Goal: Task Accomplishment & Management: Manage account settings

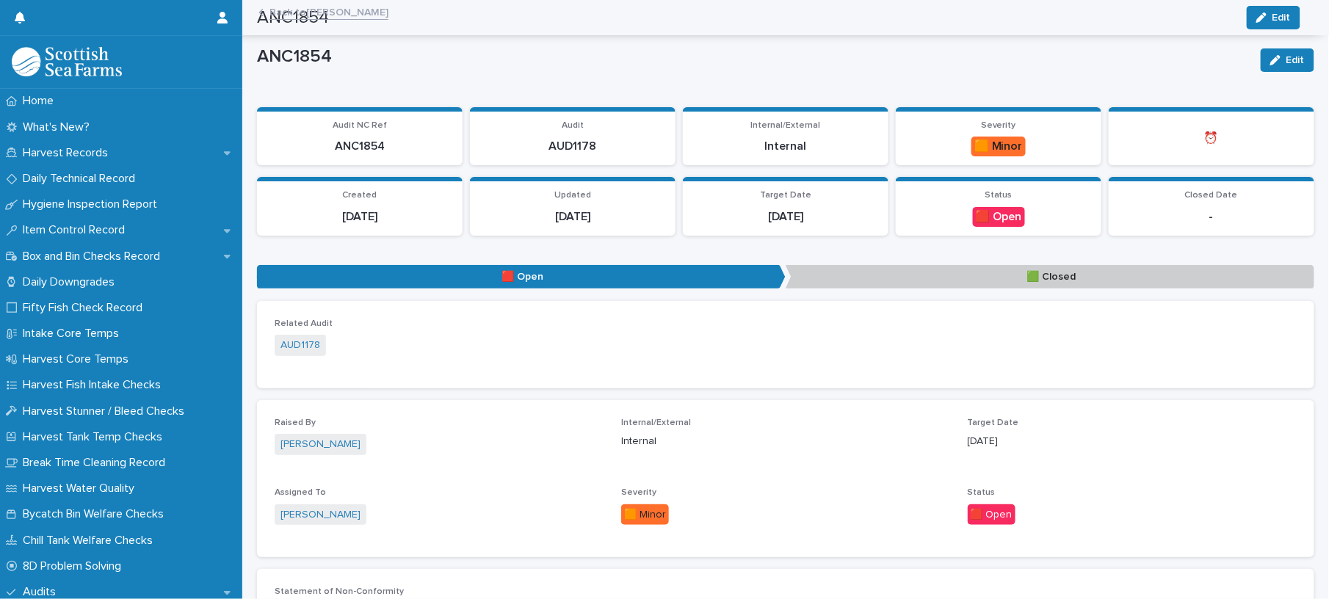
scroll to position [1175, 0]
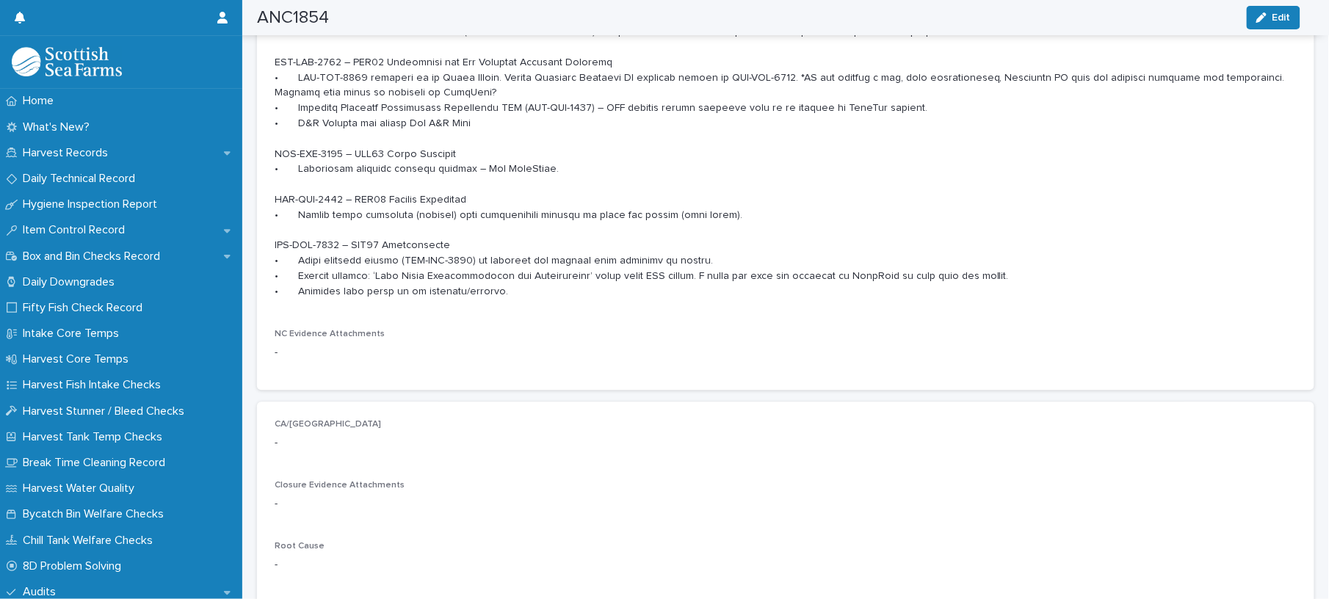
scroll to position [979, 0]
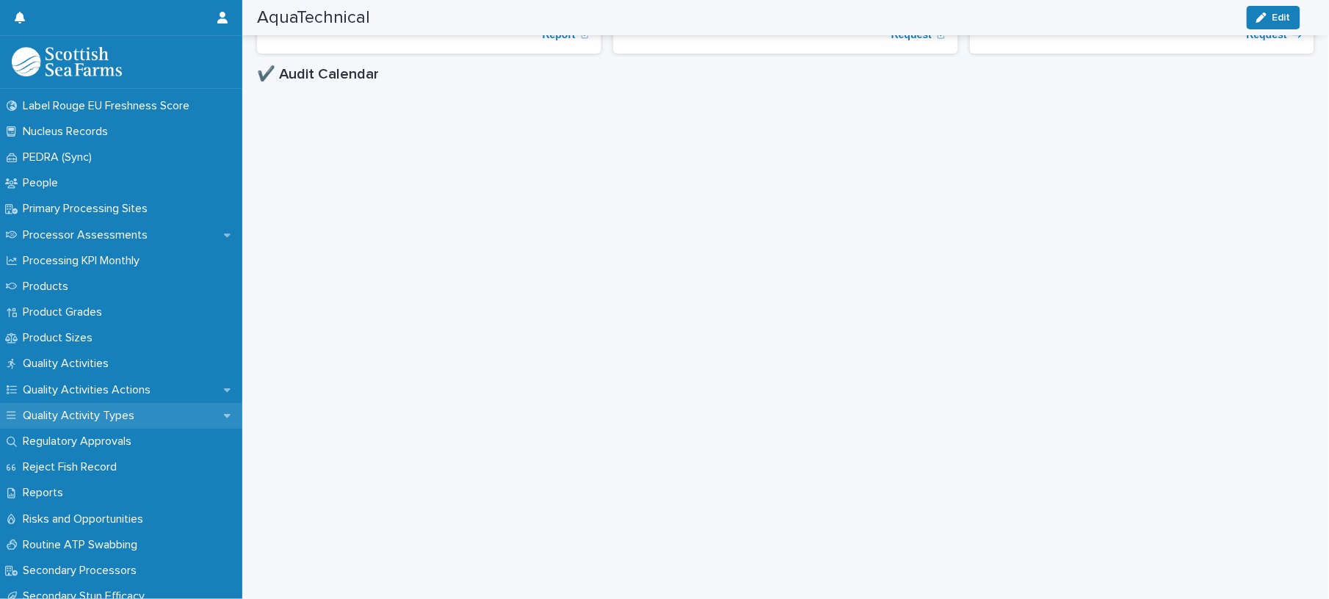
scroll to position [1577, 0]
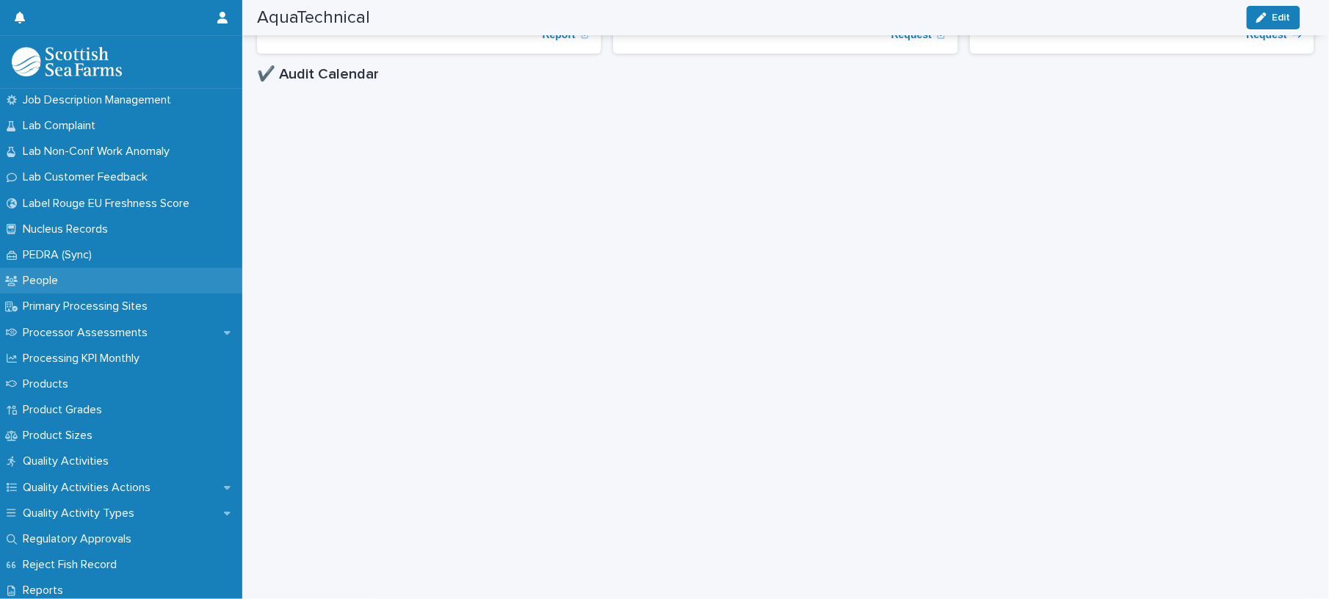
click at [63, 276] on p "People" at bounding box center [43, 281] width 53 height 14
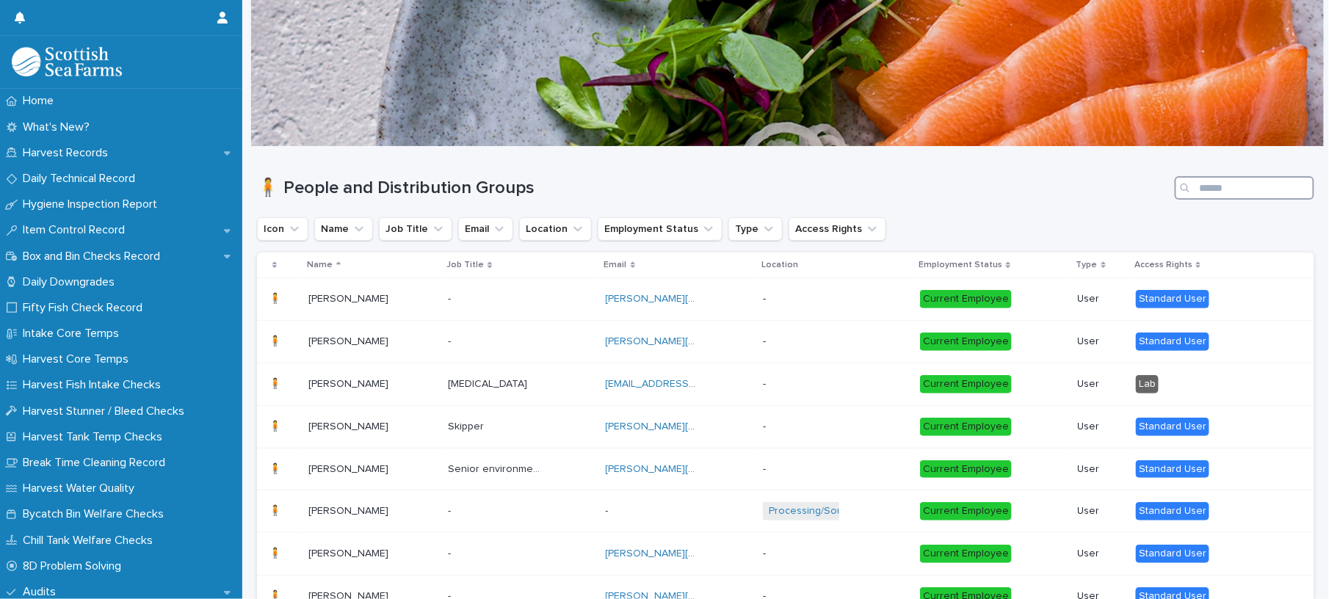
click at [1260, 191] on input "Search" at bounding box center [1244, 187] width 139 height 23
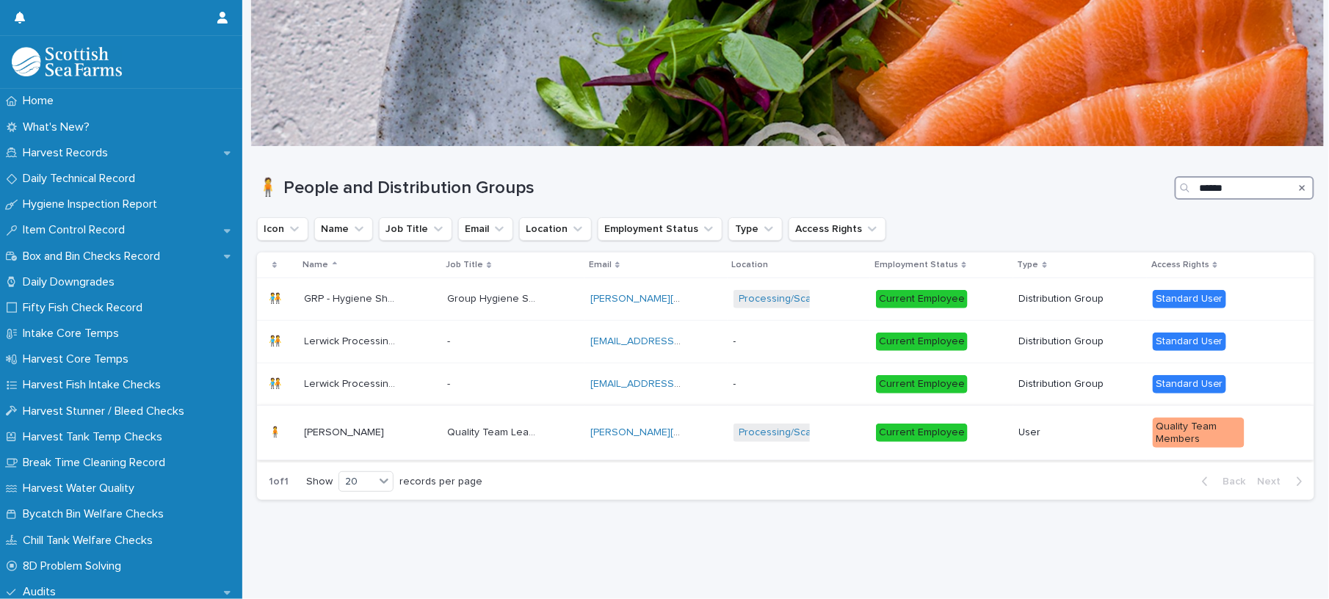
type input "******"
click at [694, 452] on td "[PERSON_NAME][EMAIL_ADDRESS][PERSON_NAME][DOMAIN_NAME] [PERSON_NAME][DOMAIN_NAM…" at bounding box center [655, 432] width 143 height 55
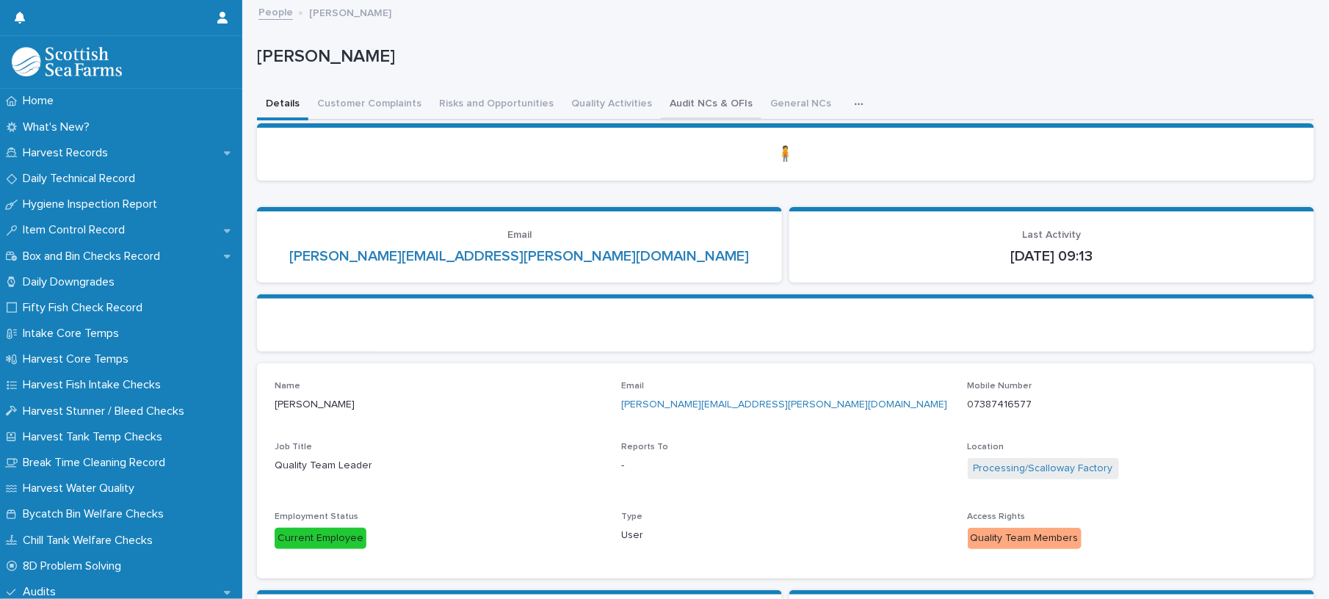
click at [738, 101] on button "Audit NCs & OFIs" at bounding box center [711, 105] width 101 height 31
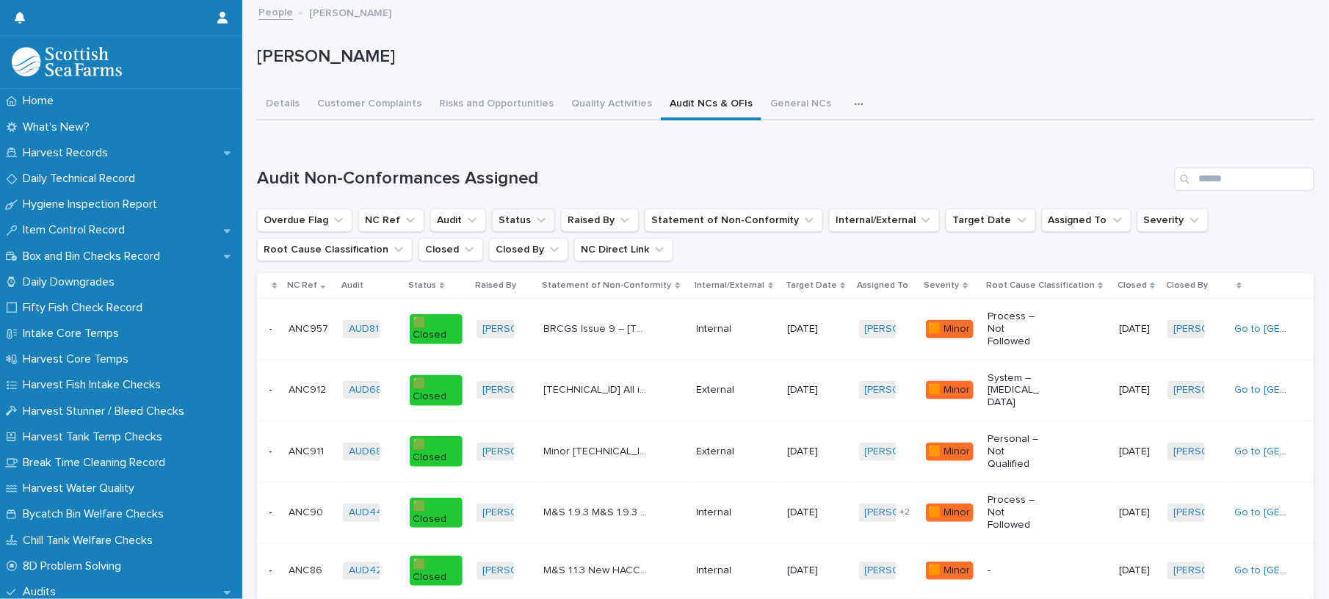
click at [515, 223] on button "Status" at bounding box center [523, 219] width 63 height 23
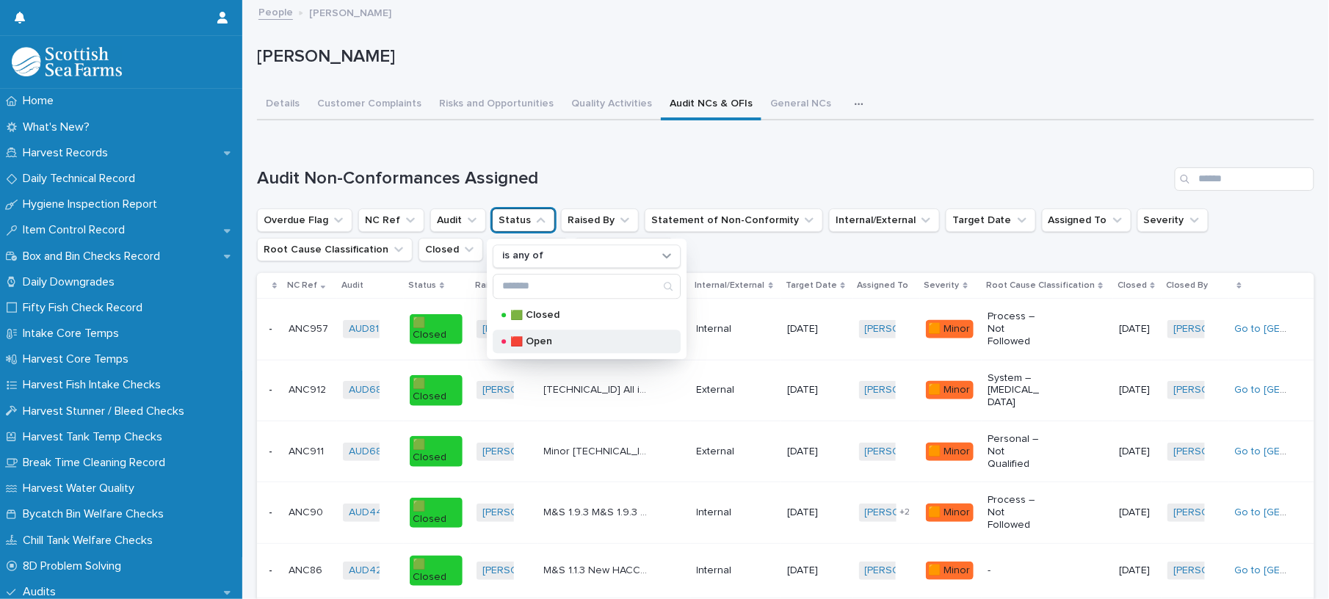
click at [553, 332] on div "🟥 Open" at bounding box center [587, 341] width 188 height 23
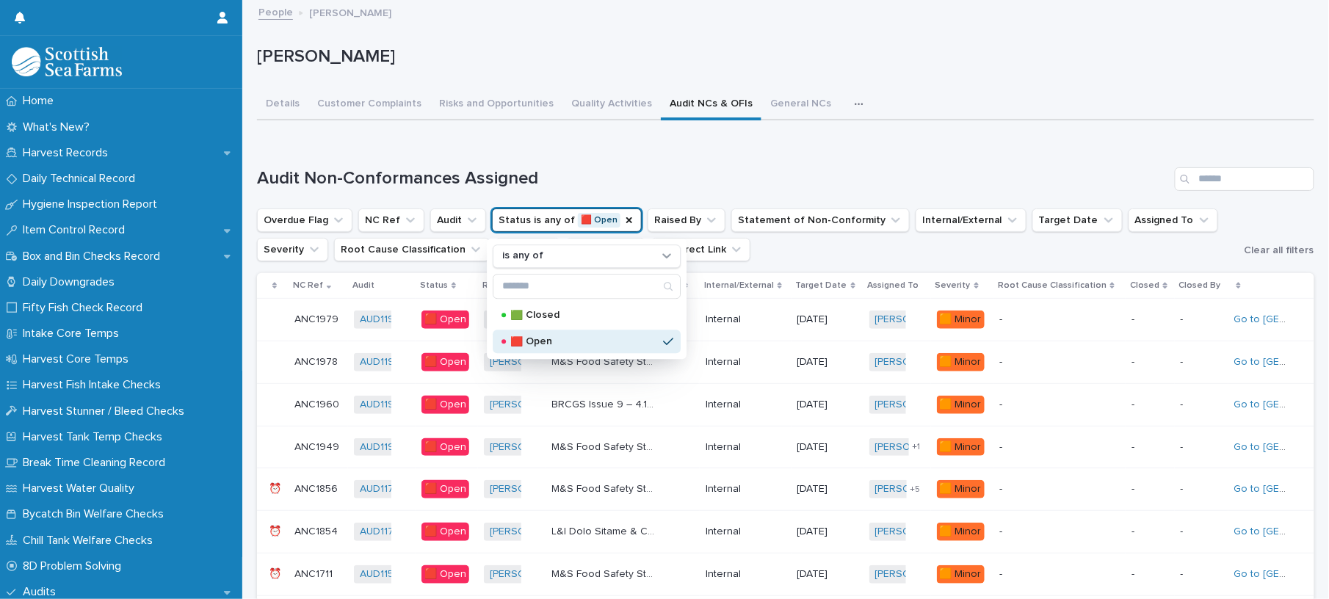
click at [738, 145] on div "Loading... Saving… Audit Non-Conformances Assigned Overdue Flag NC Ref Audit St…" at bounding box center [785, 392] width 1057 height 509
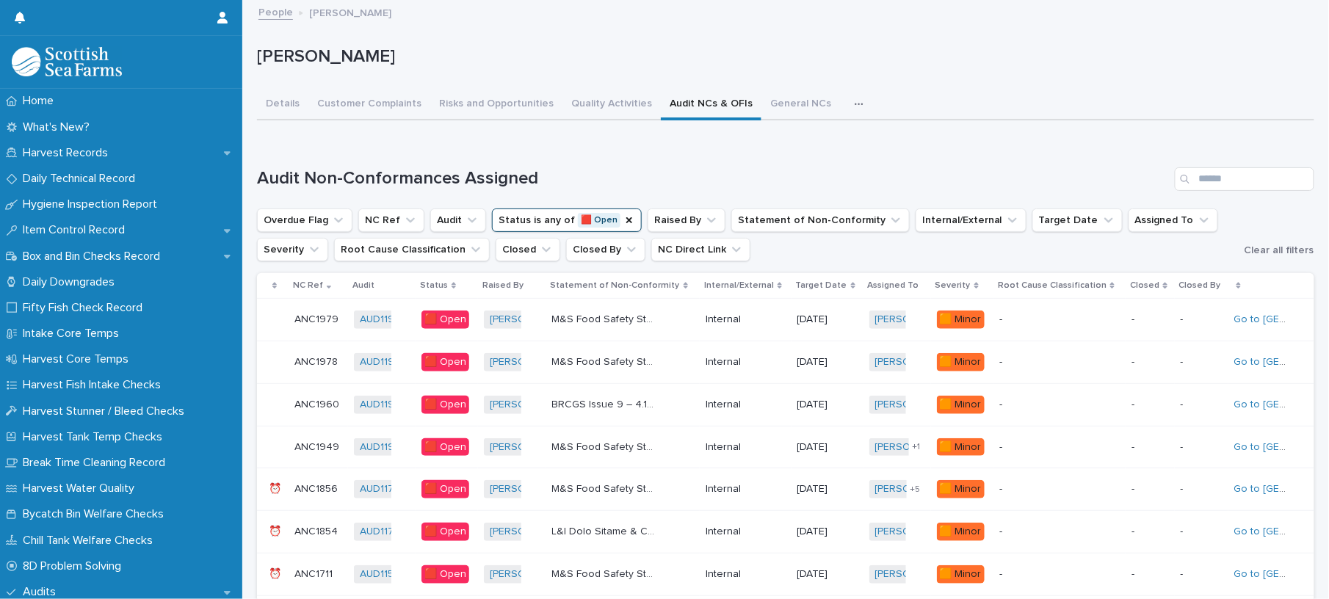
scroll to position [98, 0]
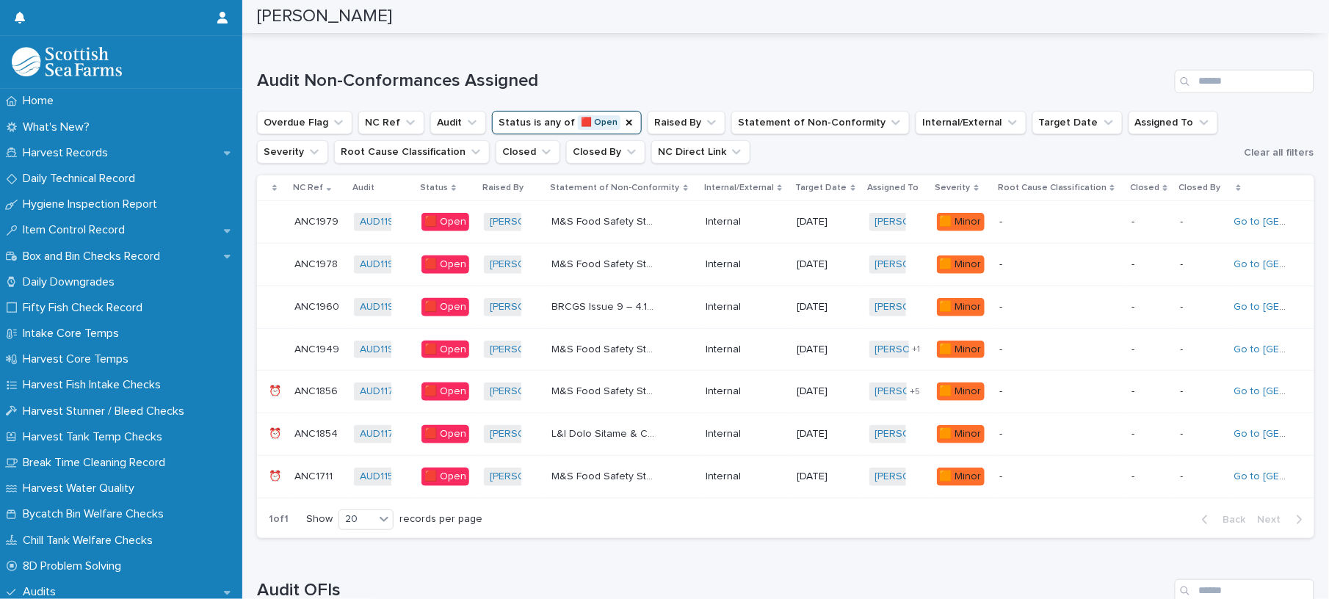
click at [678, 474] on div "M&S Food Safety Standard – 3.13.8 Last Rentokil review meeting [DATE]. No minut…" at bounding box center [623, 477] width 142 height 24
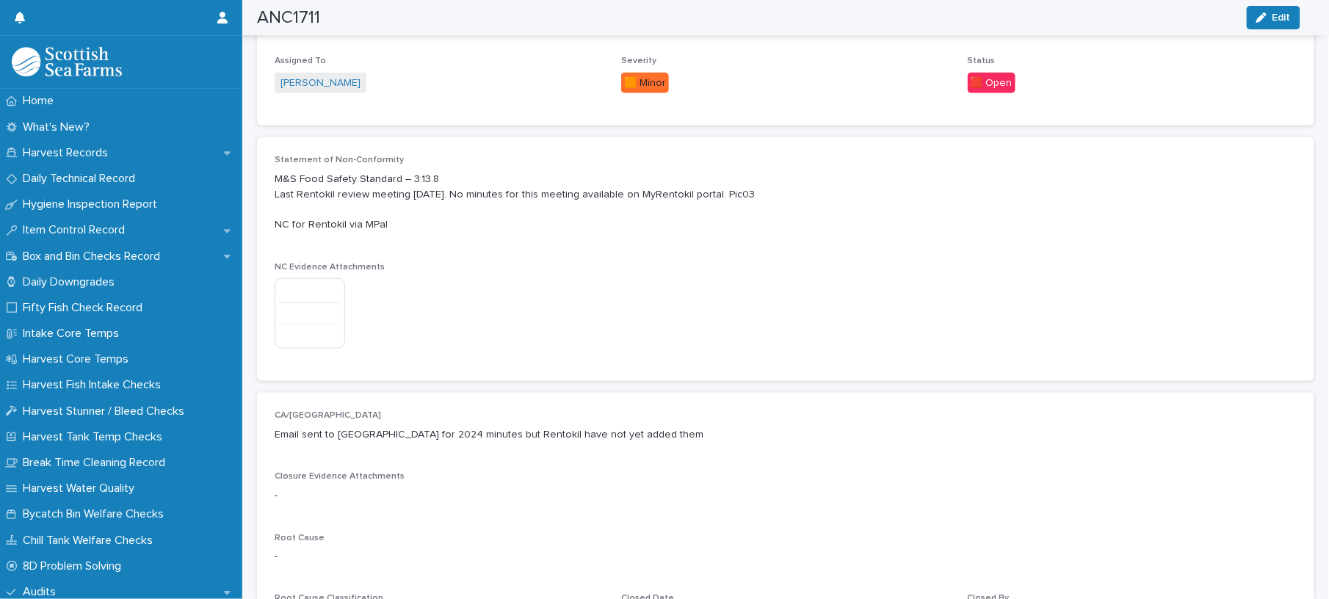
scroll to position [248, 0]
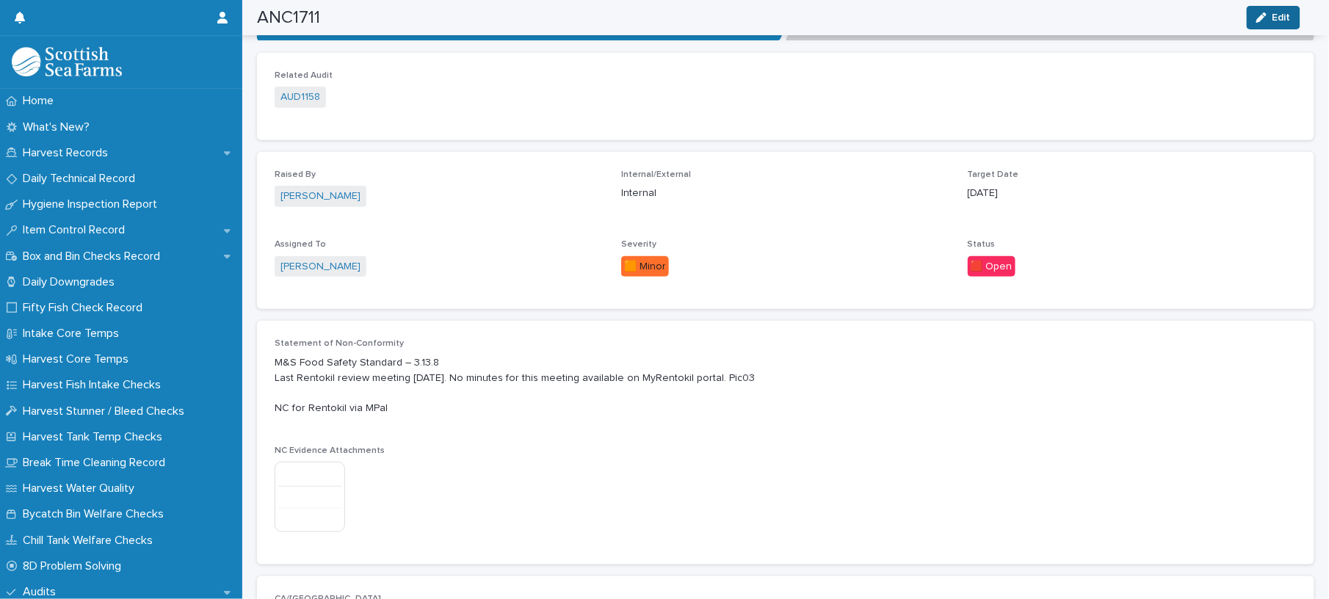
click at [1269, 18] on div "button" at bounding box center [1264, 17] width 16 height 10
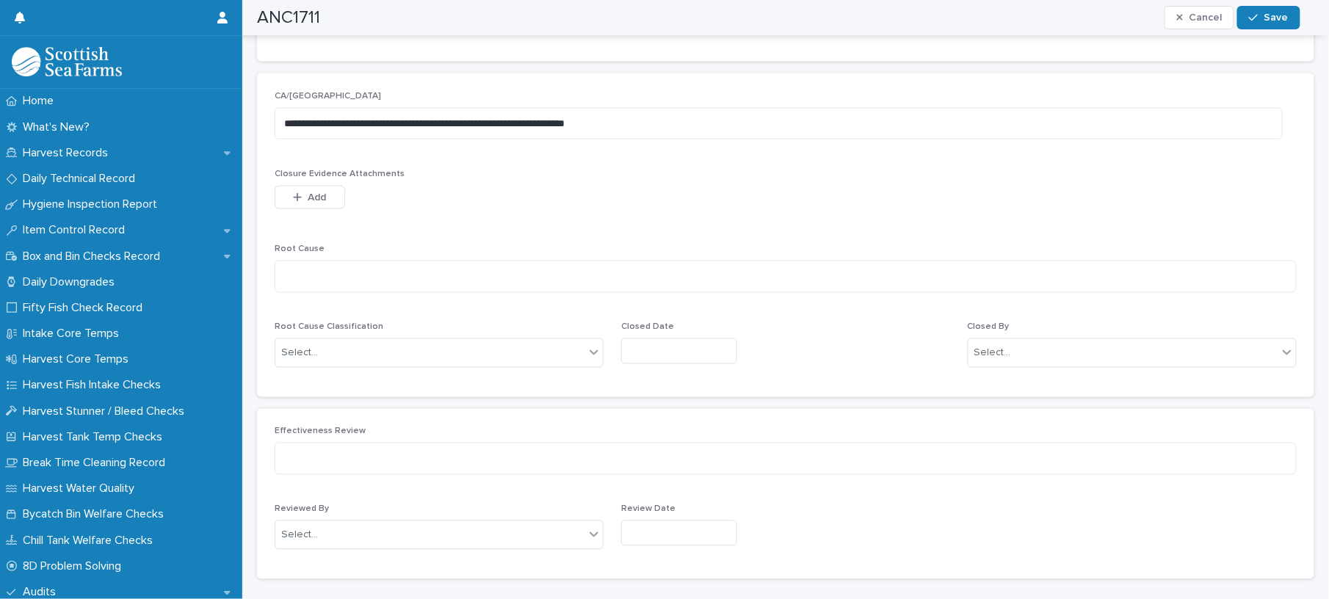
scroll to position [780, 0]
drag, startPoint x: 640, startPoint y: 110, endPoint x: 464, endPoint y: 130, distance: 177.3
click at [464, 130] on textarea "**********" at bounding box center [779, 122] width 1008 height 32
type textarea "**********"
click at [438, 259] on textarea at bounding box center [786, 275] width 1022 height 32
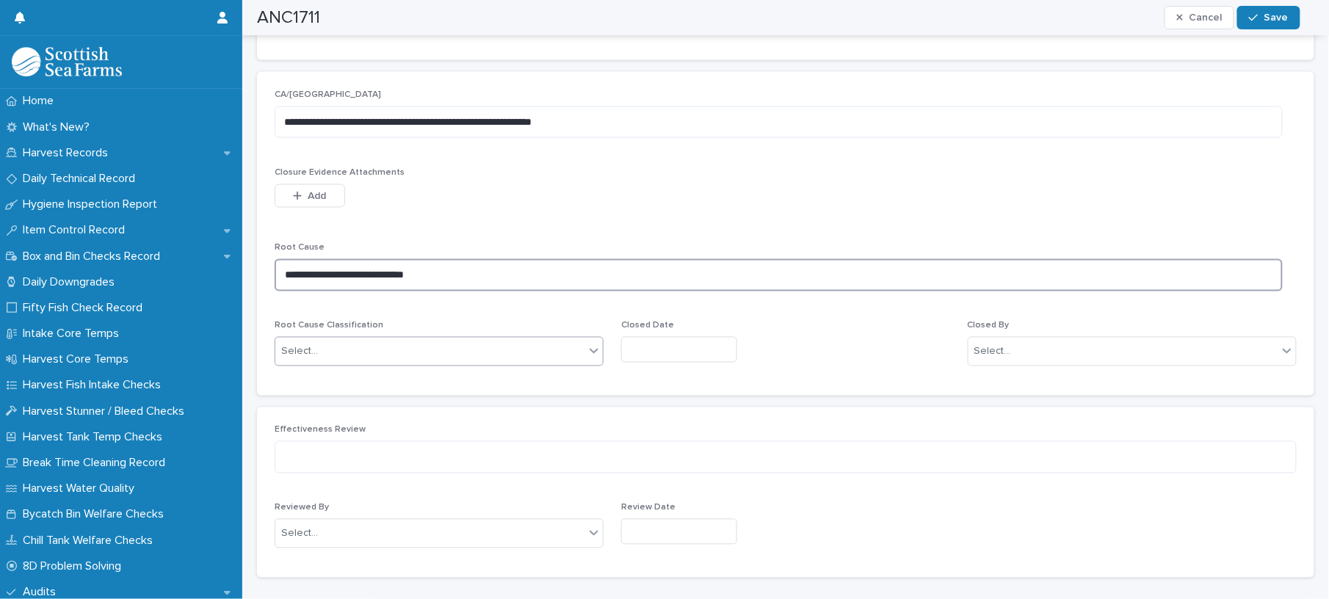
type textarea "**********"
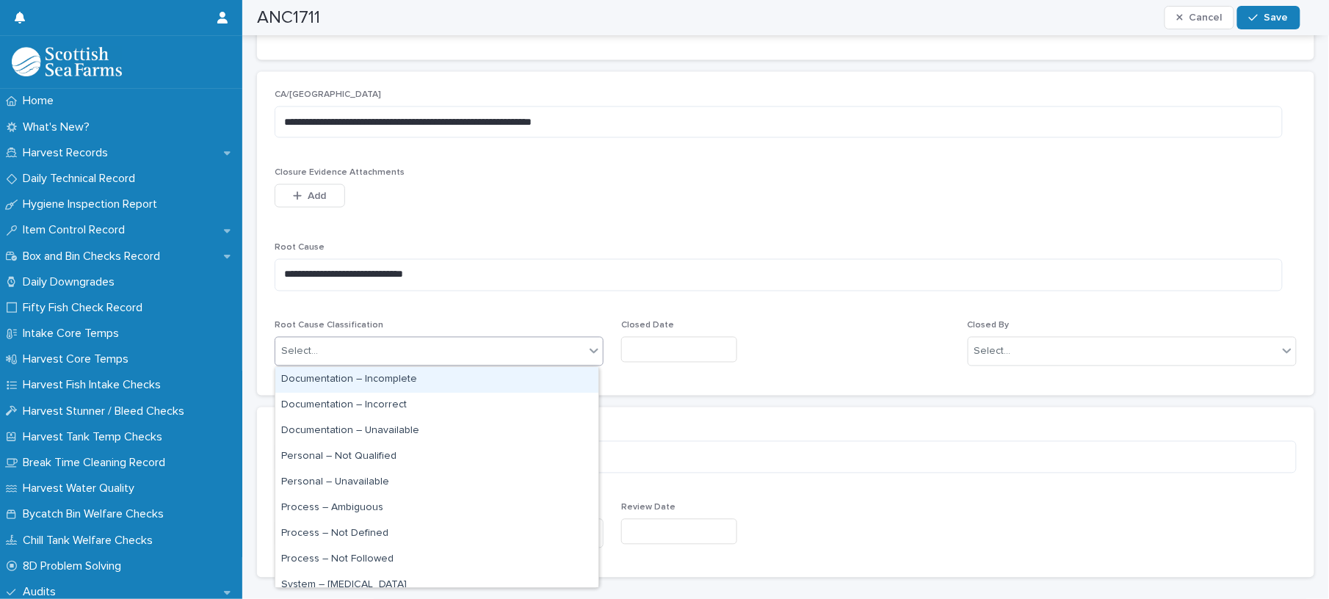
click at [439, 342] on div "Select..." at bounding box center [429, 352] width 309 height 24
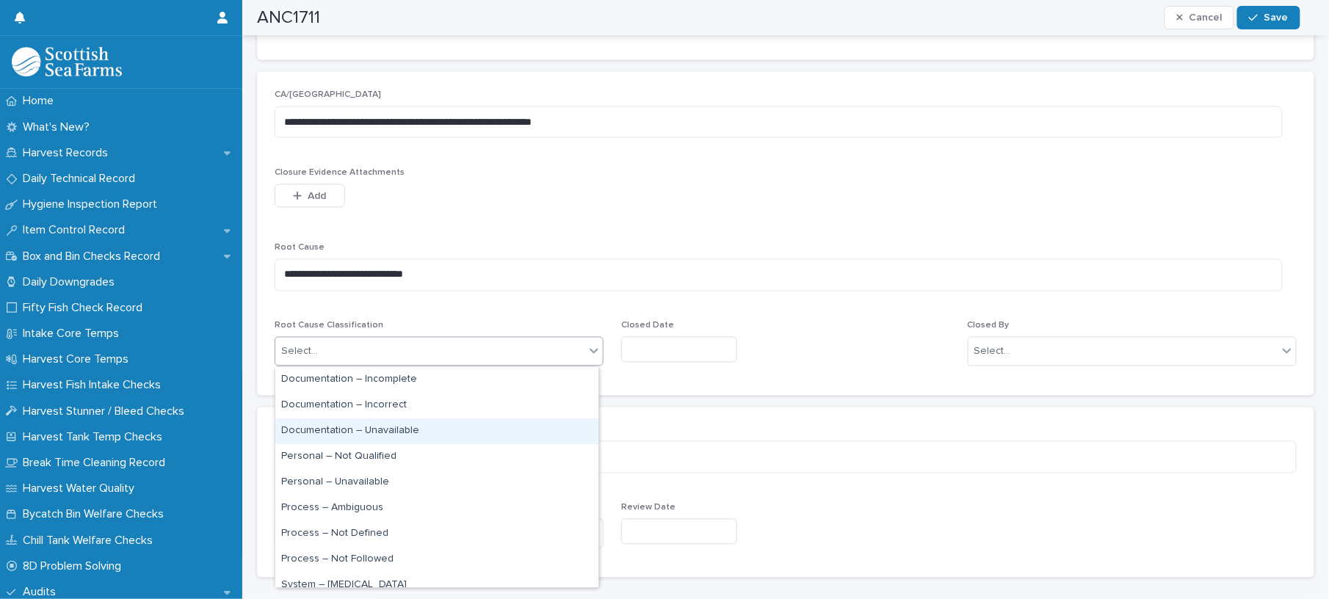
click at [421, 432] on div "Documentation – Unavailable" at bounding box center [436, 431] width 323 height 26
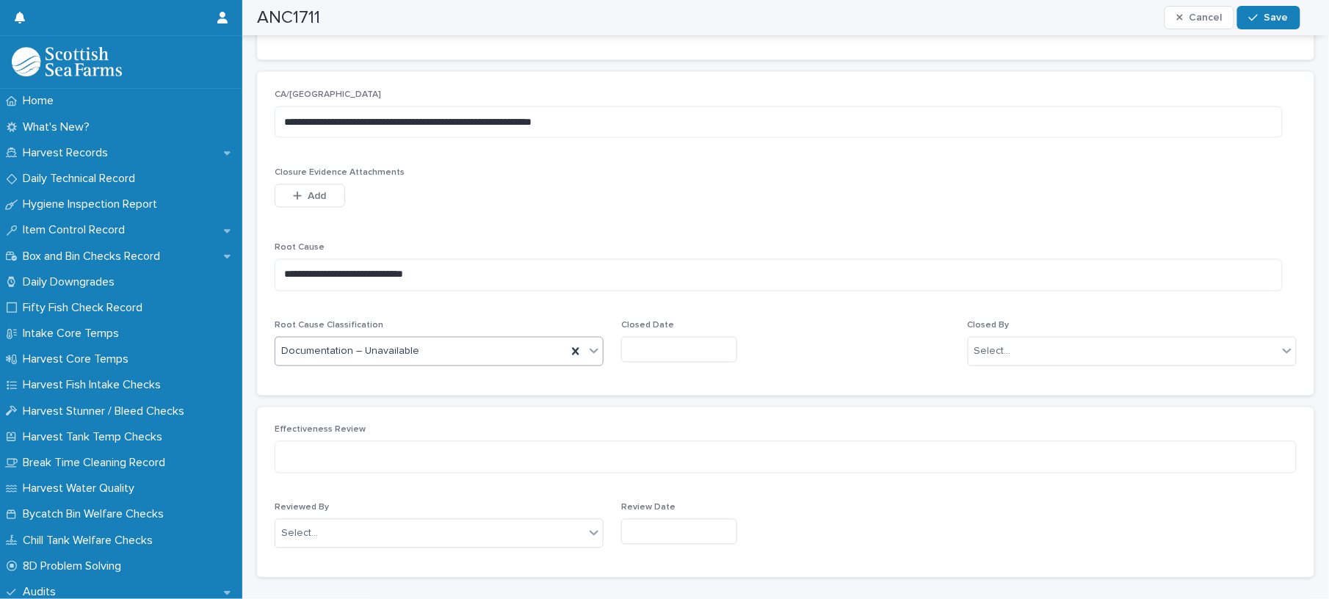
click at [737, 349] on input "text" at bounding box center [679, 350] width 116 height 26
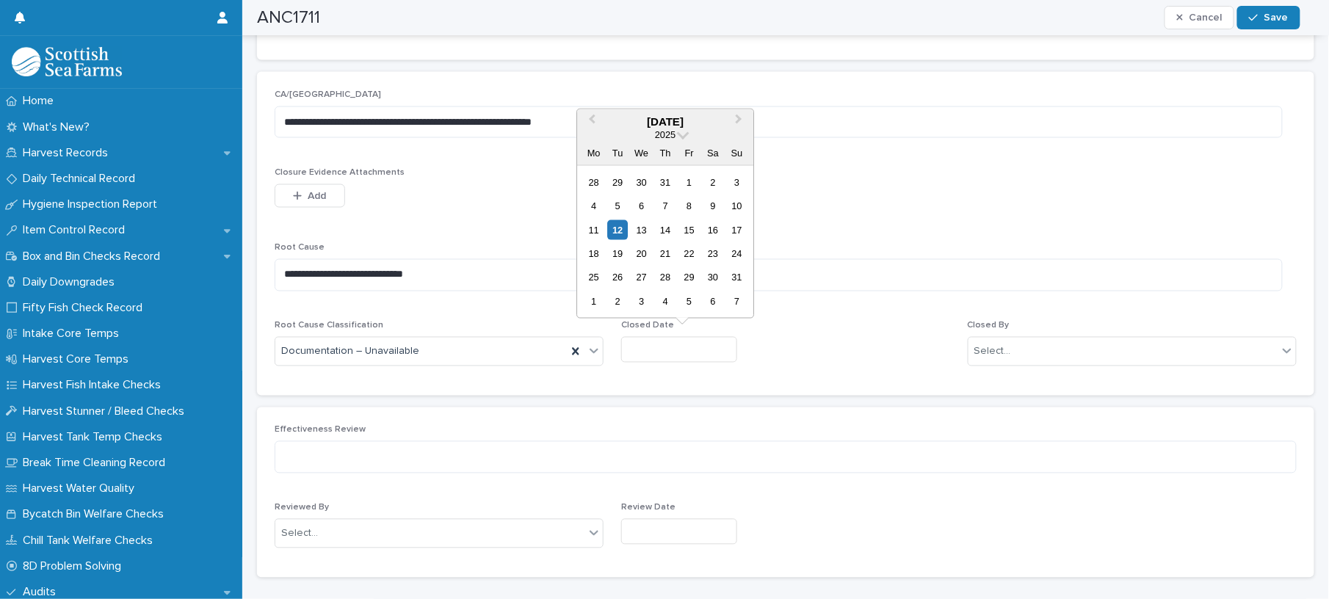
click at [621, 218] on div "11 12 13 14 15 16 17" at bounding box center [665, 229] width 167 height 23
click at [621, 221] on div "12" at bounding box center [618, 229] width 20 height 20
type input "*********"
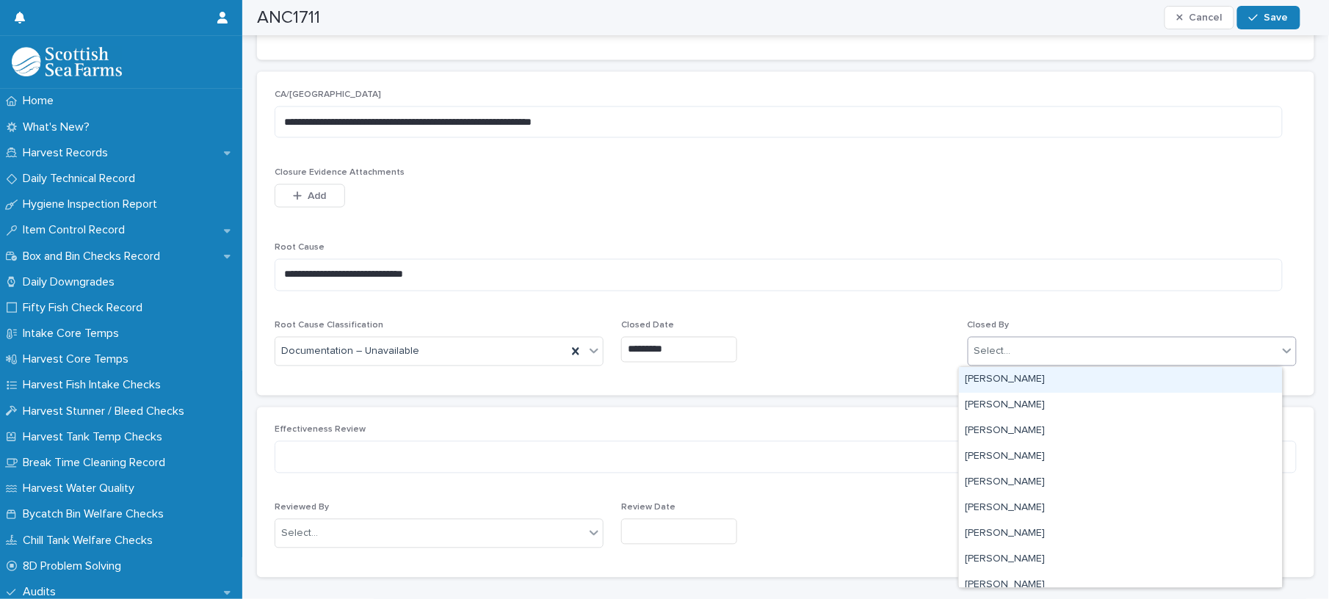
click at [1003, 354] on div "Select..." at bounding box center [1122, 352] width 309 height 24
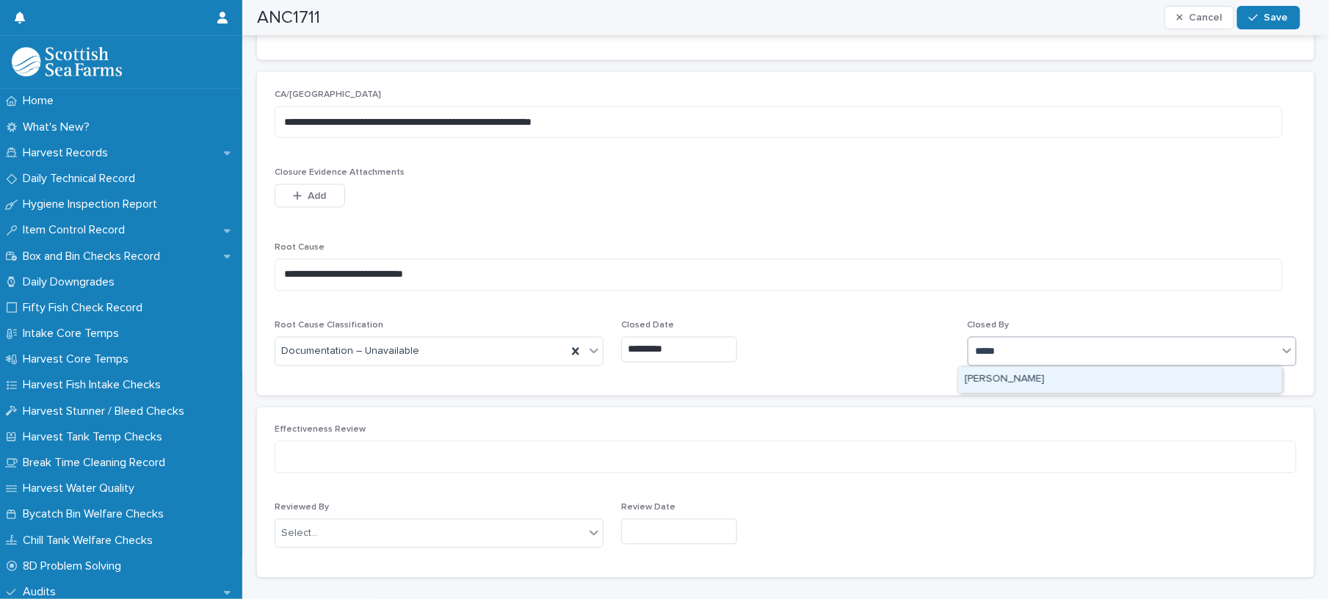
type input "******"
click at [1001, 374] on div "[PERSON_NAME]" at bounding box center [1120, 380] width 323 height 26
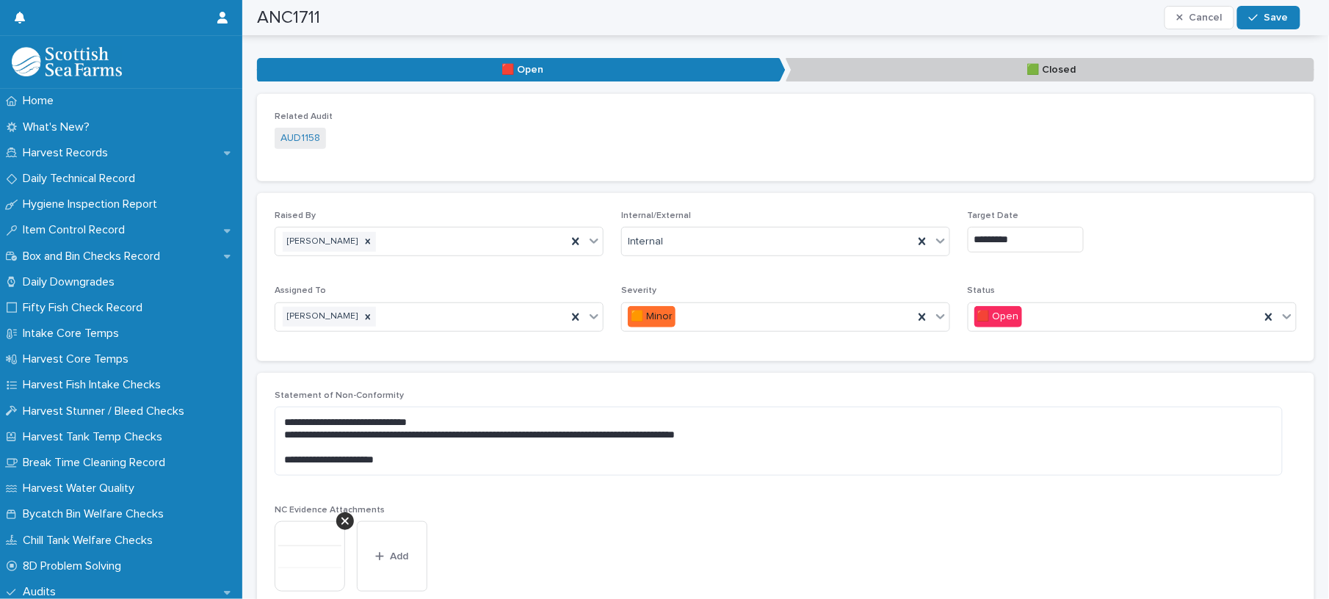
scroll to position [95, 0]
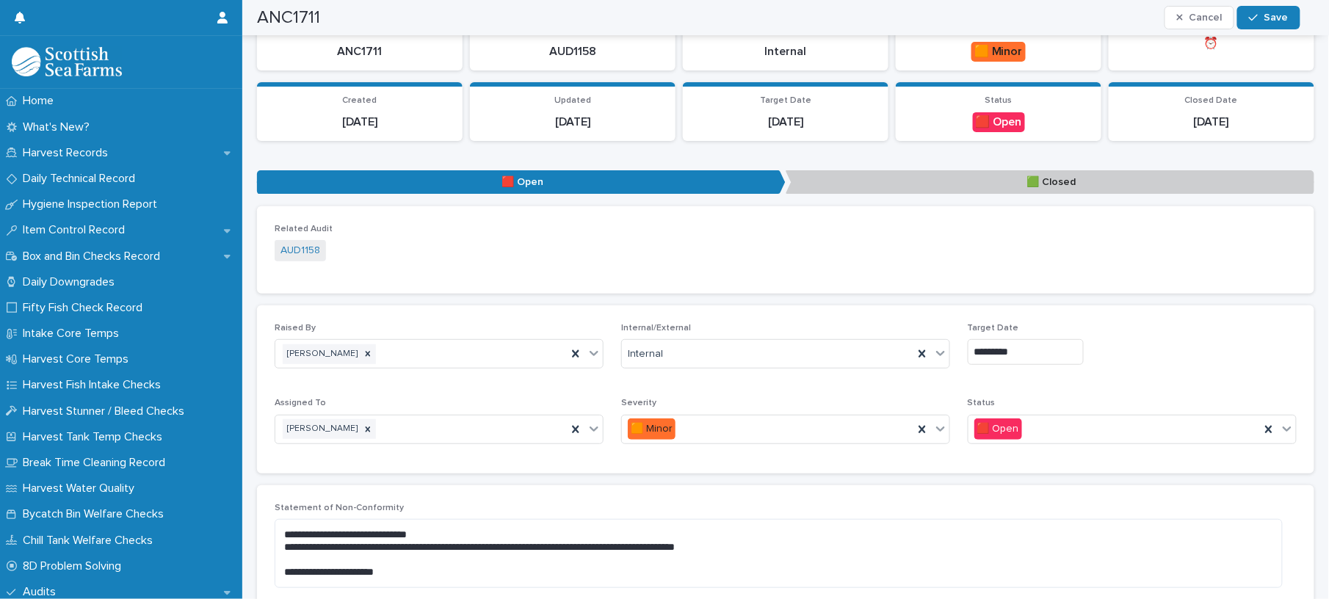
click at [891, 160] on div "Loading... Saving… ••• 🟥 Open 🟩 Closed" at bounding box center [785, 180] width 1057 height 54
click at [900, 186] on p "🟩 Closed" at bounding box center [1049, 182] width 529 height 24
click at [984, 441] on div "🟥 Open" at bounding box center [1132, 429] width 329 height 29
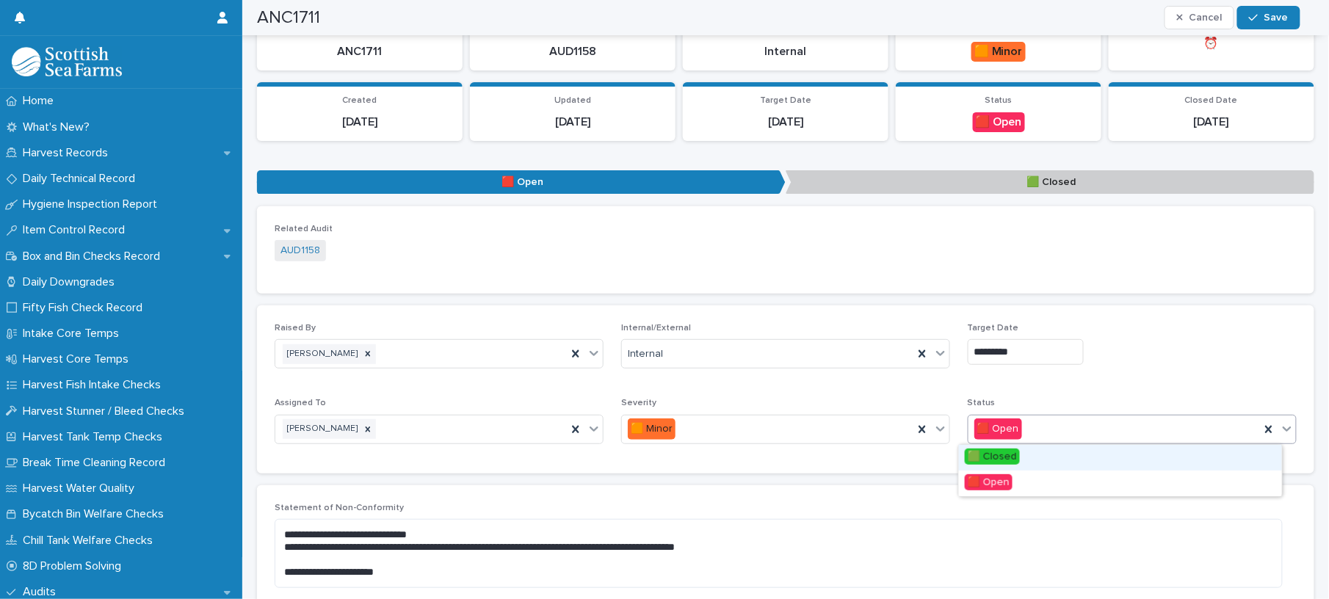
click at [988, 457] on span "🟩 Closed" at bounding box center [992, 457] width 55 height 16
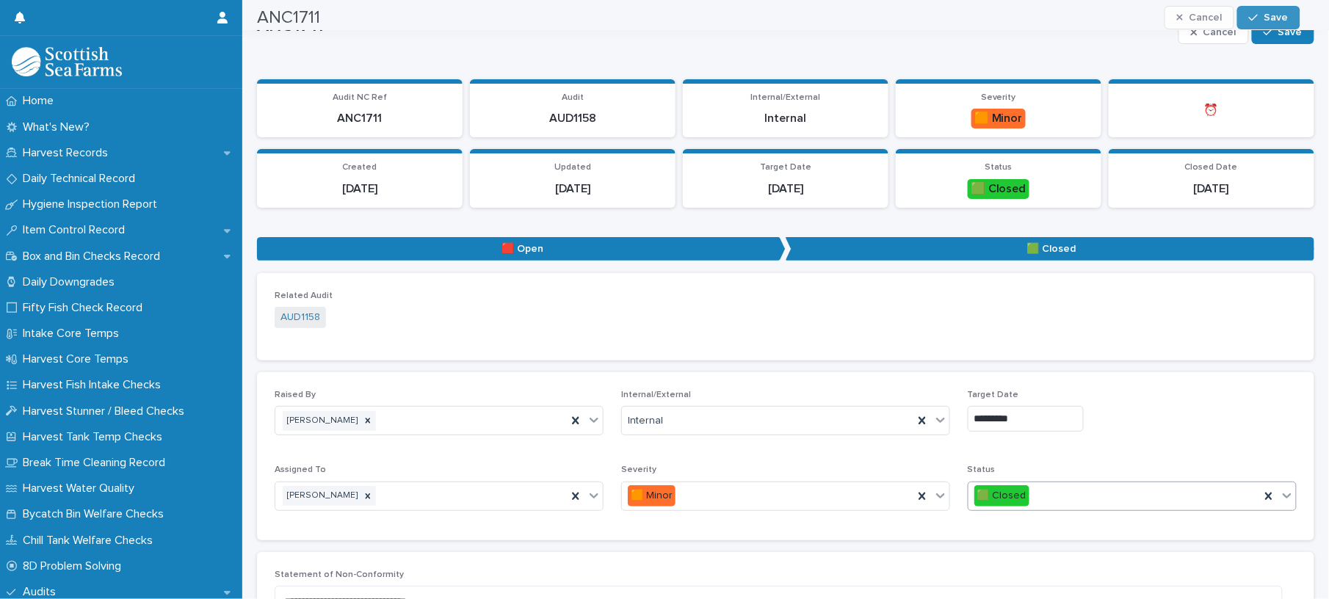
scroll to position [0, 0]
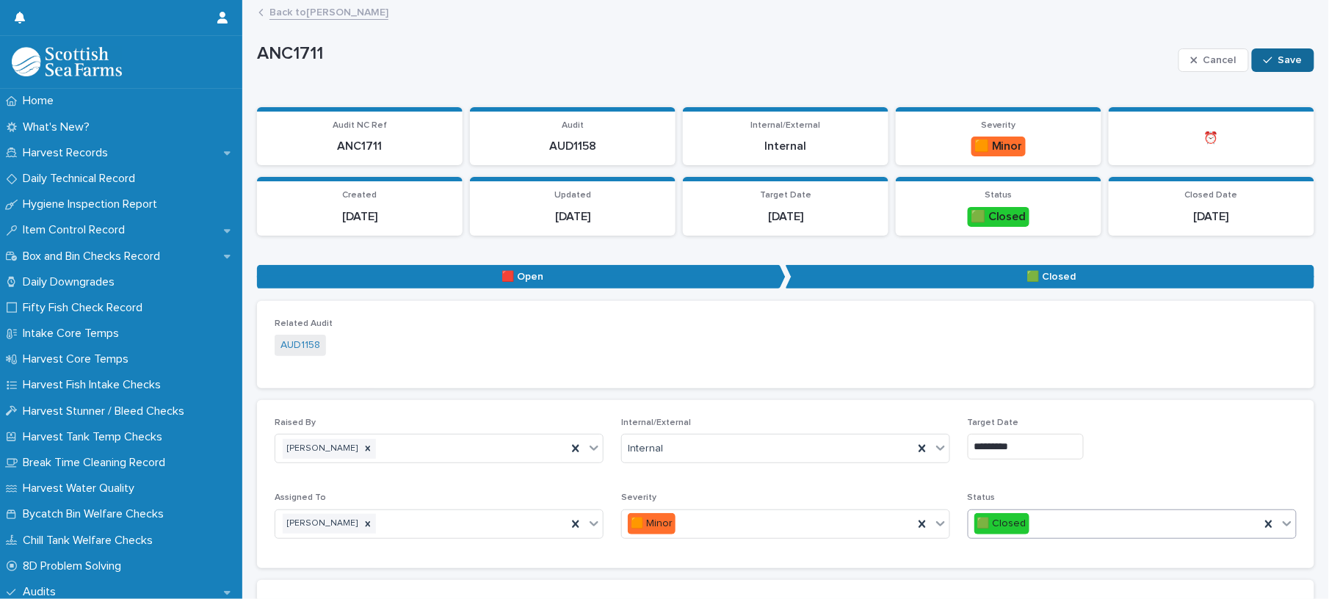
click at [1283, 50] on button "Save" at bounding box center [1283, 59] width 62 height 23
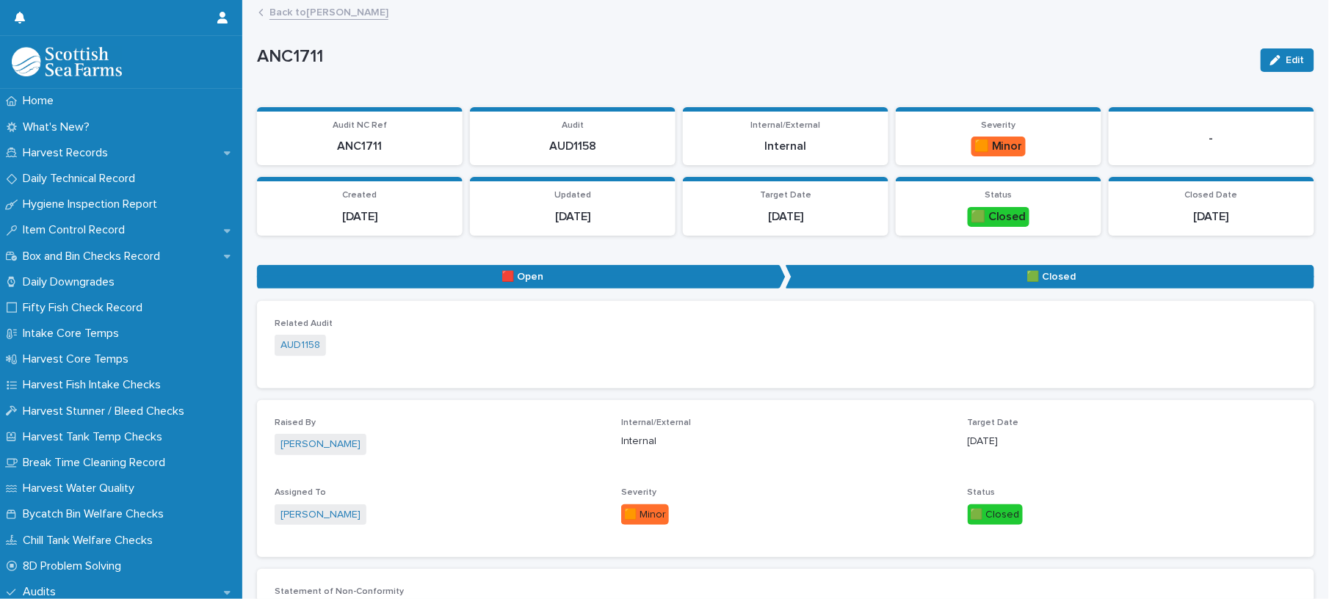
click at [330, 22] on div "Back to [PERSON_NAME]" at bounding box center [792, 13] width 1082 height 21
click at [330, 18] on link "Back to [PERSON_NAME]" at bounding box center [328, 11] width 119 height 17
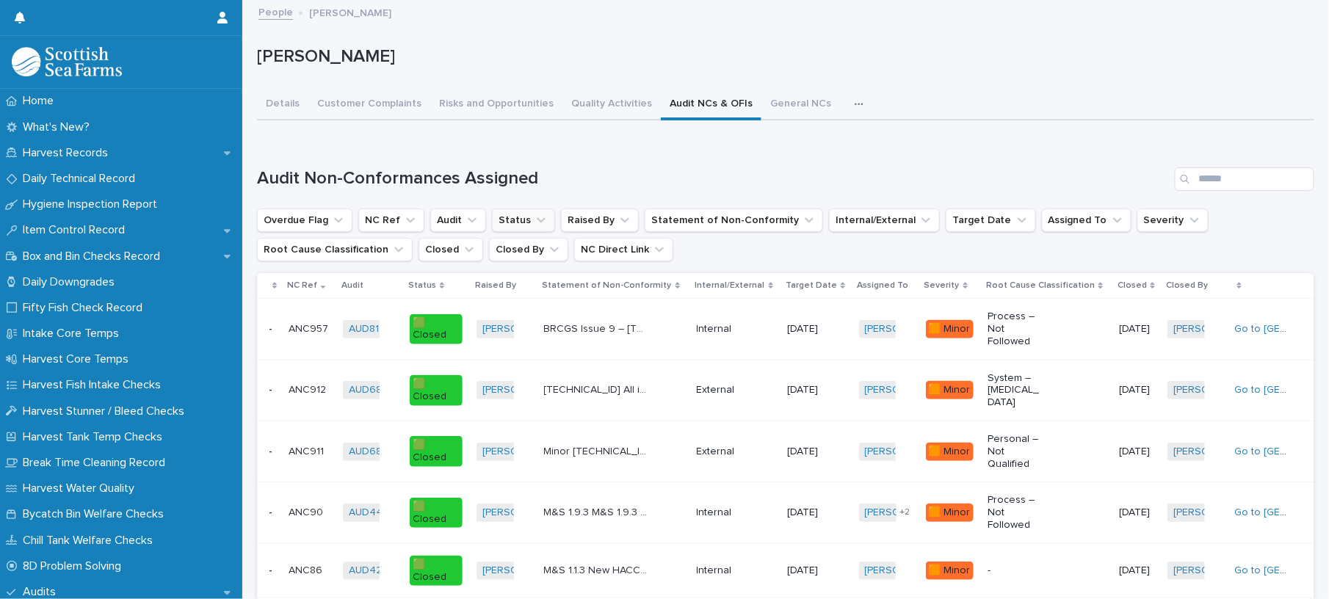
click at [515, 223] on button "Status" at bounding box center [523, 219] width 63 height 23
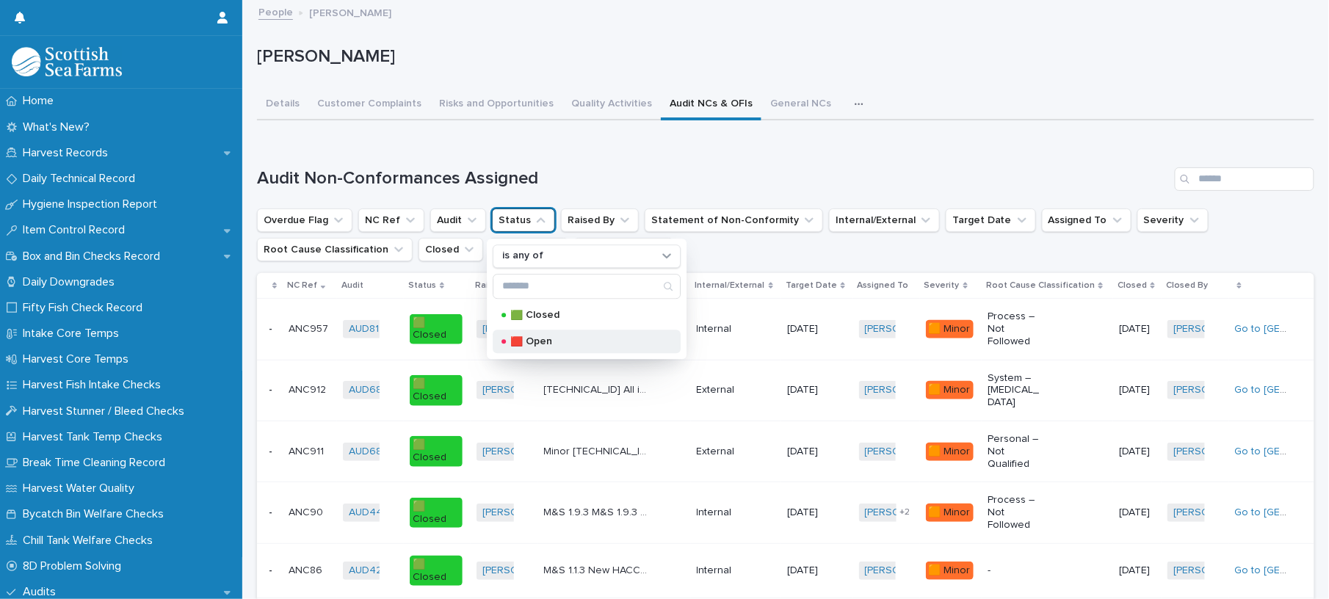
click at [544, 333] on div "🟥 Open" at bounding box center [587, 341] width 188 height 23
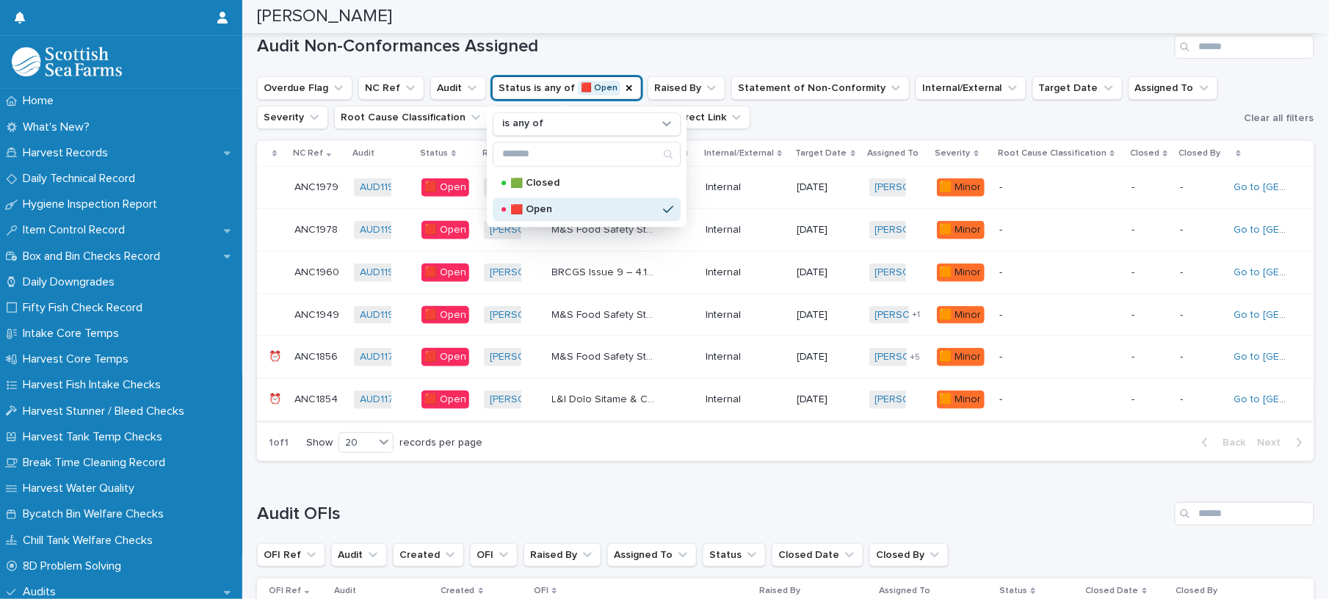
scroll to position [98, 0]
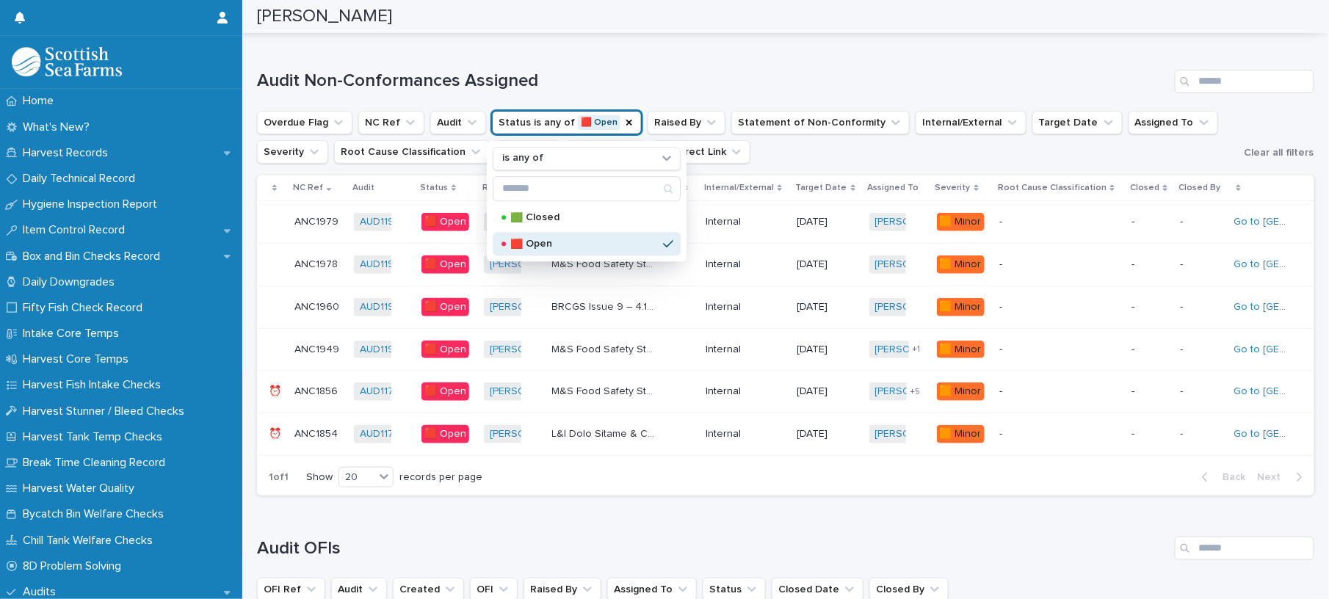
click at [738, 426] on div "Internal" at bounding box center [744, 434] width 79 height 24
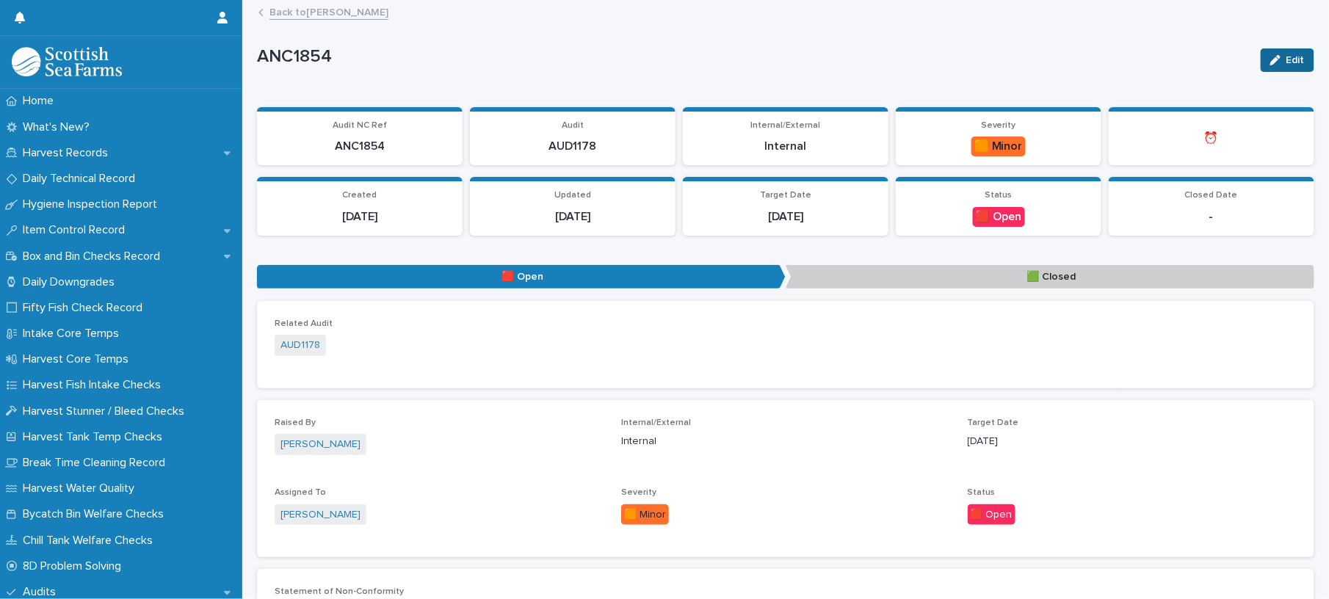
click at [1279, 53] on button "Edit" at bounding box center [1287, 59] width 54 height 23
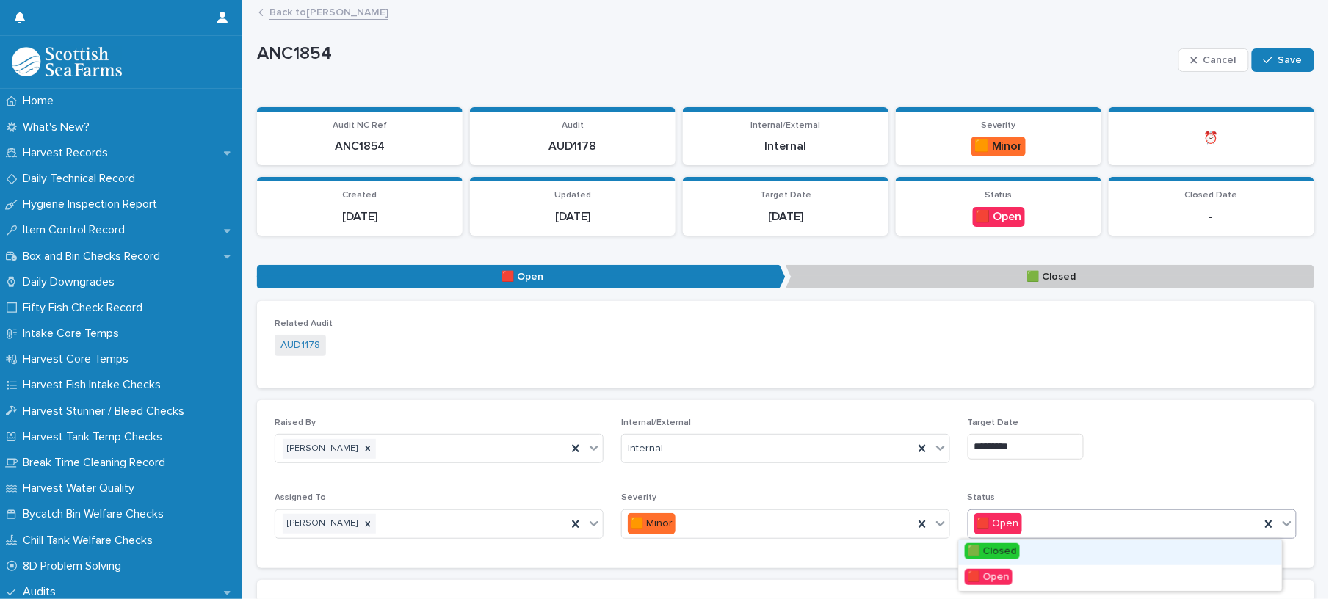
click at [1006, 549] on span "🟩 Closed" at bounding box center [992, 551] width 55 height 16
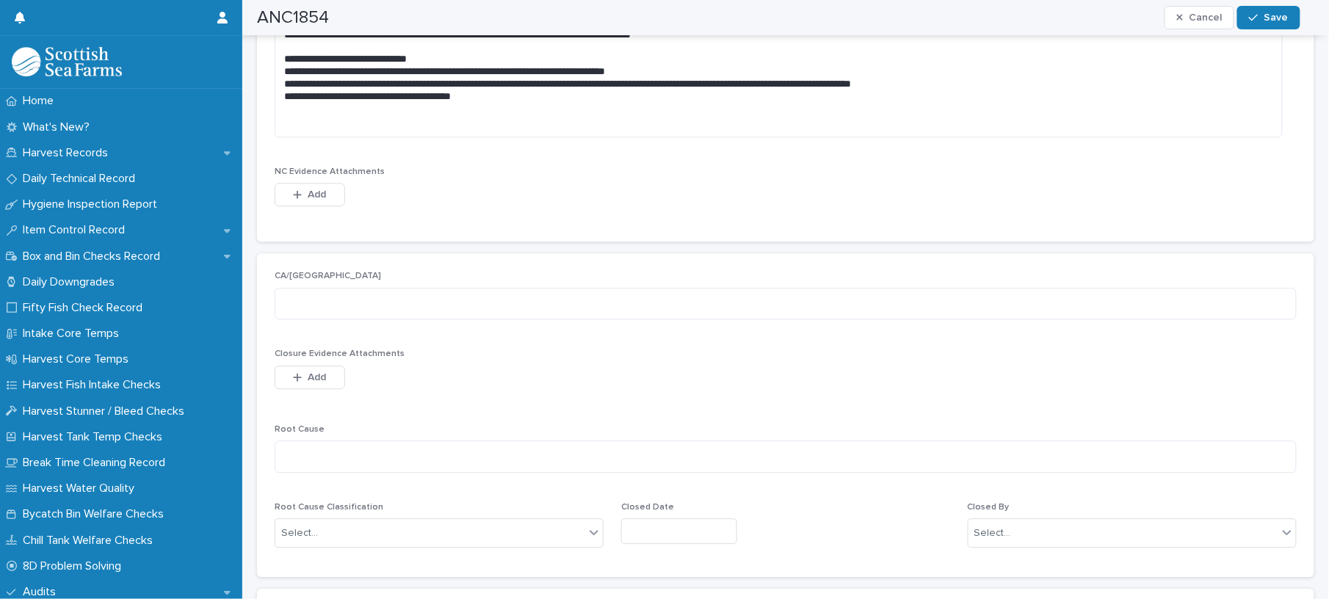
scroll to position [1436, 0]
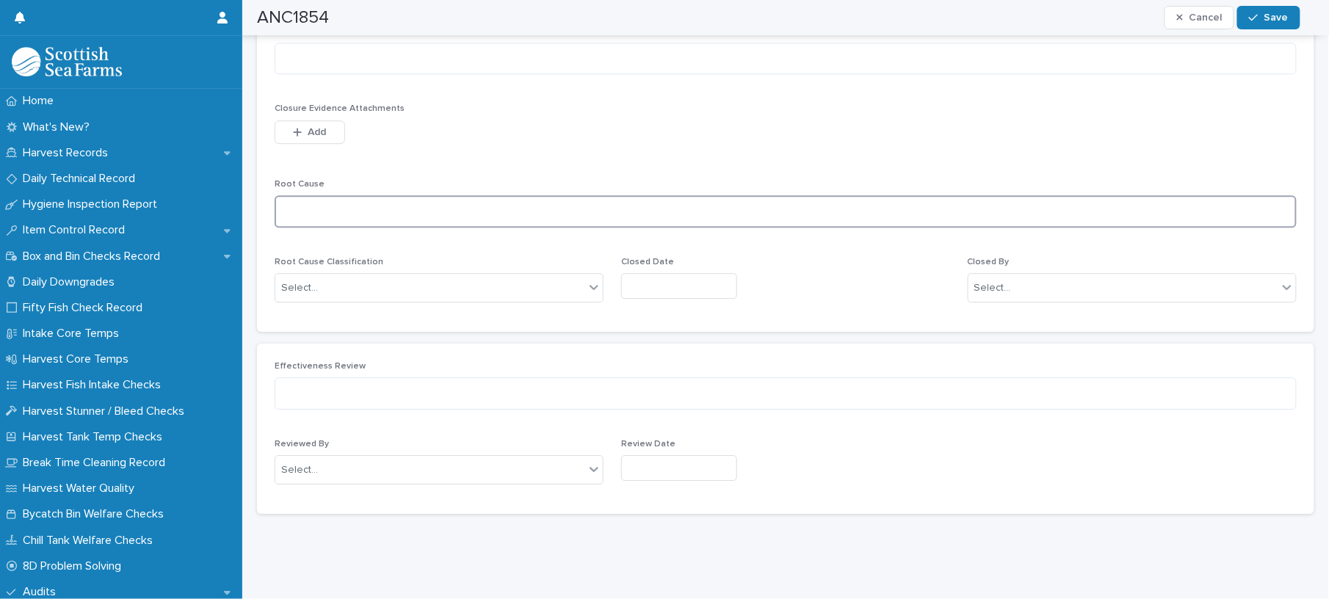
click at [341, 195] on textarea at bounding box center [786, 211] width 1022 height 32
type textarea "*"
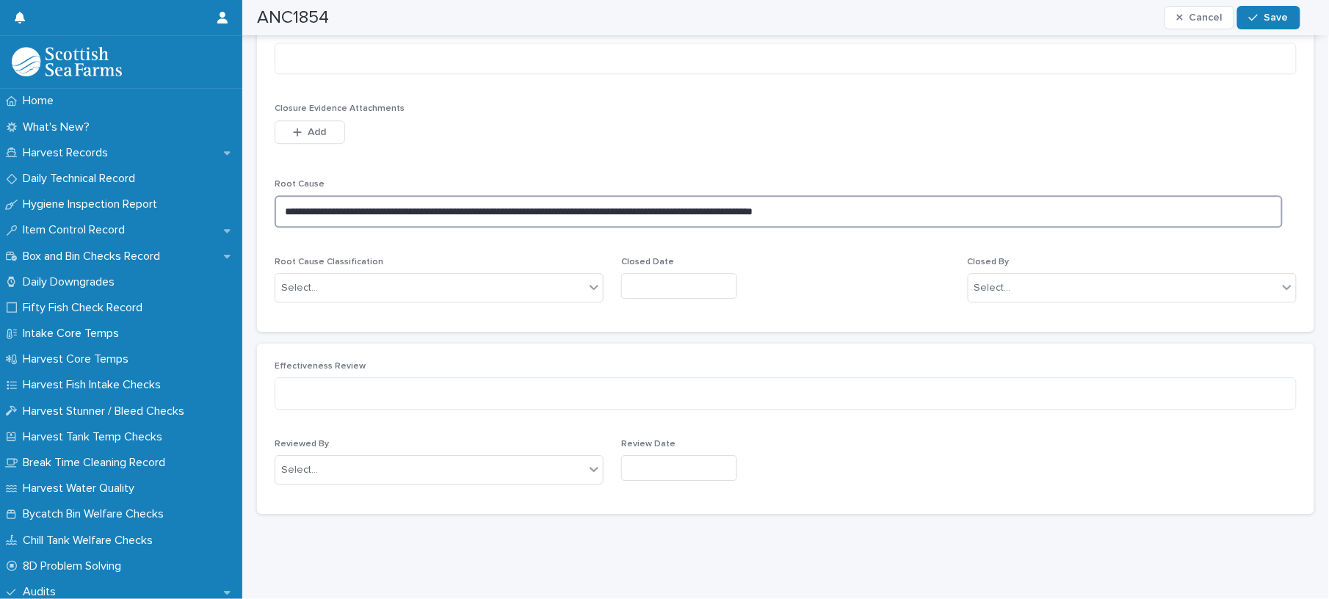
click at [691, 195] on textarea "**********" at bounding box center [779, 211] width 1008 height 32
type textarea "**********"
click at [322, 277] on div "Select..." at bounding box center [429, 288] width 309 height 24
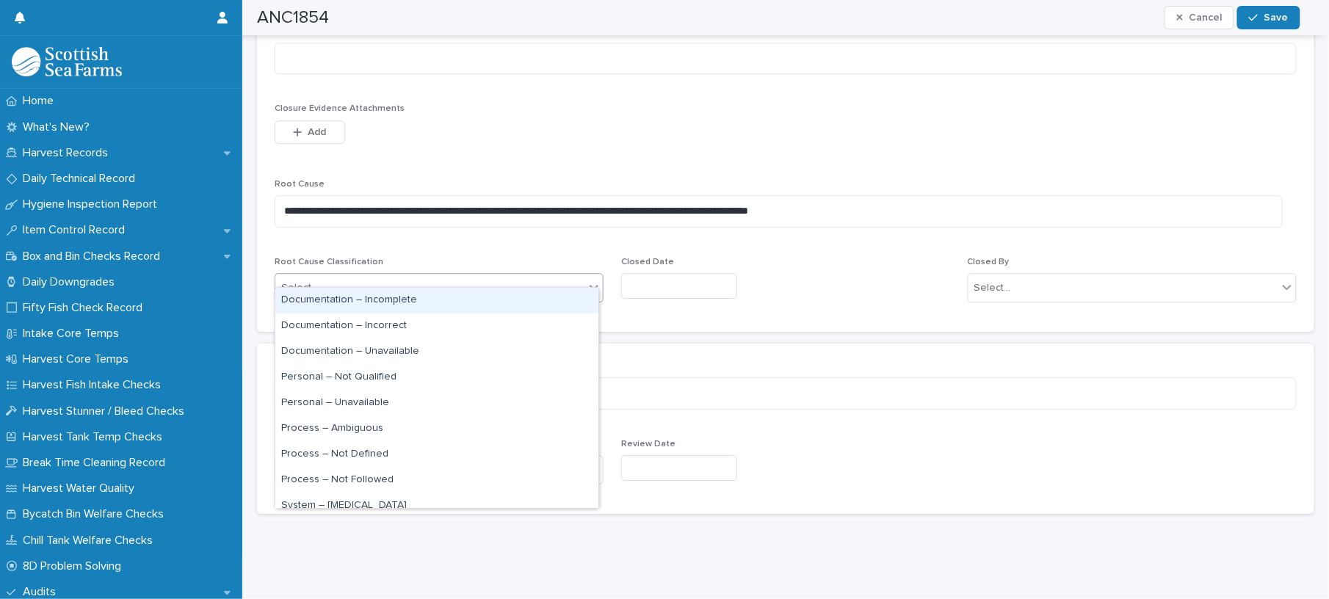
click at [400, 304] on div "Documentation – Incomplete" at bounding box center [436, 301] width 323 height 26
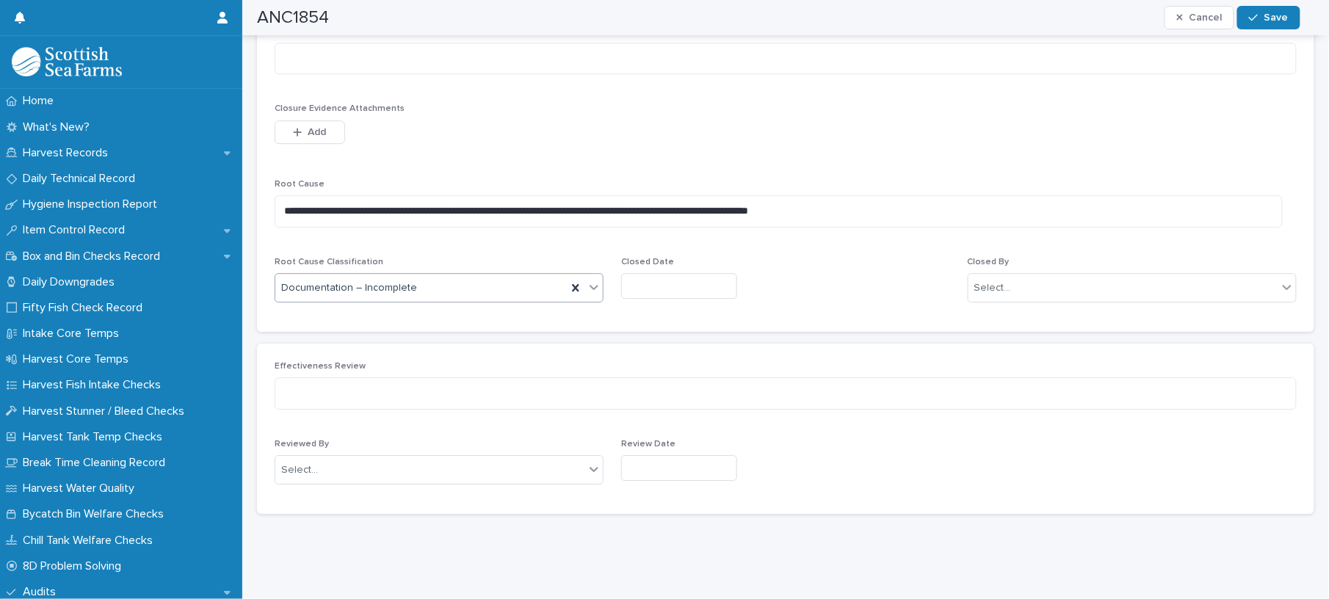
click at [712, 276] on input "text" at bounding box center [679, 286] width 116 height 26
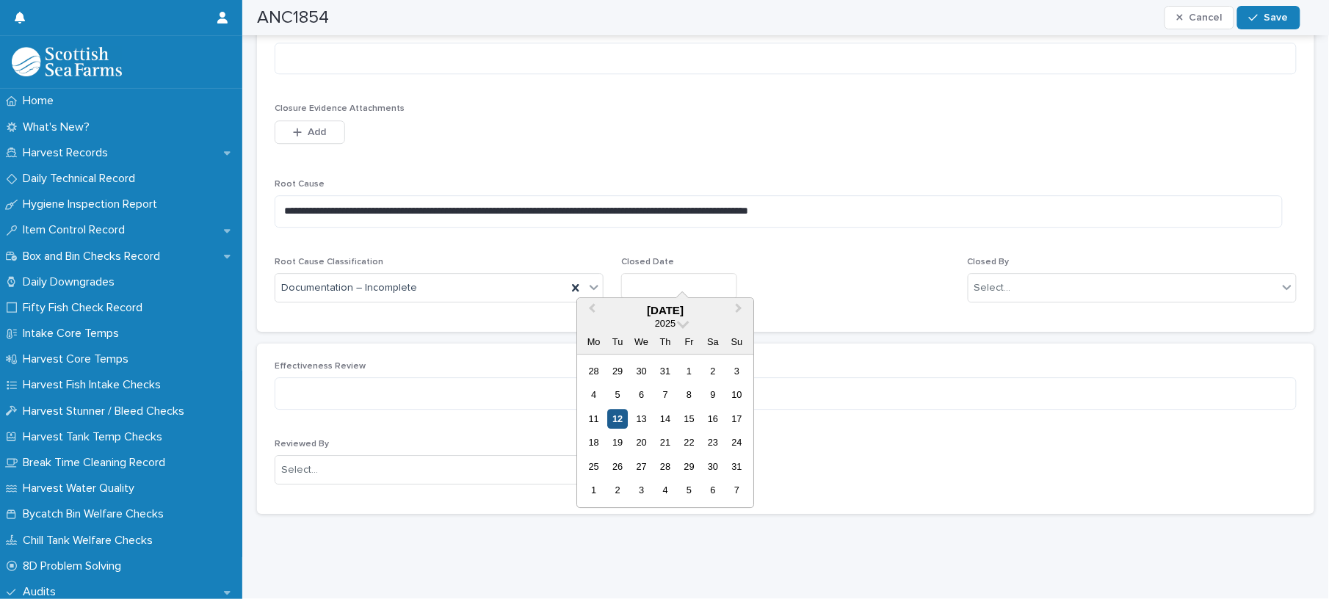
click at [618, 421] on div "12" at bounding box center [618, 419] width 20 height 20
type input "*********"
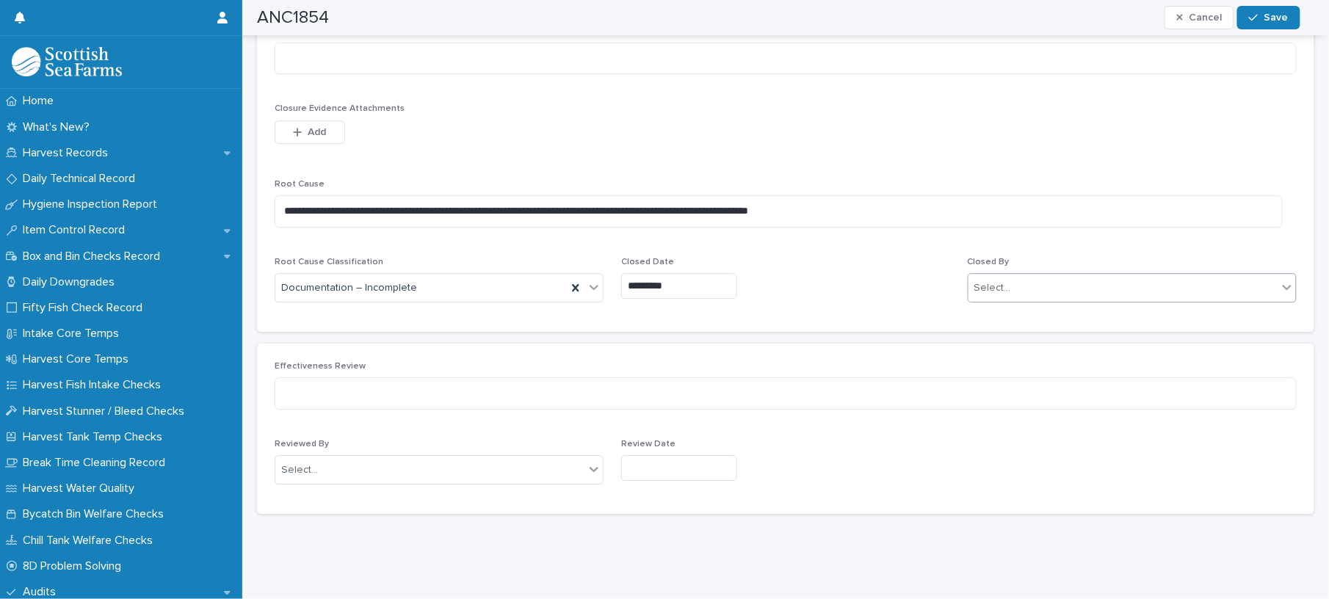
click at [1031, 283] on div "Select..." at bounding box center [1122, 288] width 309 height 24
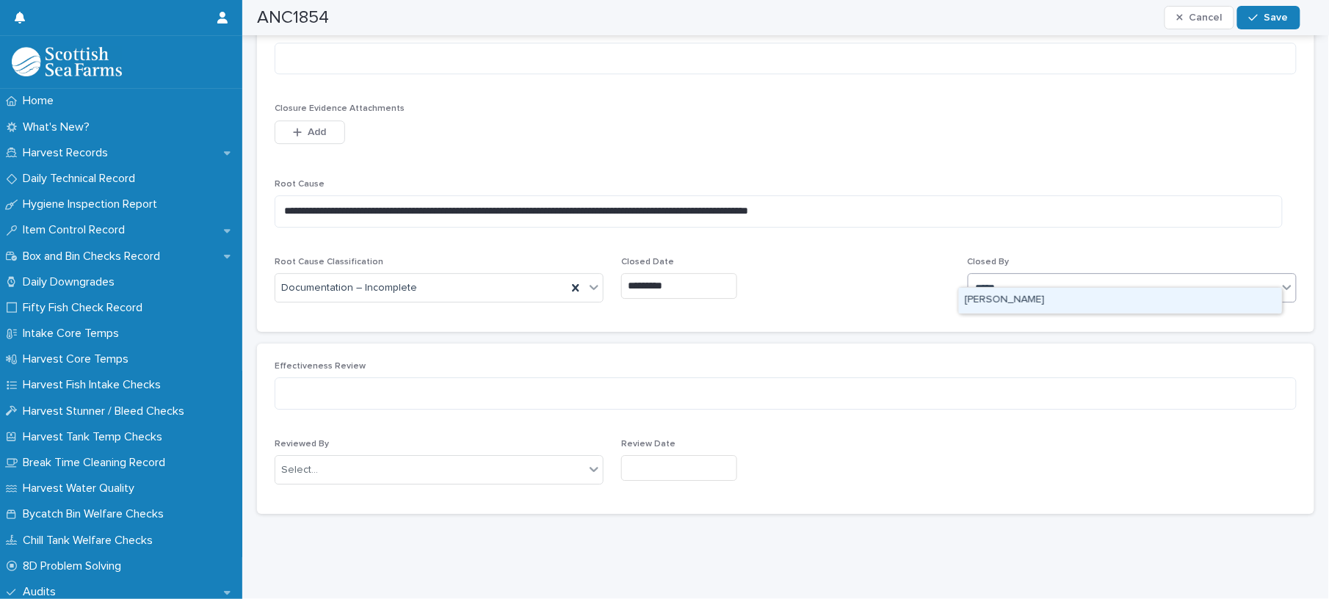
type input "******"
click at [1017, 297] on div "[PERSON_NAME]" at bounding box center [1120, 301] width 323 height 26
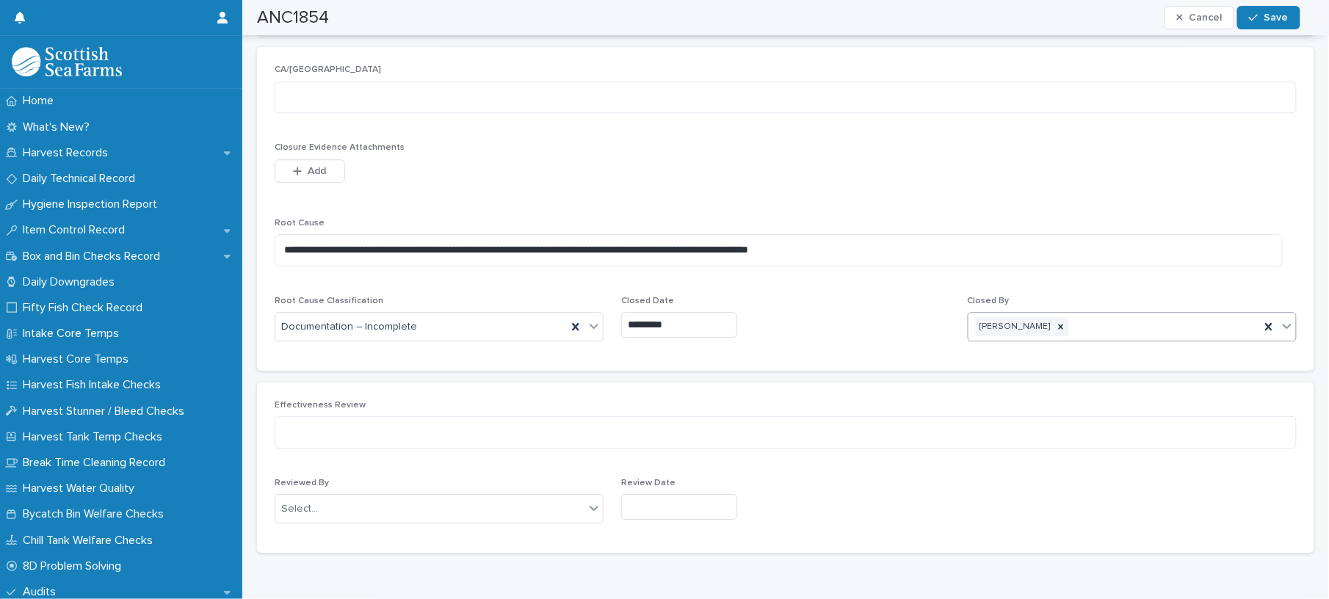
scroll to position [1337, 0]
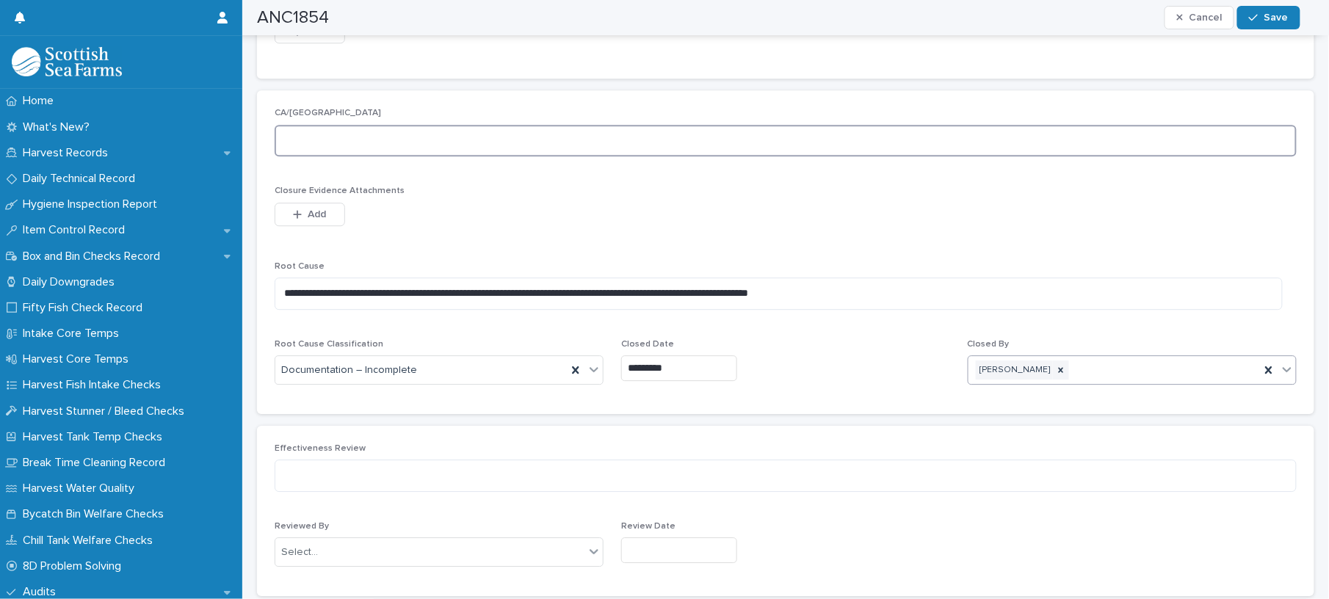
click at [718, 134] on textarea at bounding box center [786, 141] width 1022 height 32
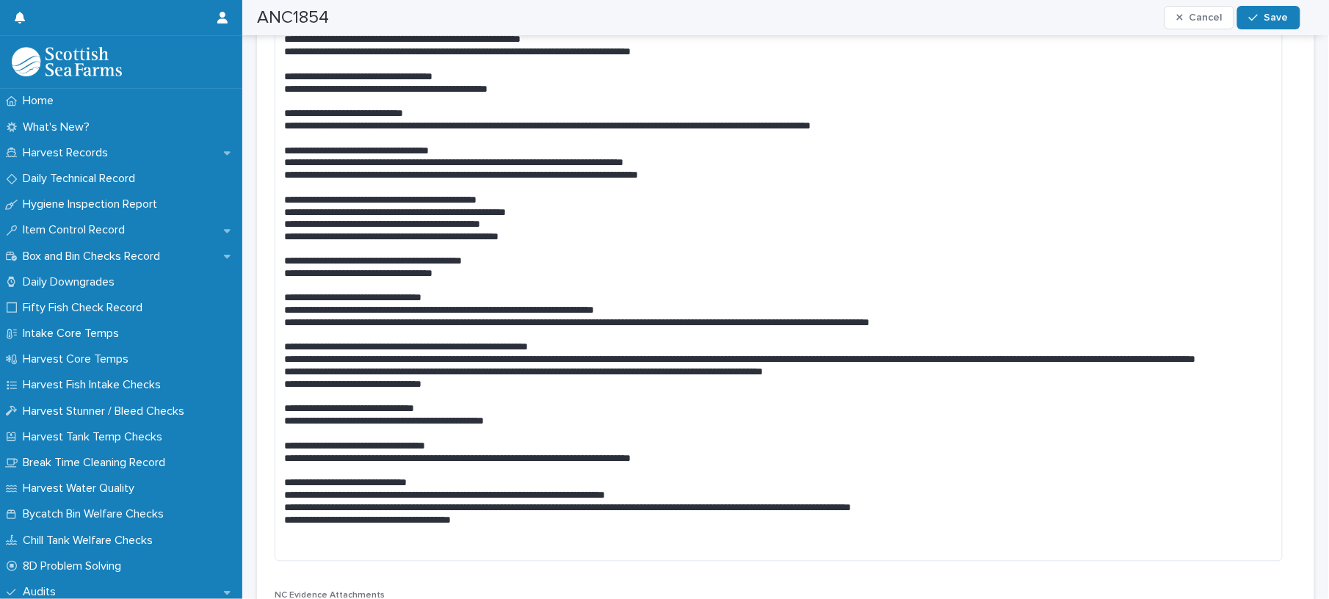
scroll to position [163, 0]
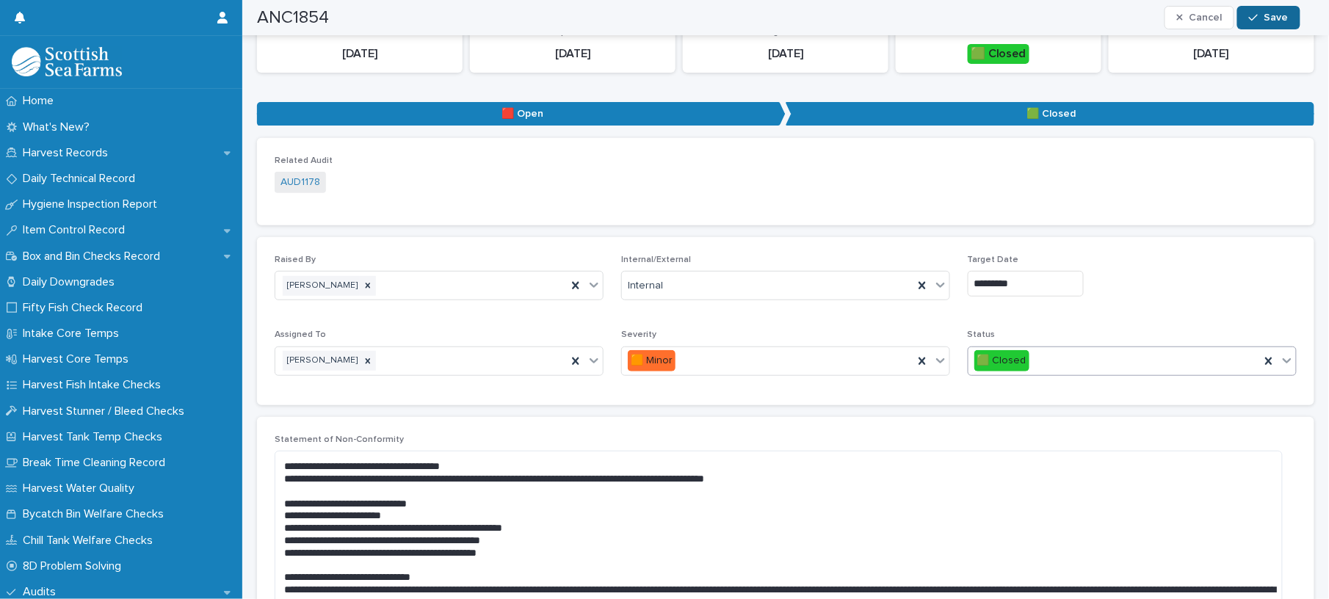
type textarea "**********"
click at [1268, 18] on button "Save" at bounding box center [1268, 17] width 62 height 23
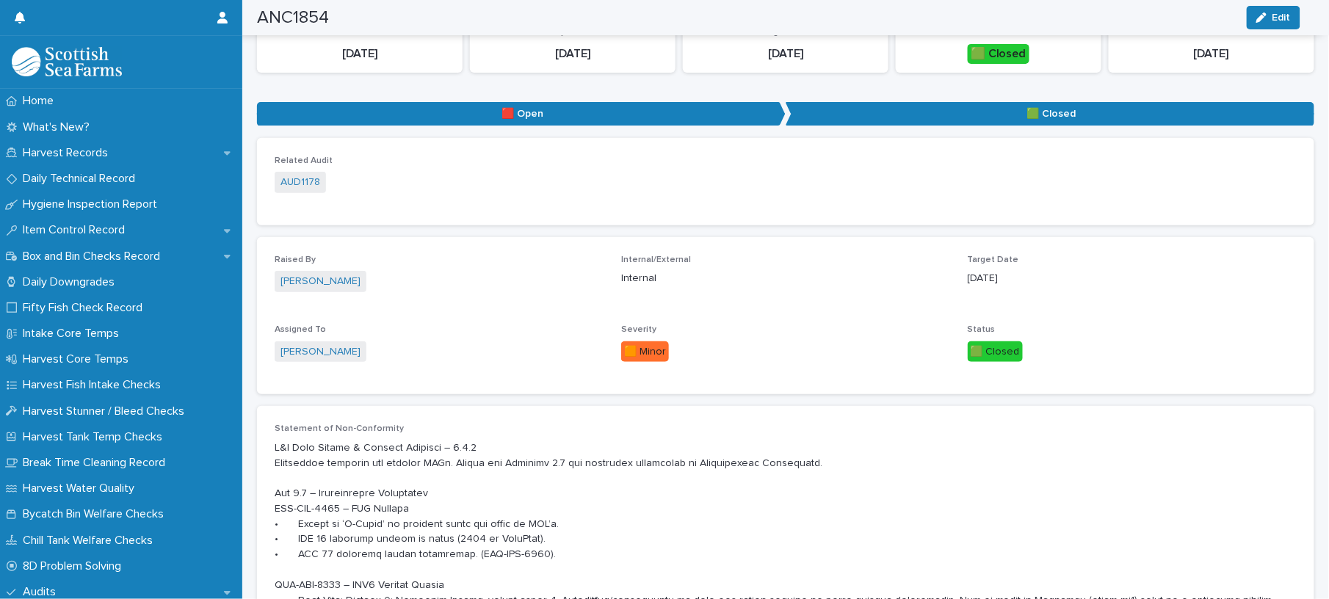
scroll to position [0, 0]
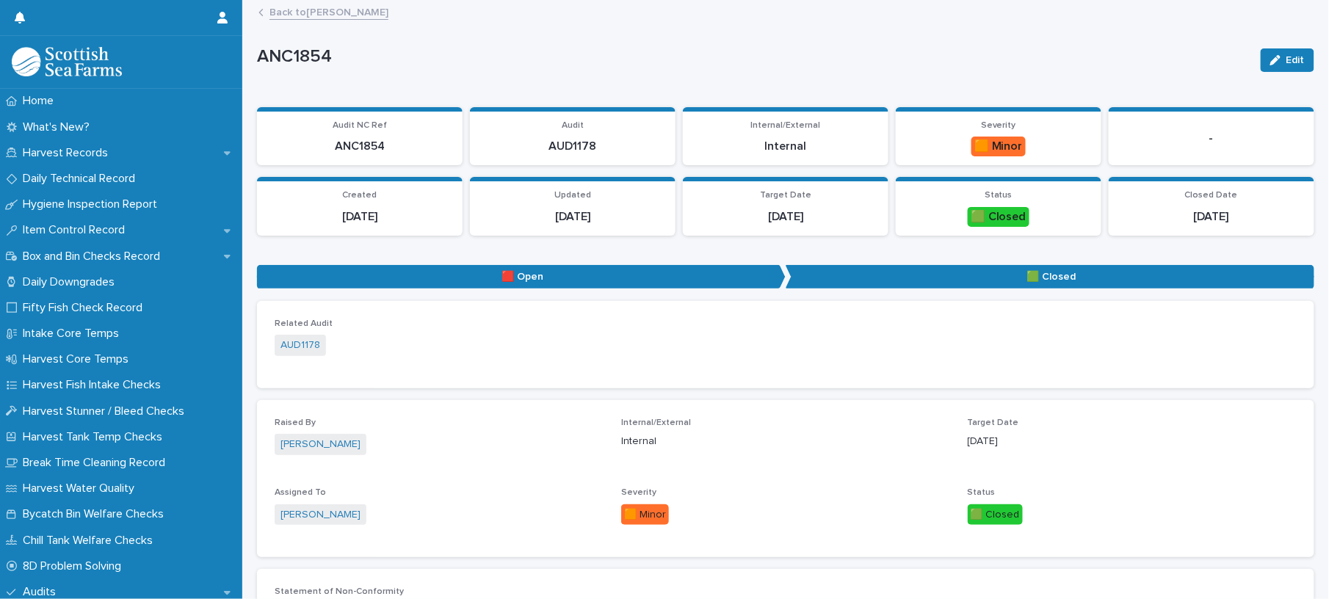
click at [344, 12] on link "Back to [PERSON_NAME]" at bounding box center [328, 11] width 119 height 17
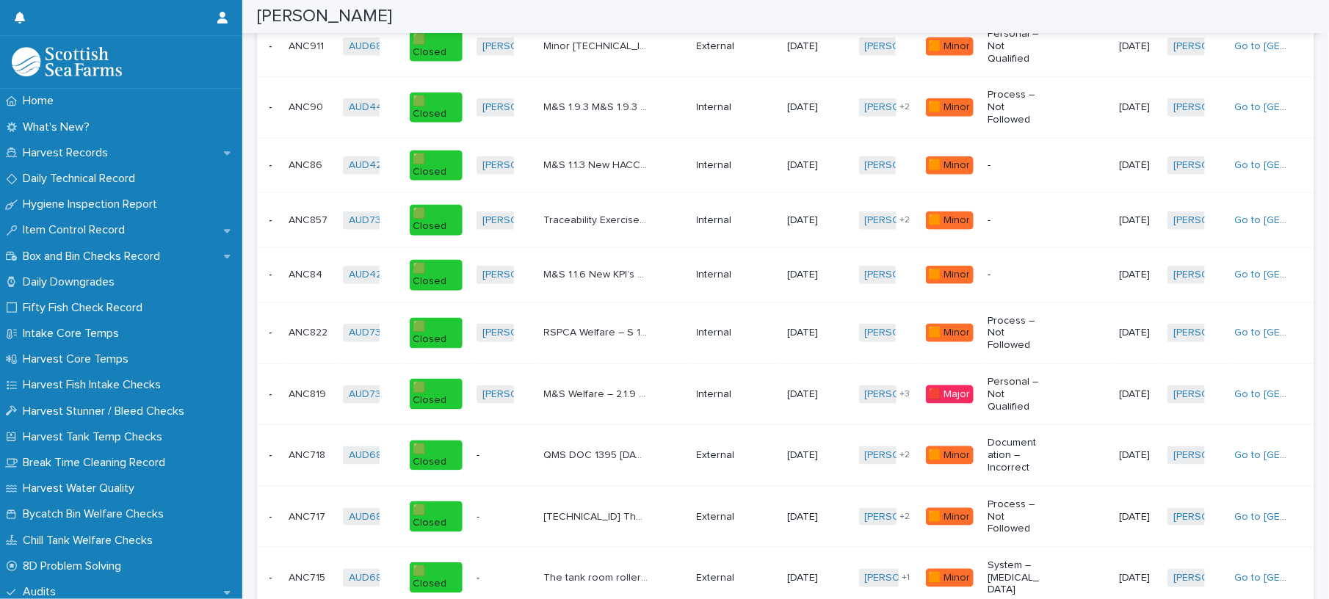
scroll to position [98, 0]
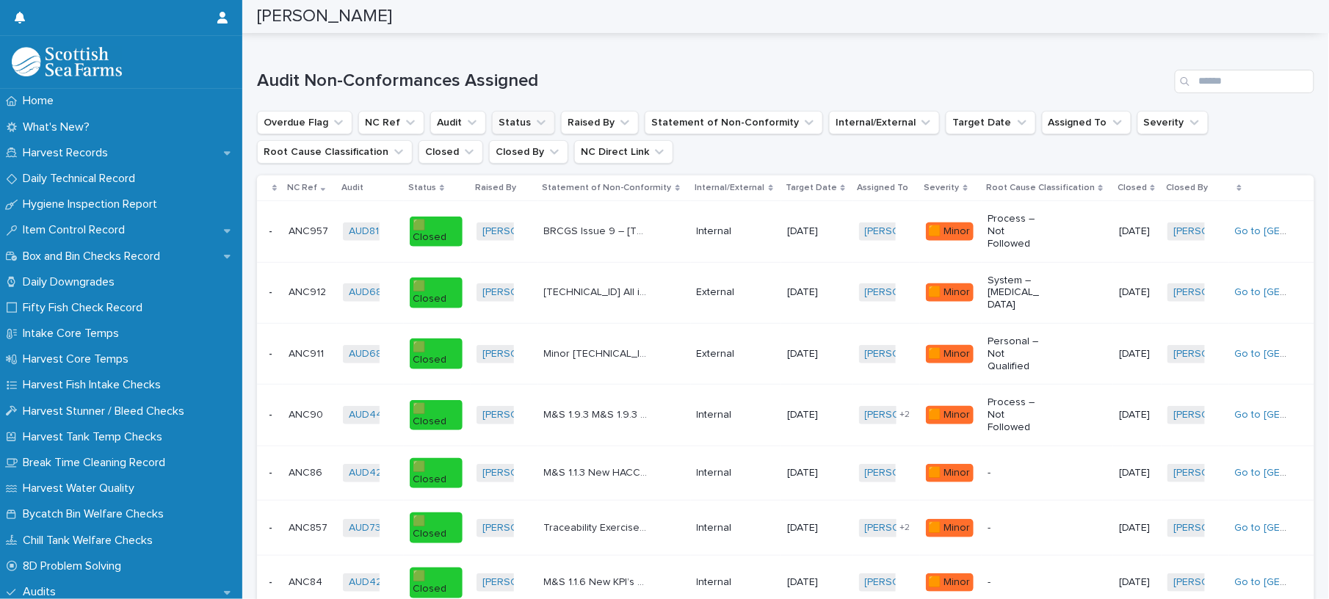
click at [500, 112] on button "Status" at bounding box center [523, 122] width 63 height 23
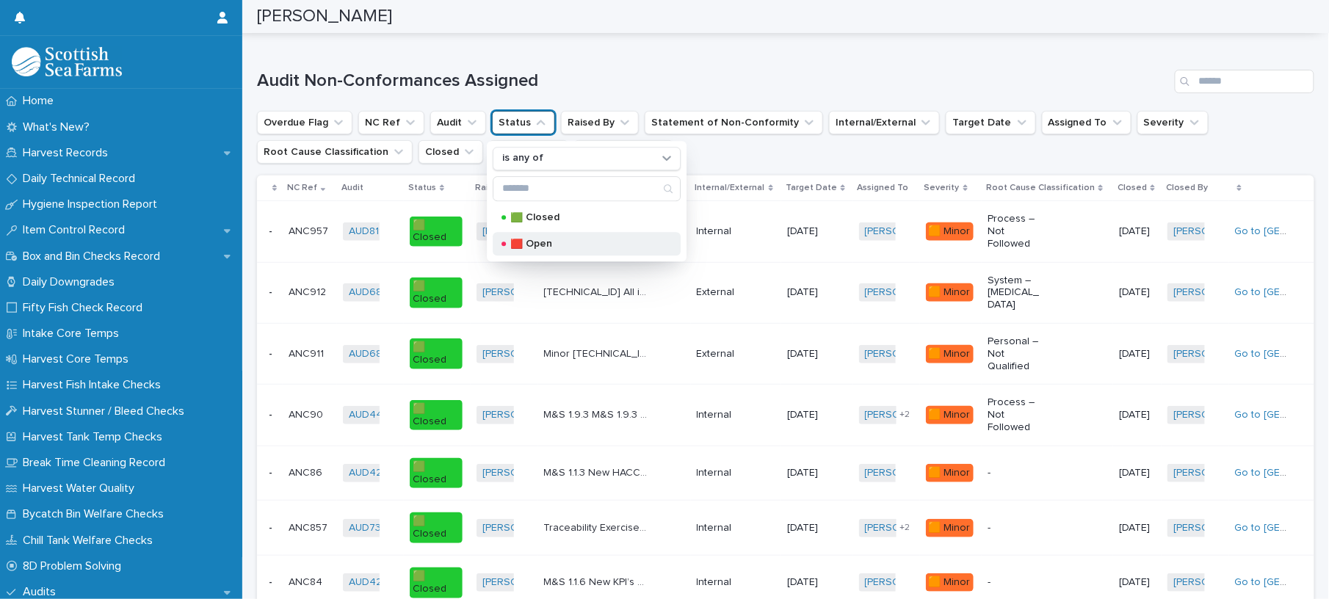
click at [530, 236] on div "🟥 Open" at bounding box center [587, 243] width 188 height 23
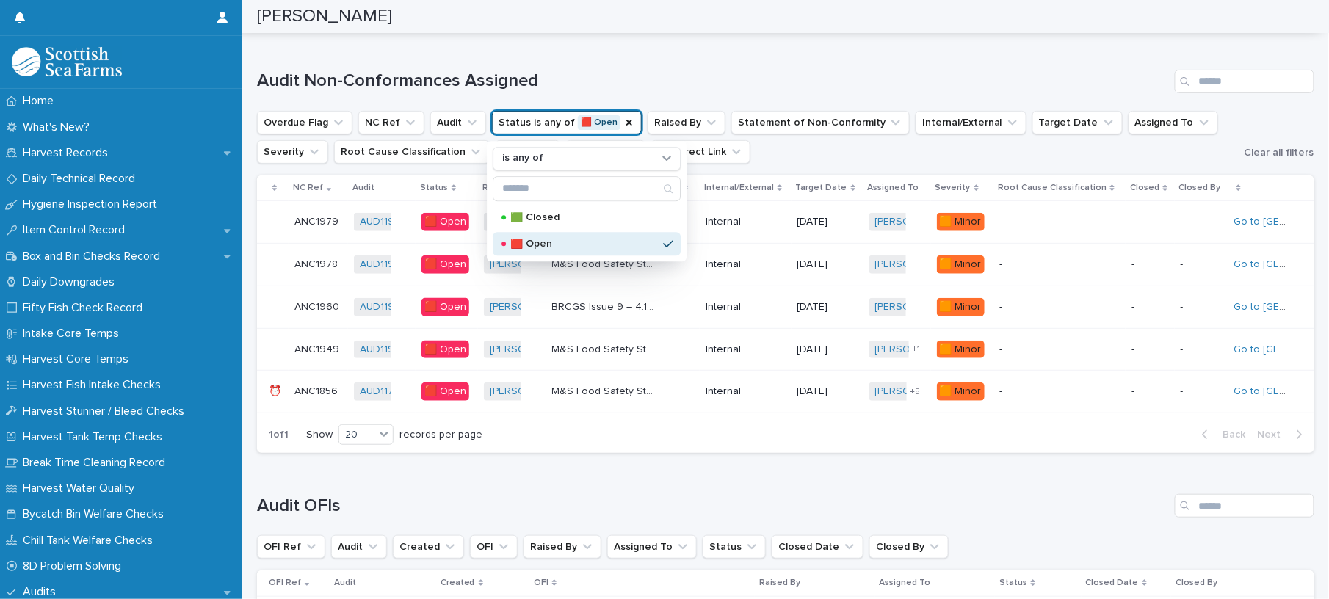
click at [624, 80] on h1 "Audit Non-Conformances Assigned" at bounding box center [713, 80] width 912 height 21
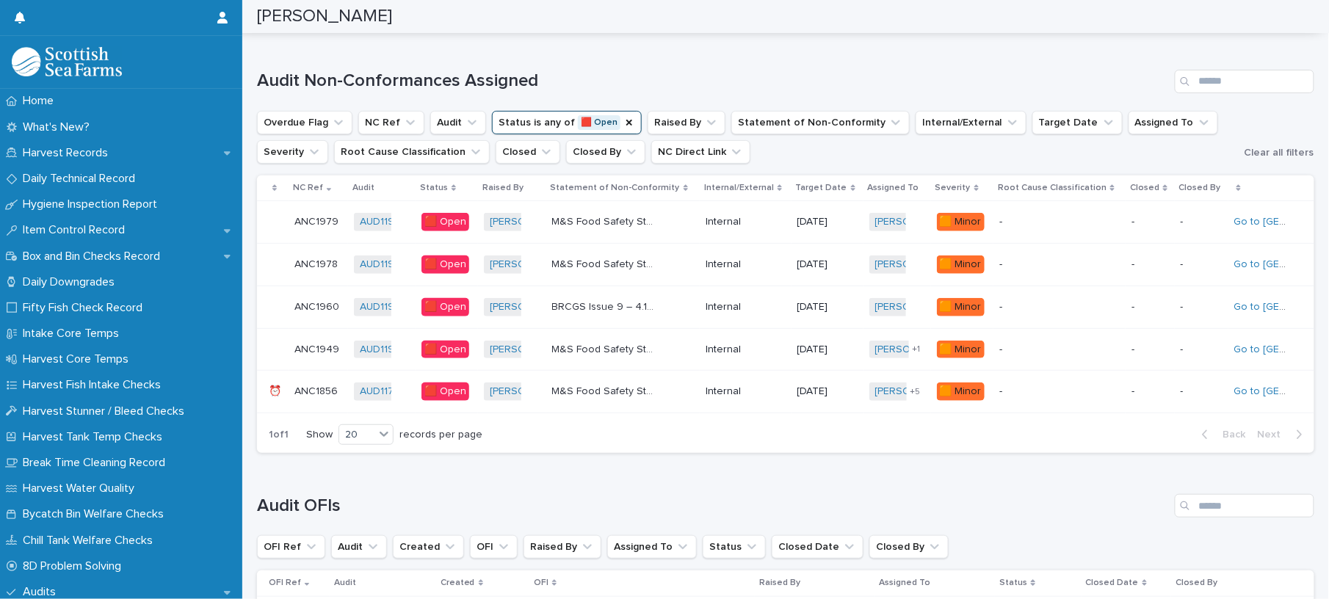
click at [752, 392] on p "Internal" at bounding box center [731, 391] width 52 height 12
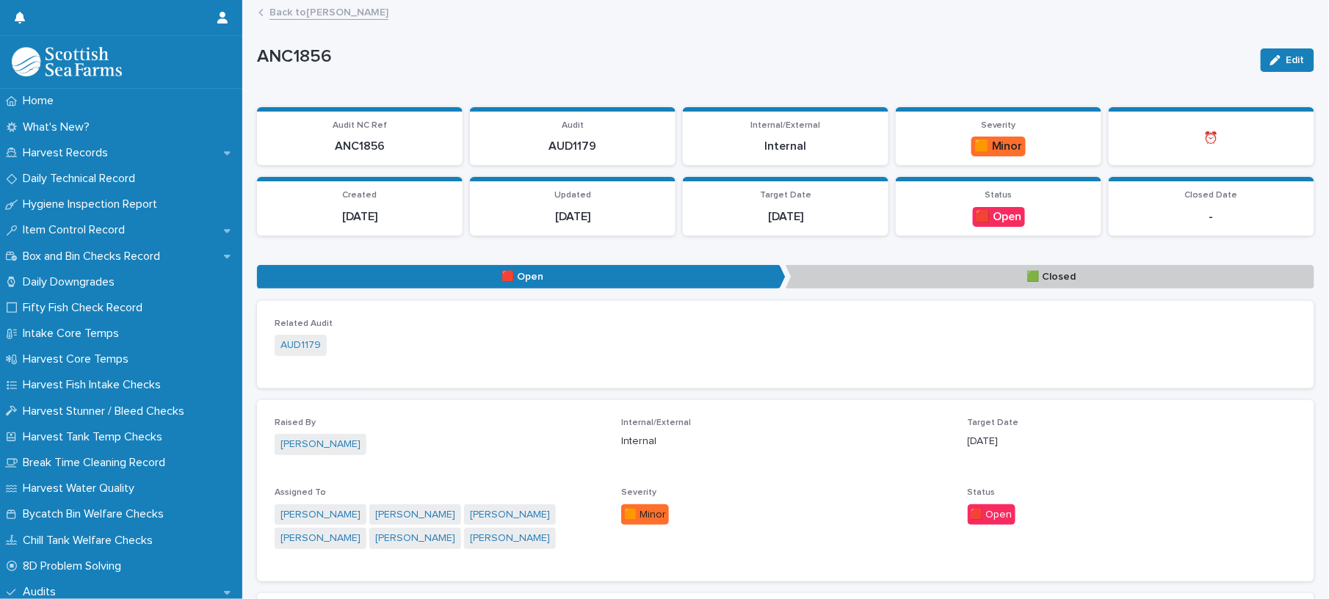
click at [345, 16] on link "Back to [PERSON_NAME]" at bounding box center [328, 11] width 119 height 17
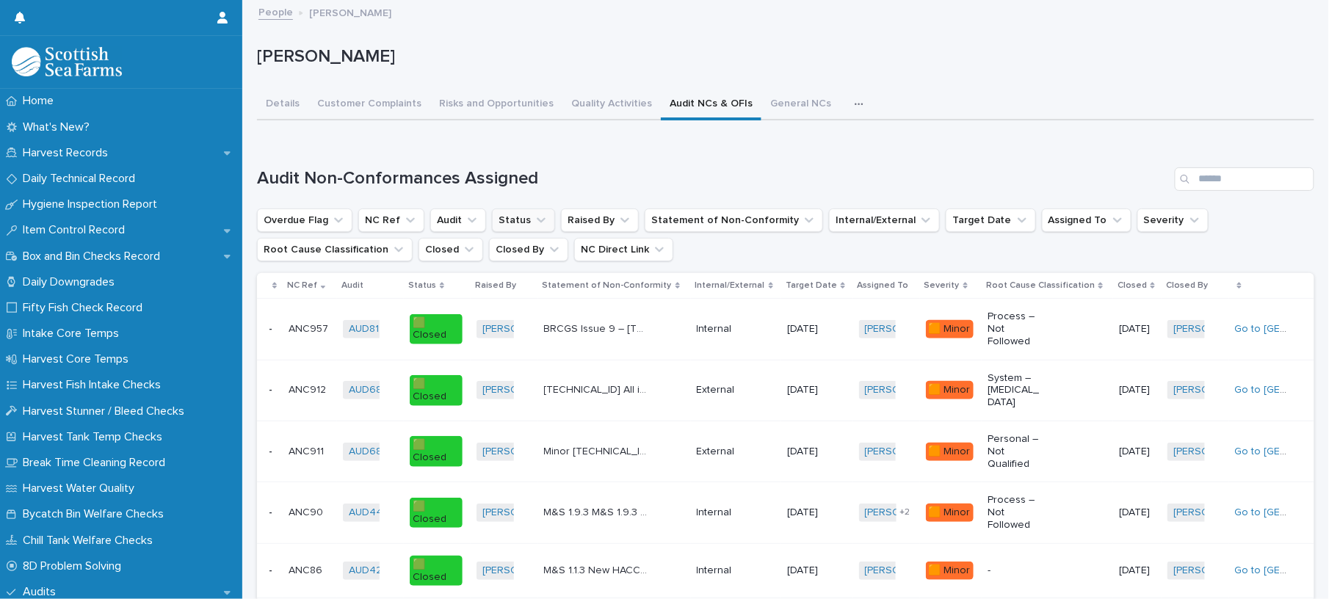
click at [512, 210] on button "Status" at bounding box center [523, 219] width 63 height 23
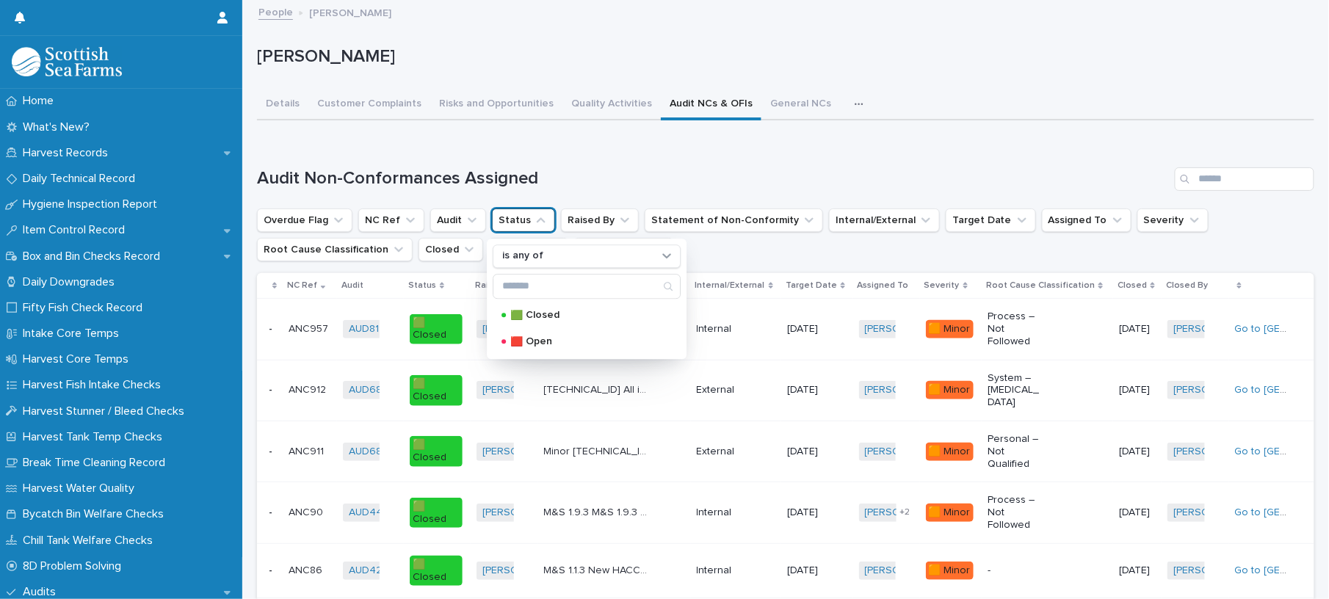
click at [539, 335] on div "🟥 Open" at bounding box center [587, 341] width 188 height 23
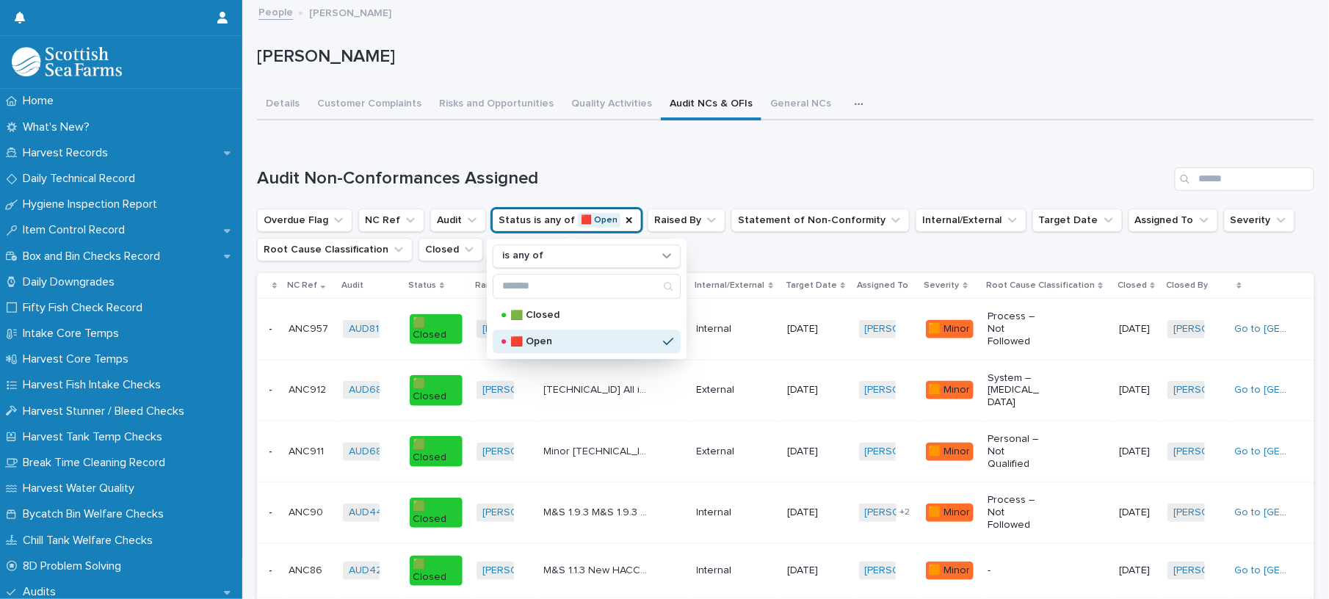
click at [611, 168] on h1 "Audit Non-Conformances Assigned" at bounding box center [713, 178] width 912 height 21
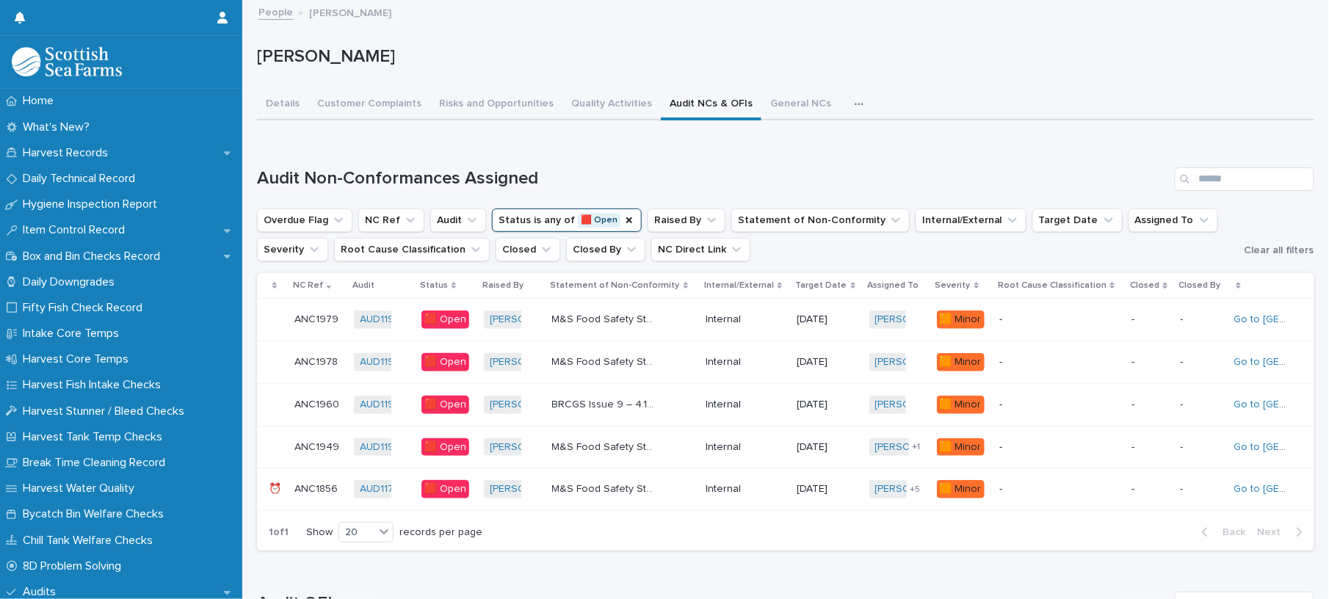
click at [688, 438] on div "M&S Food Safety Standard - [DATE] L8 Risk Assessment of water storage and distr…" at bounding box center [623, 447] width 142 height 24
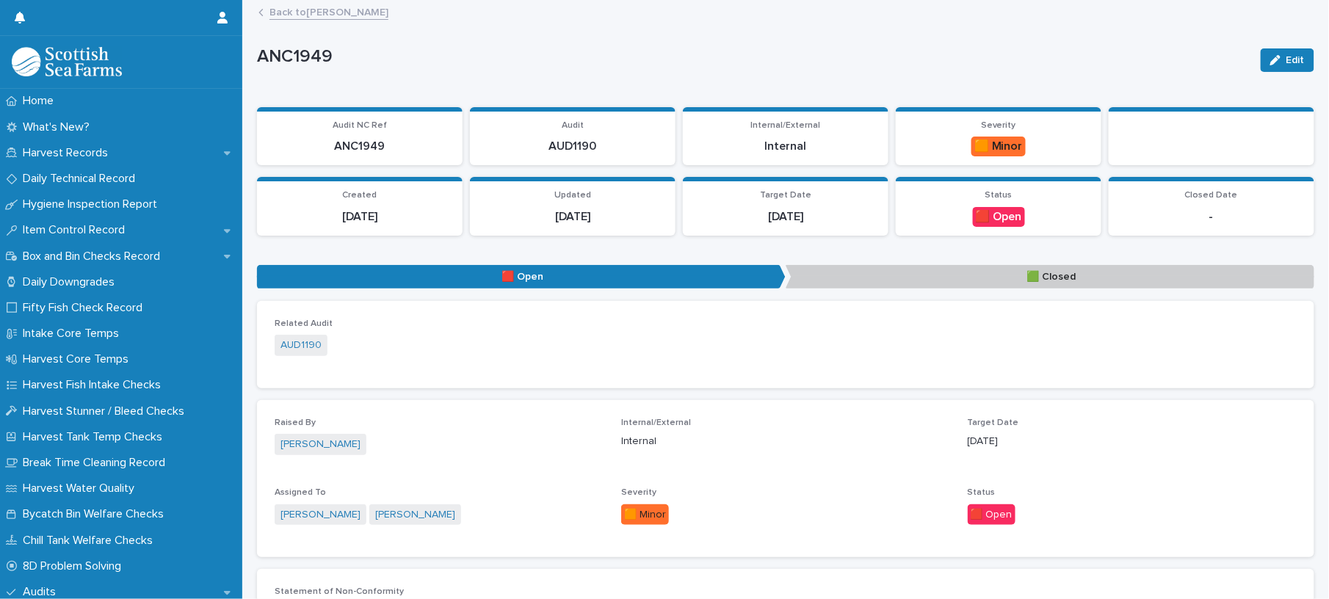
click at [761, 66] on p "ANC1949" at bounding box center [753, 56] width 992 height 21
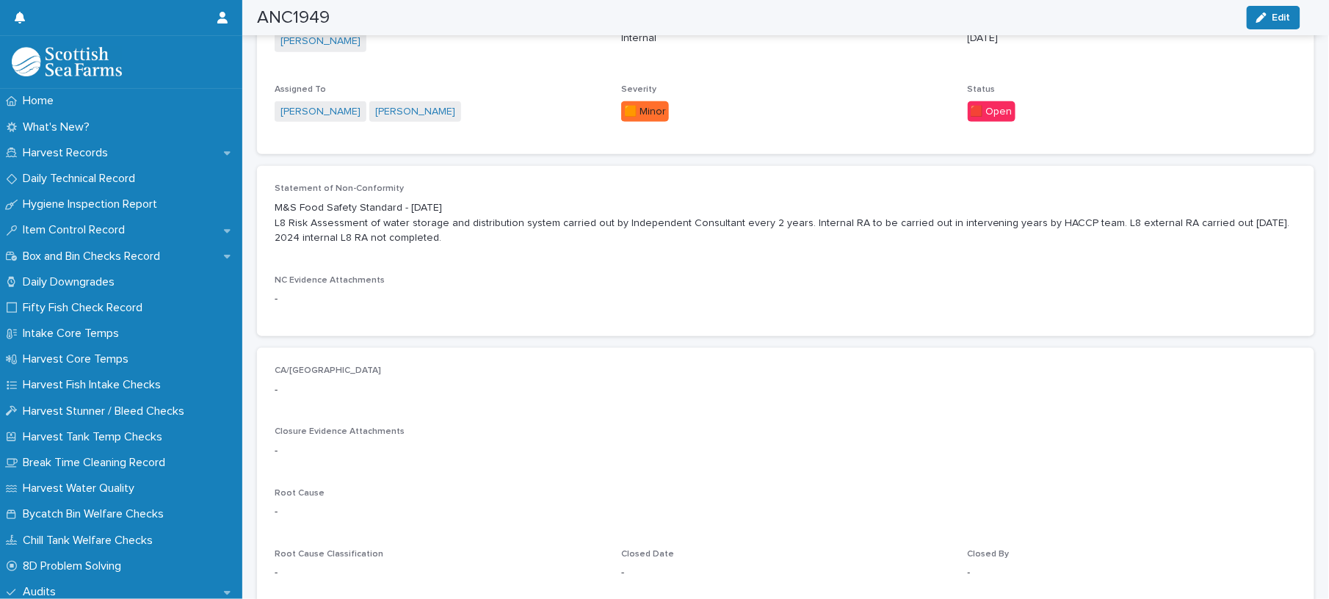
scroll to position [391, 0]
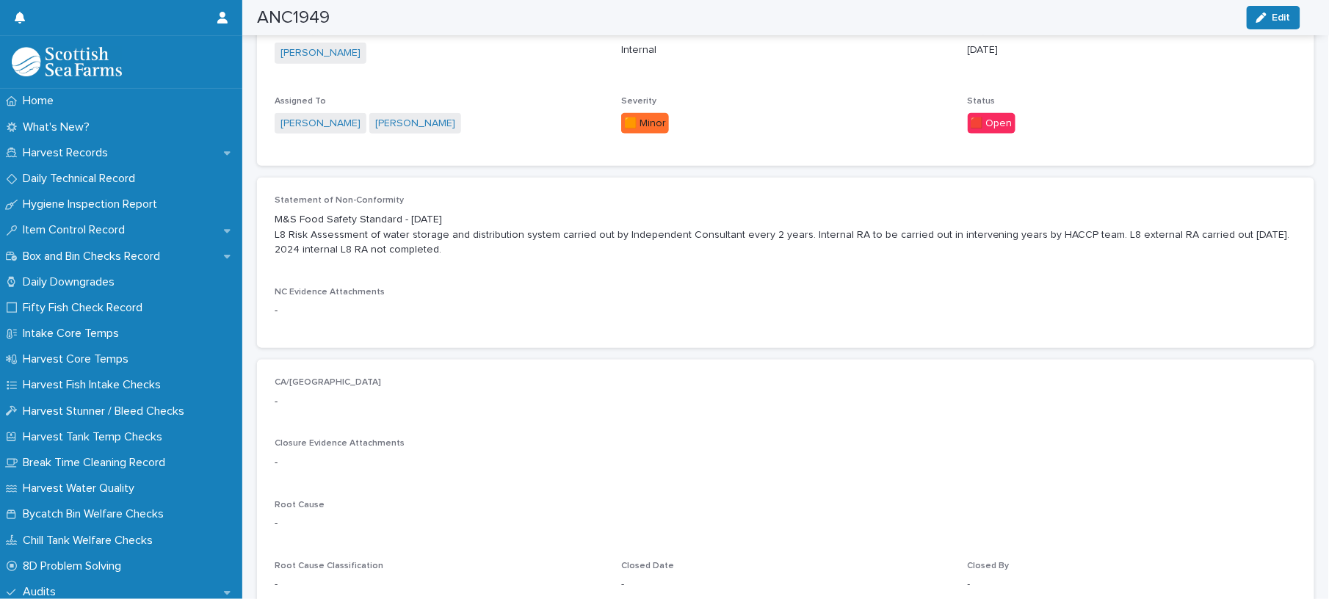
click at [673, 344] on div "Statement of Non-Conformity M&S Food Safety Standard - [DATE] L8 Risk Assessmen…" at bounding box center [785, 263] width 1057 height 170
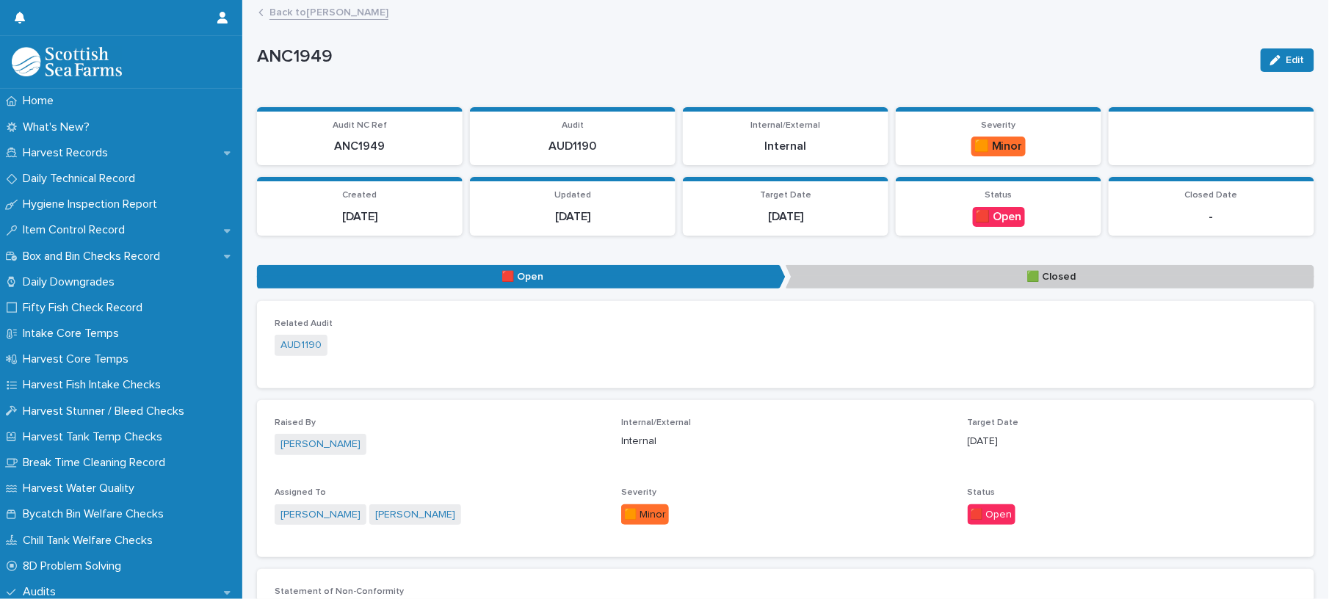
click at [332, 6] on link "Back to [PERSON_NAME]" at bounding box center [328, 11] width 119 height 17
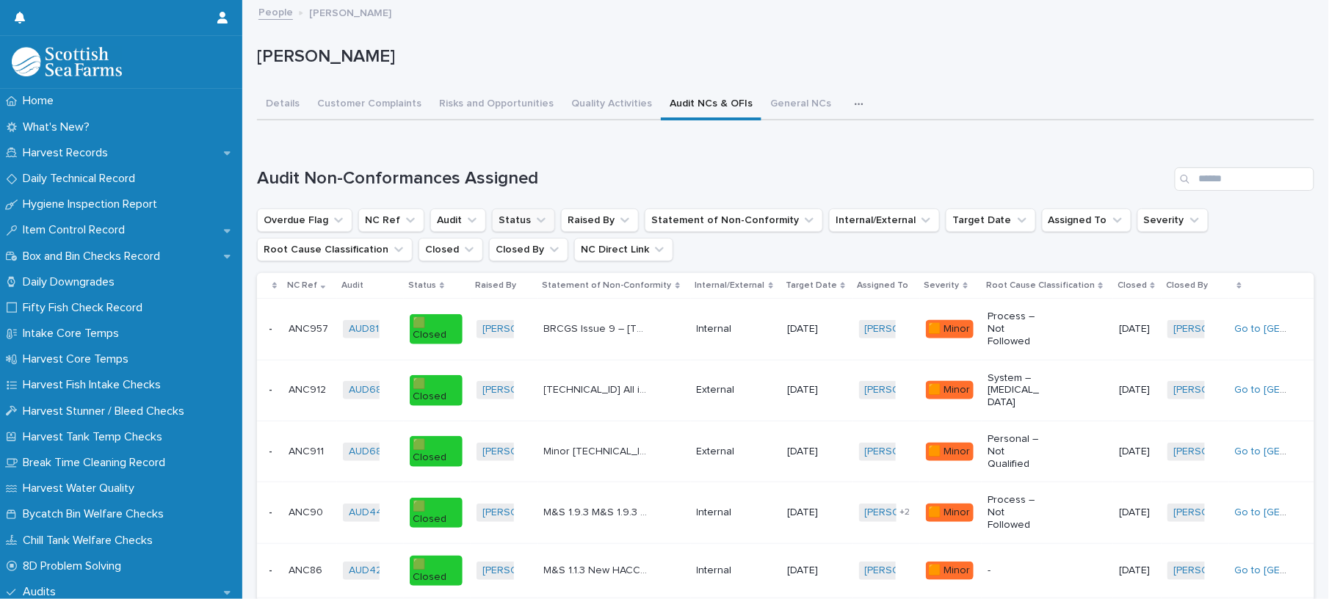
click at [512, 219] on button "Status" at bounding box center [523, 219] width 63 height 23
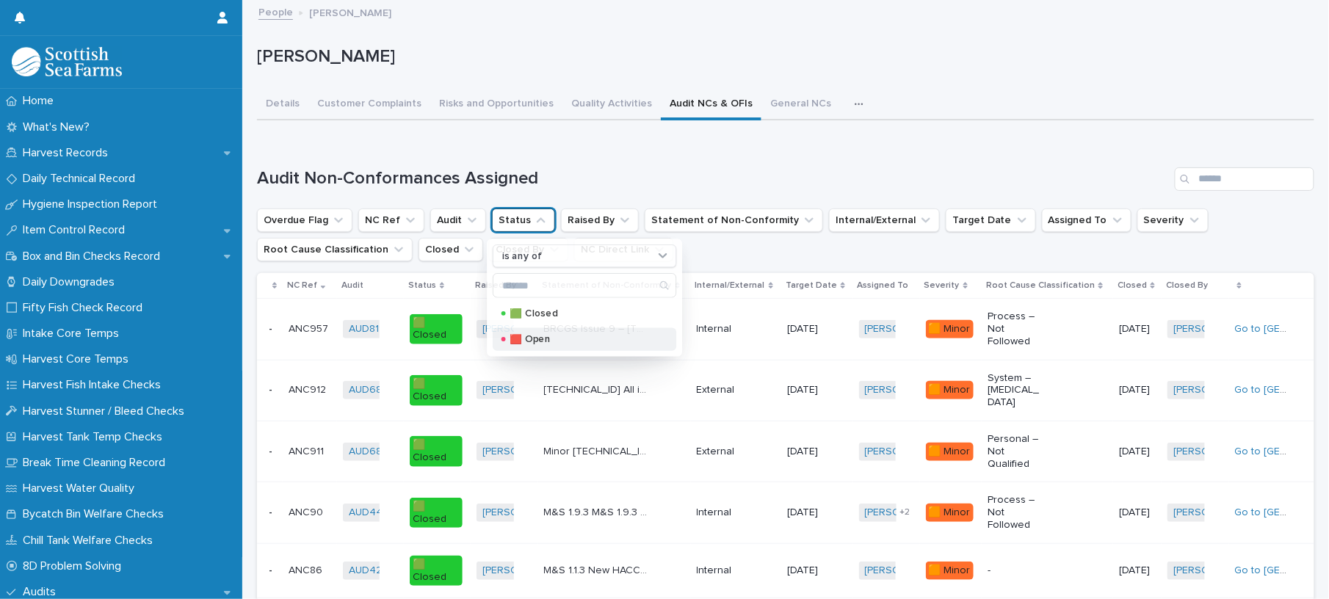
click at [542, 342] on p "🟥 Open" at bounding box center [582, 339] width 144 height 10
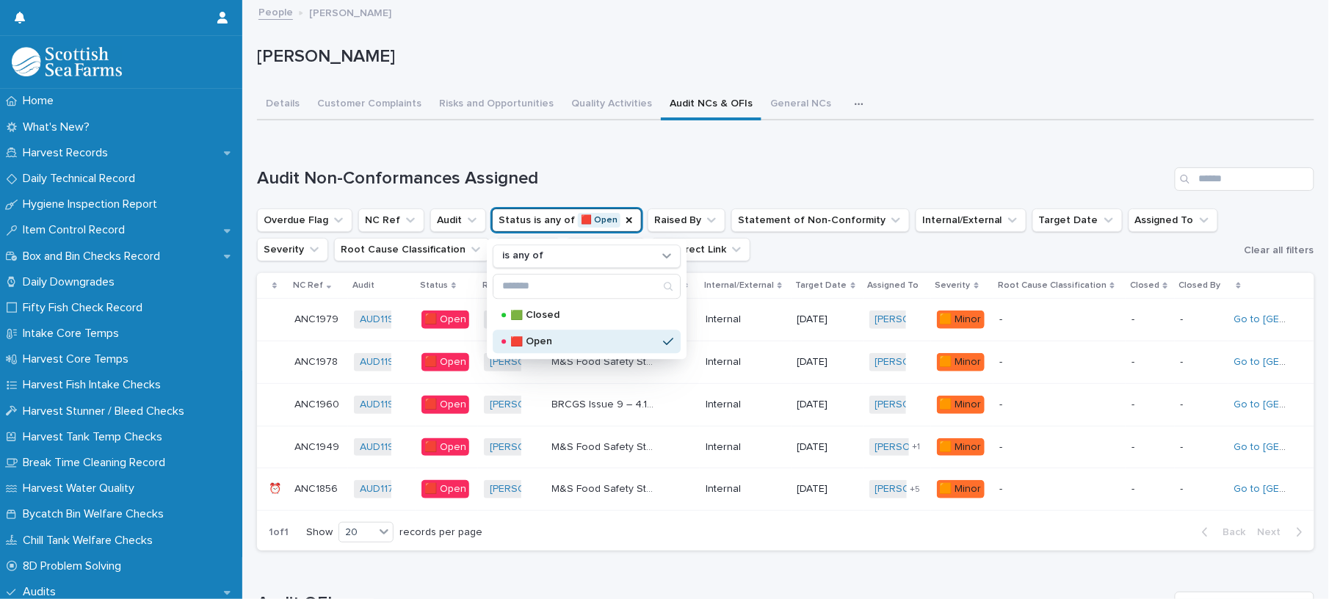
click at [760, 401] on div "Internal" at bounding box center [744, 405] width 79 height 24
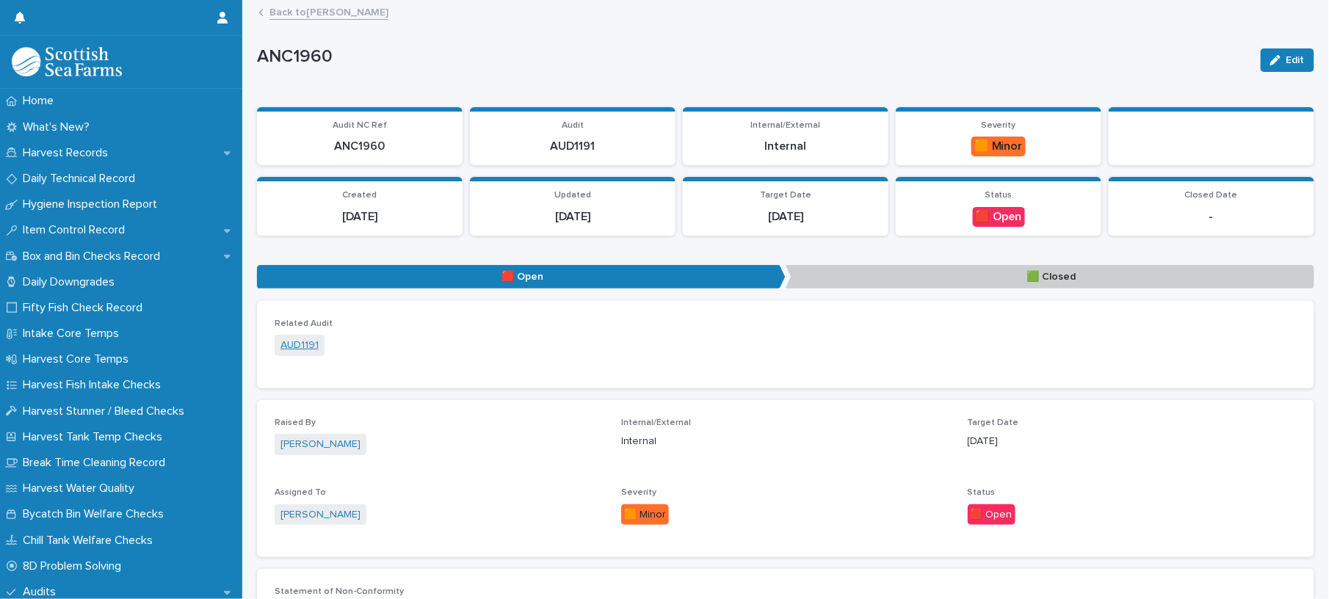
click at [298, 341] on link "AUD1191" at bounding box center [299, 345] width 38 height 15
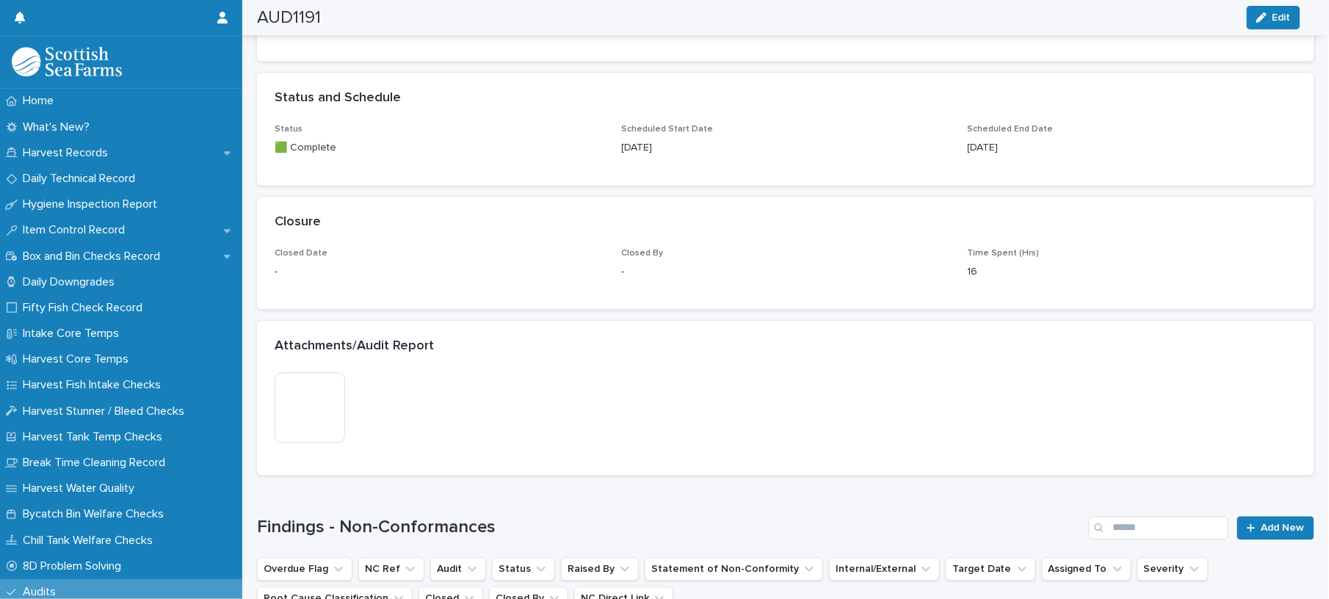
scroll to position [1006, 0]
click at [333, 380] on img at bounding box center [310, 409] width 70 height 70
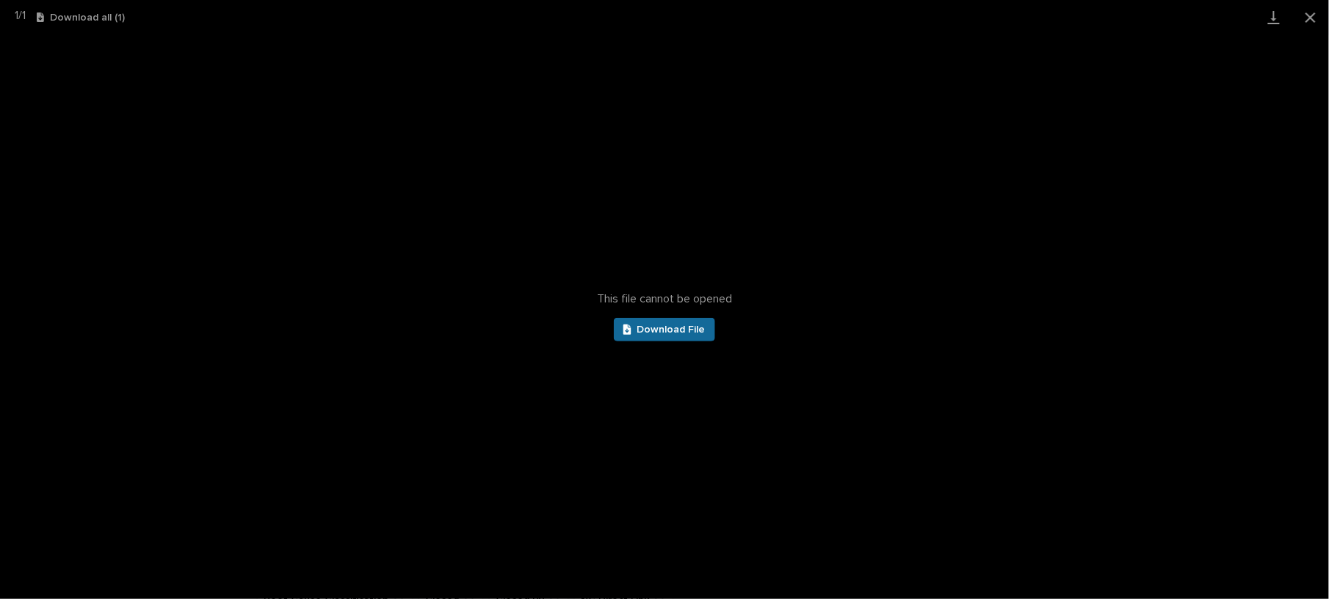
click at [664, 318] on link "Download File" at bounding box center [664, 329] width 101 height 23
click at [1304, 18] on button "Close gallery" at bounding box center [1310, 17] width 37 height 35
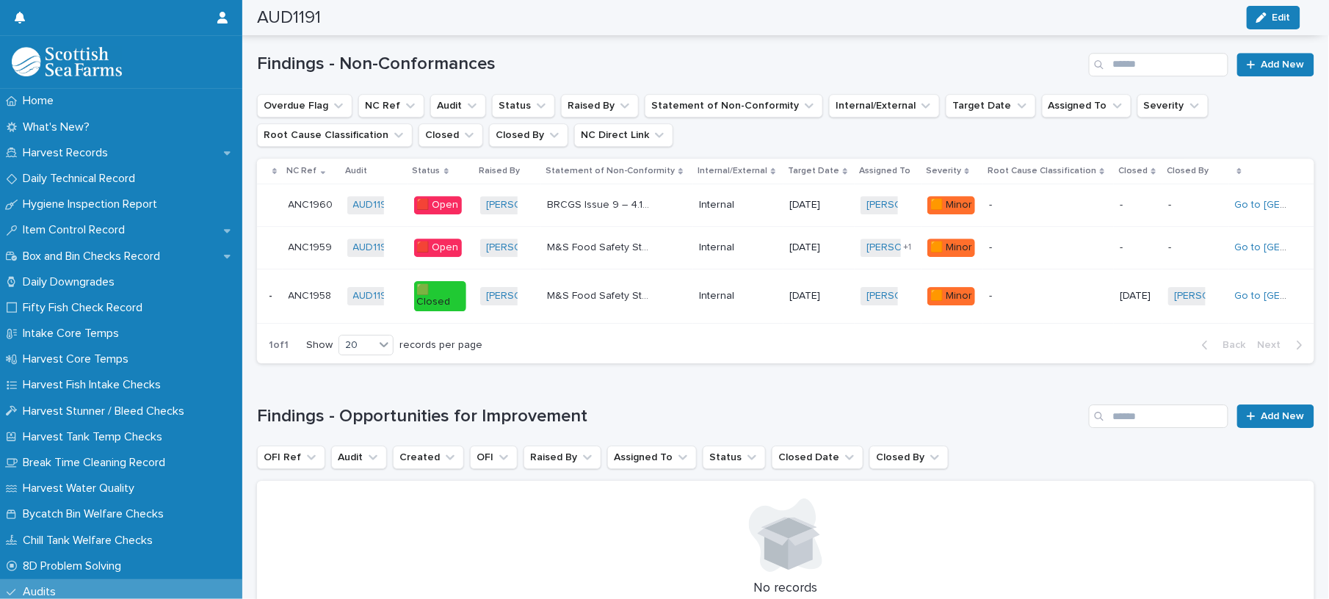
scroll to position [1299, 0]
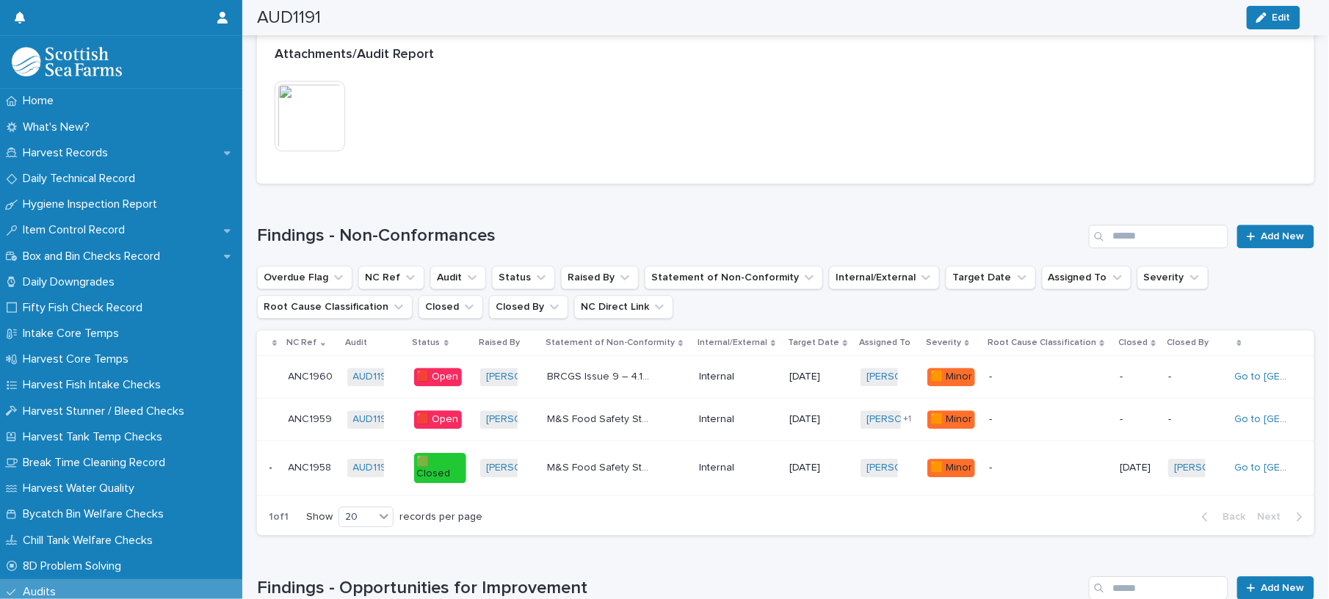
click at [744, 376] on div "Internal" at bounding box center [738, 377] width 79 height 24
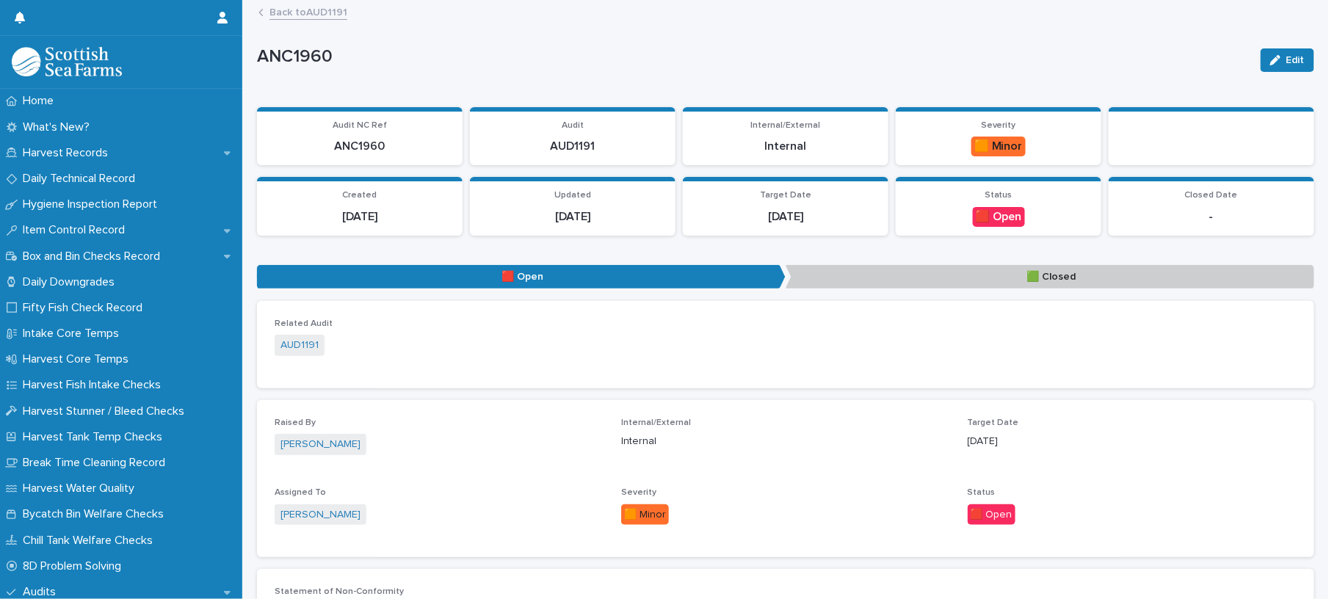
drag, startPoint x: 1286, startPoint y: 51, endPoint x: 1151, endPoint y: 160, distance: 173.3
click at [1286, 51] on button "Edit" at bounding box center [1287, 59] width 54 height 23
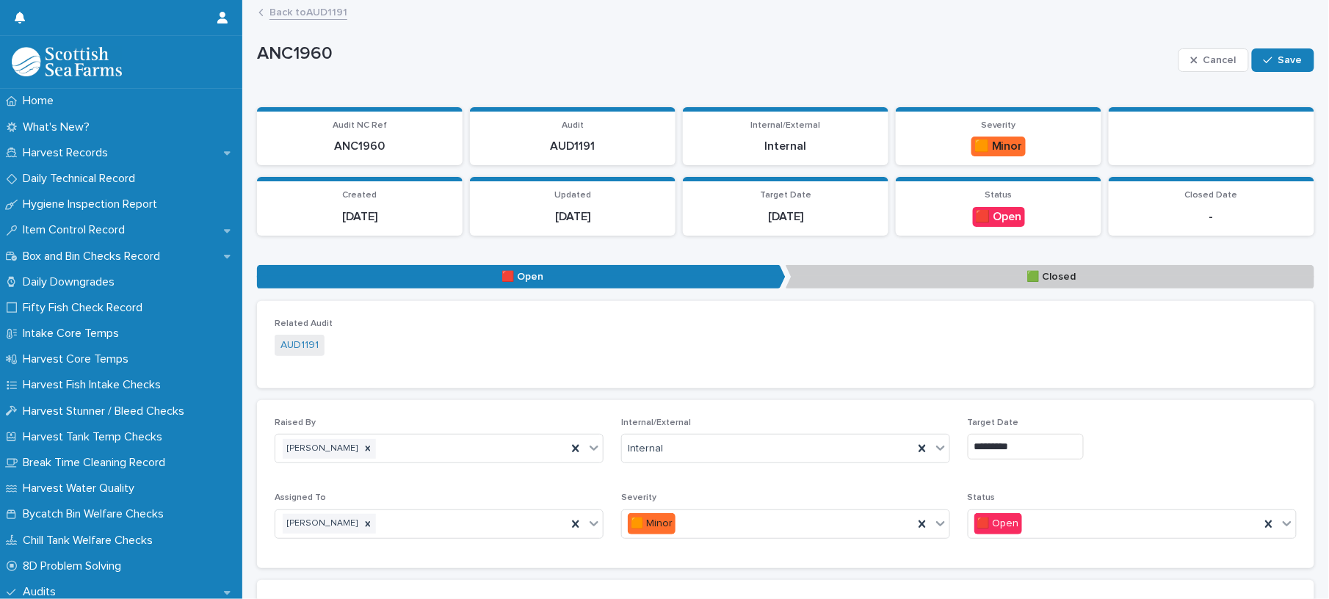
click at [1010, 275] on p "🟩 Closed" at bounding box center [1049, 277] width 529 height 24
click at [1003, 540] on div "Status 🟥 Open" at bounding box center [1132, 521] width 329 height 57
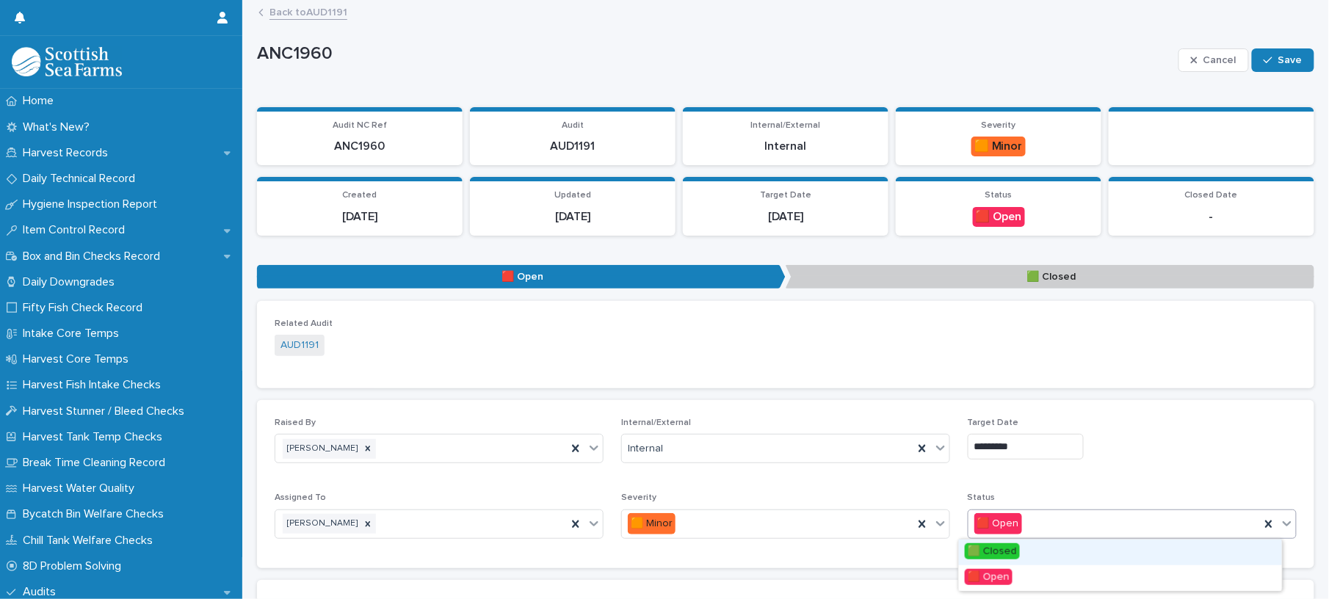
click at [1004, 553] on span "🟩 Closed" at bounding box center [992, 551] width 55 height 16
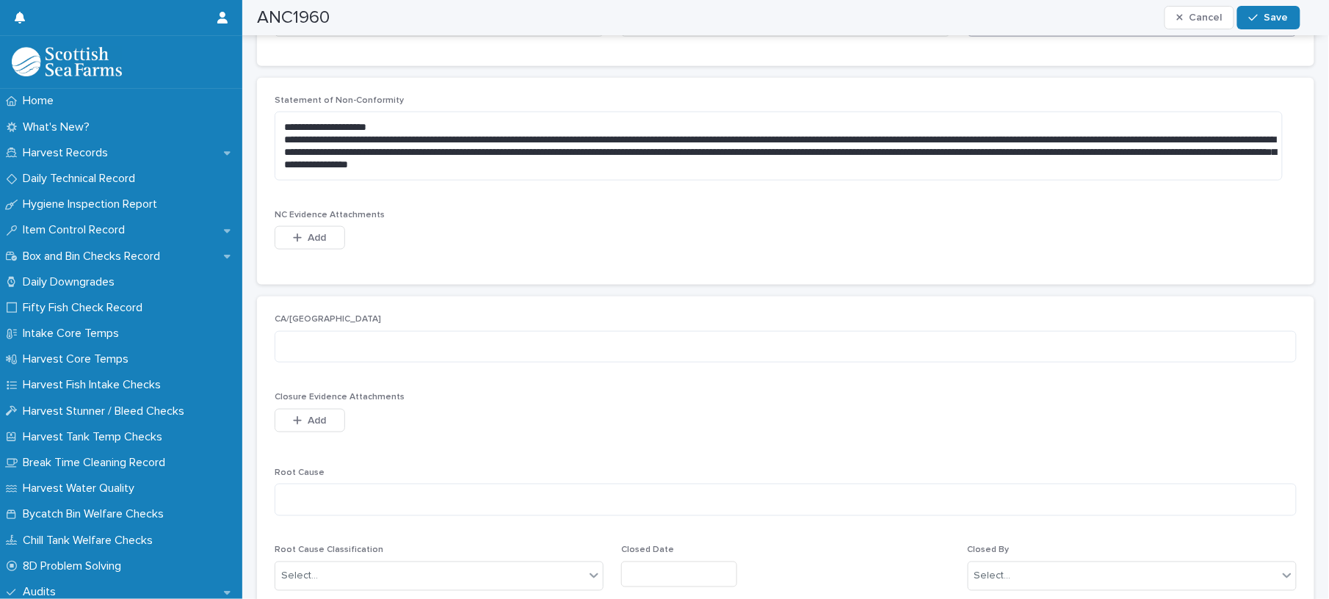
scroll to position [587, 0]
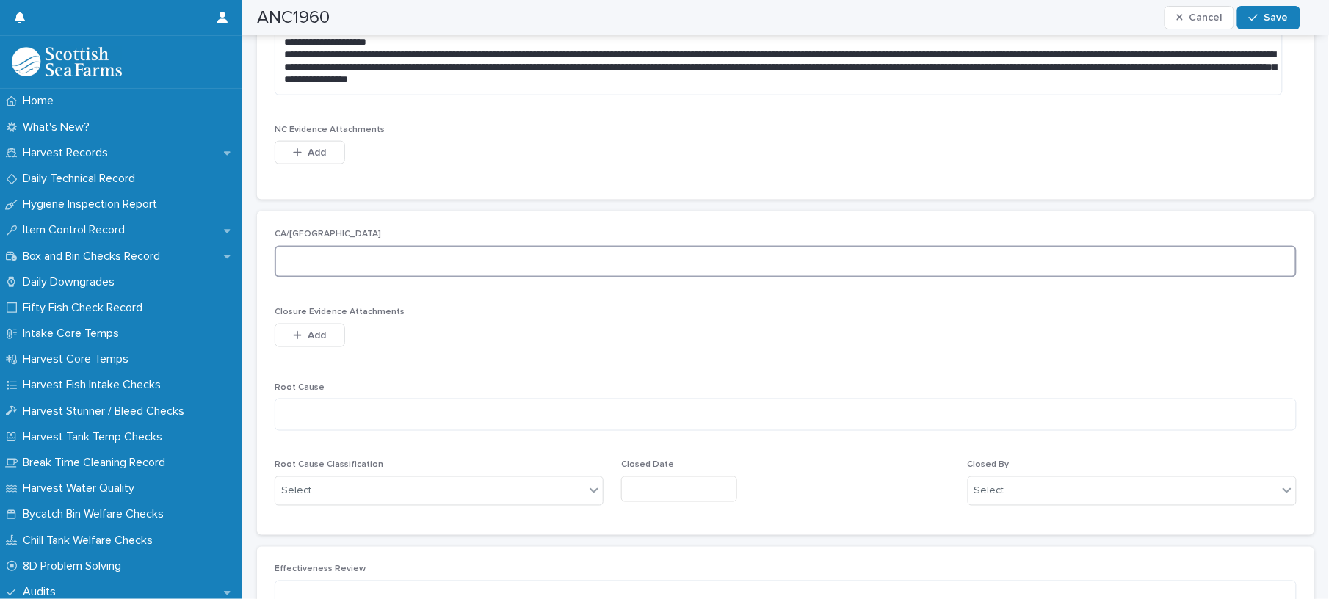
click at [435, 274] on textarea at bounding box center [786, 262] width 1022 height 32
type textarea "**********"
click at [362, 420] on textarea at bounding box center [786, 415] width 1022 height 32
type textarea "*"
type textarea "**********"
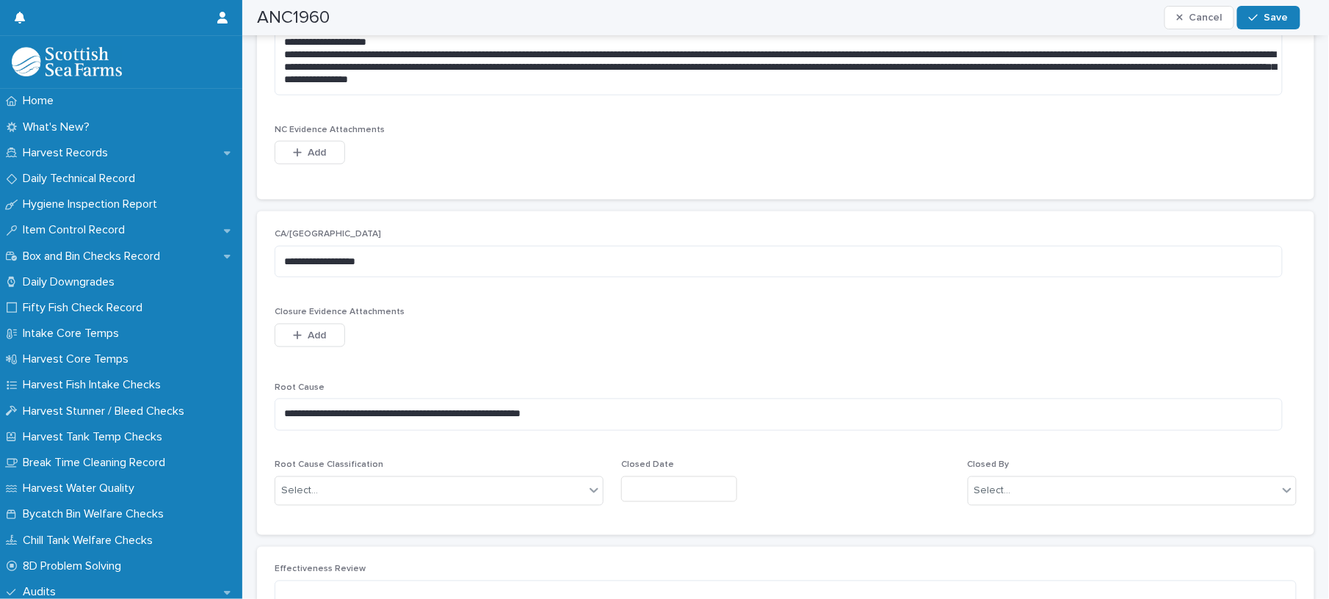
click at [355, 473] on div "Root Cause Classification Select..." at bounding box center [439, 488] width 329 height 57
click at [358, 484] on div "Select..." at bounding box center [429, 491] width 309 height 24
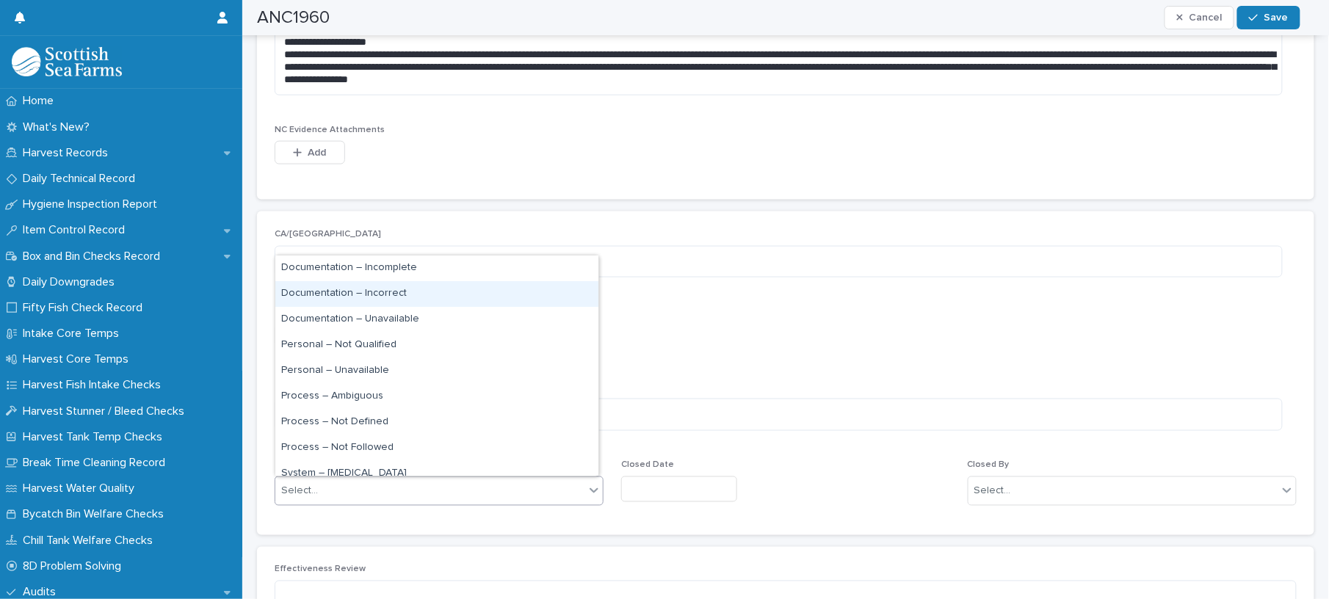
click at [388, 297] on div "Documentation – Incorrect" at bounding box center [436, 294] width 323 height 26
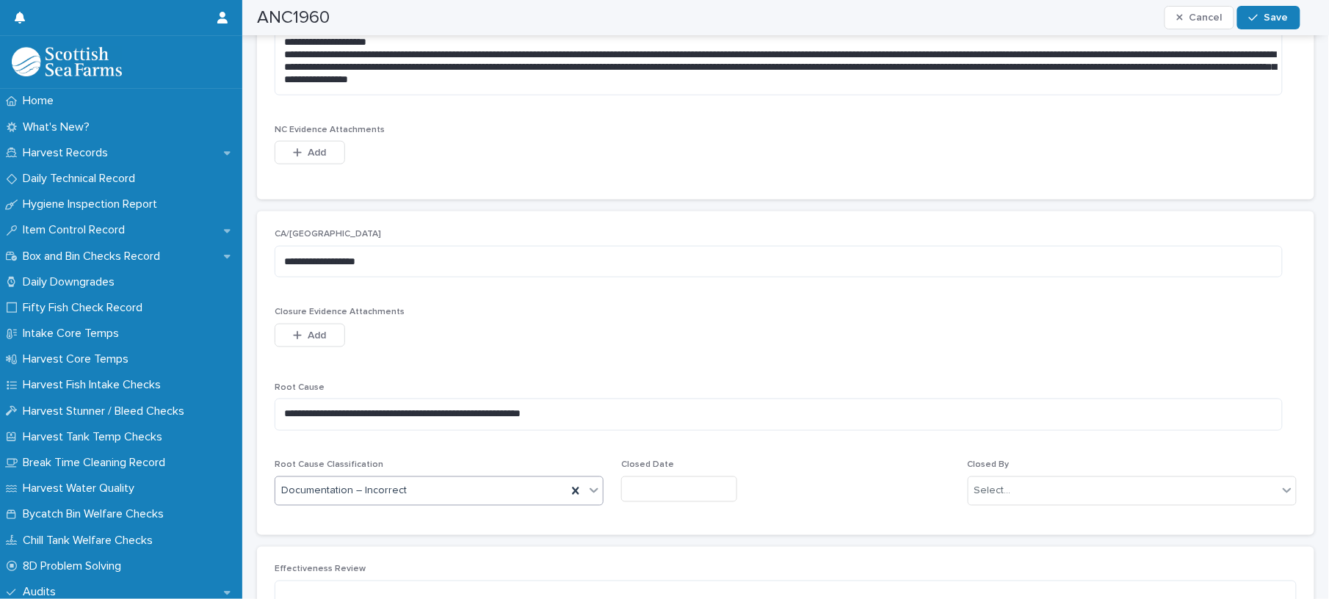
click at [653, 480] on input "text" at bounding box center [679, 489] width 116 height 26
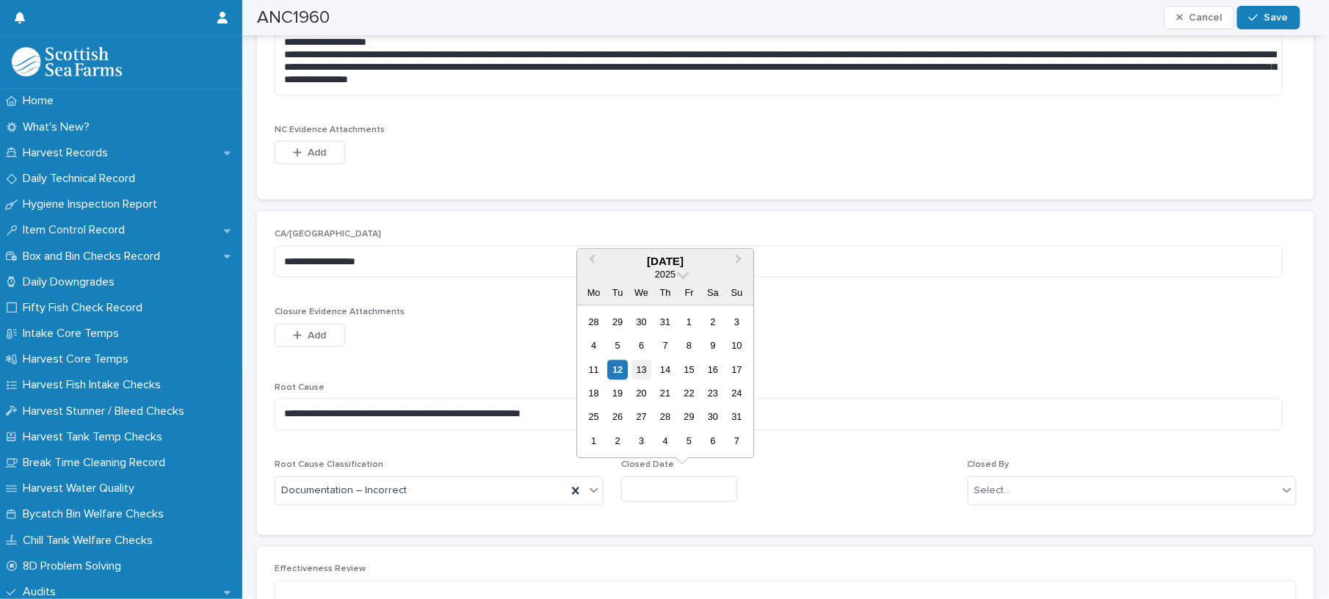
click at [632, 364] on div "13" at bounding box center [641, 370] width 20 height 20
click at [697, 487] on input "*********" at bounding box center [679, 489] width 116 height 26
click at [622, 366] on div "12" at bounding box center [618, 370] width 20 height 20
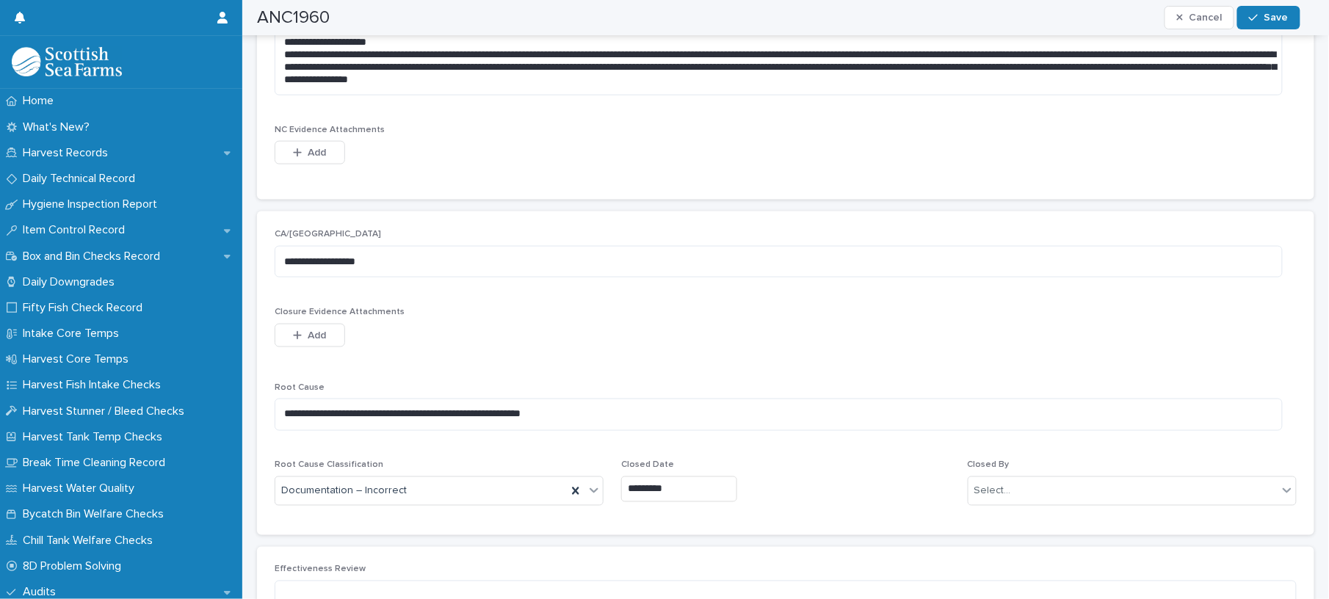
type input "*********"
click at [1016, 477] on div "Select..." at bounding box center [1132, 490] width 329 height 29
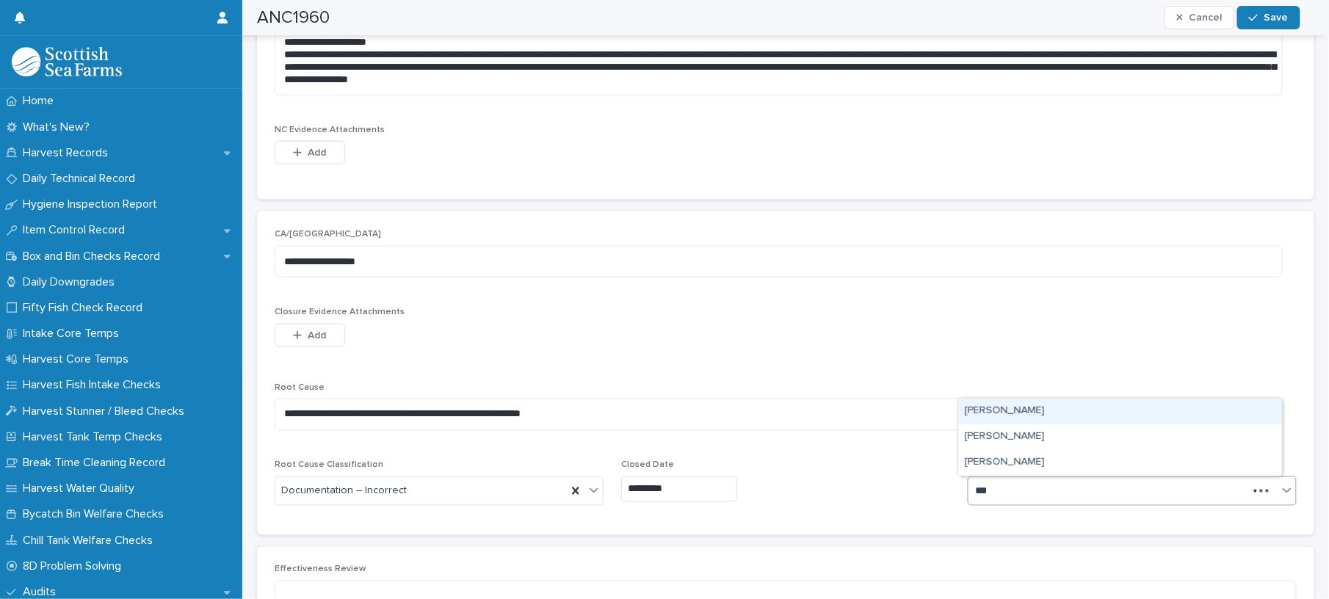
type input "****"
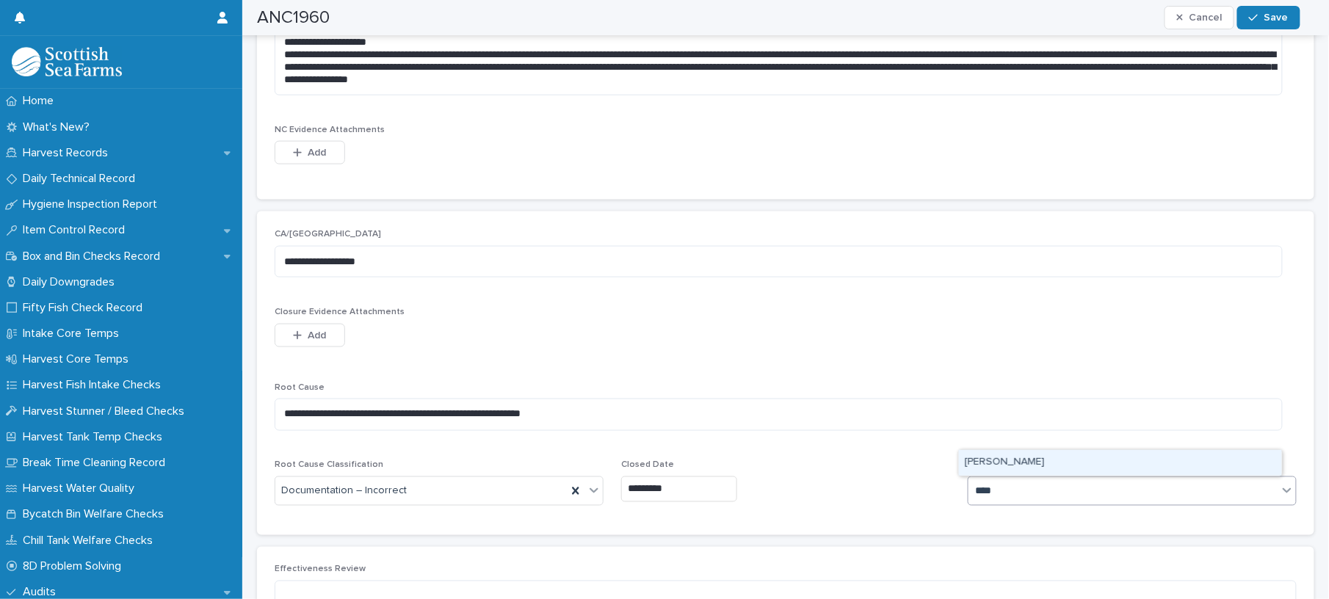
click at [1012, 461] on div "[PERSON_NAME]" at bounding box center [1120, 463] width 323 height 26
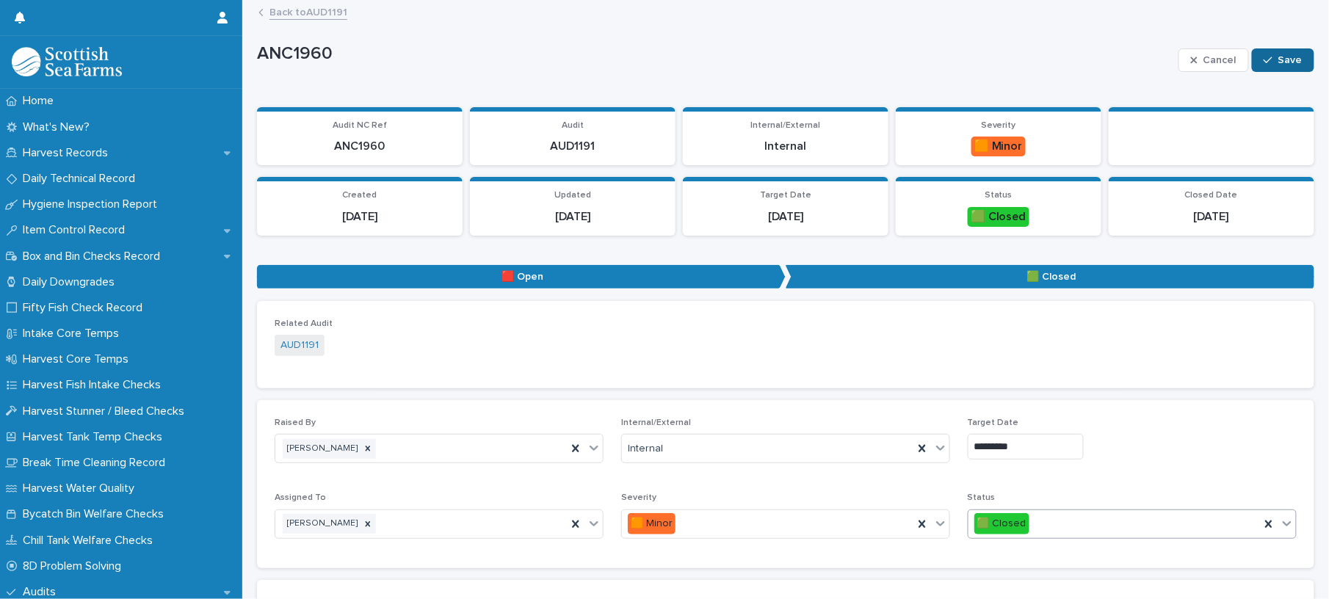
click at [1260, 71] on button "Save" at bounding box center [1283, 59] width 62 height 23
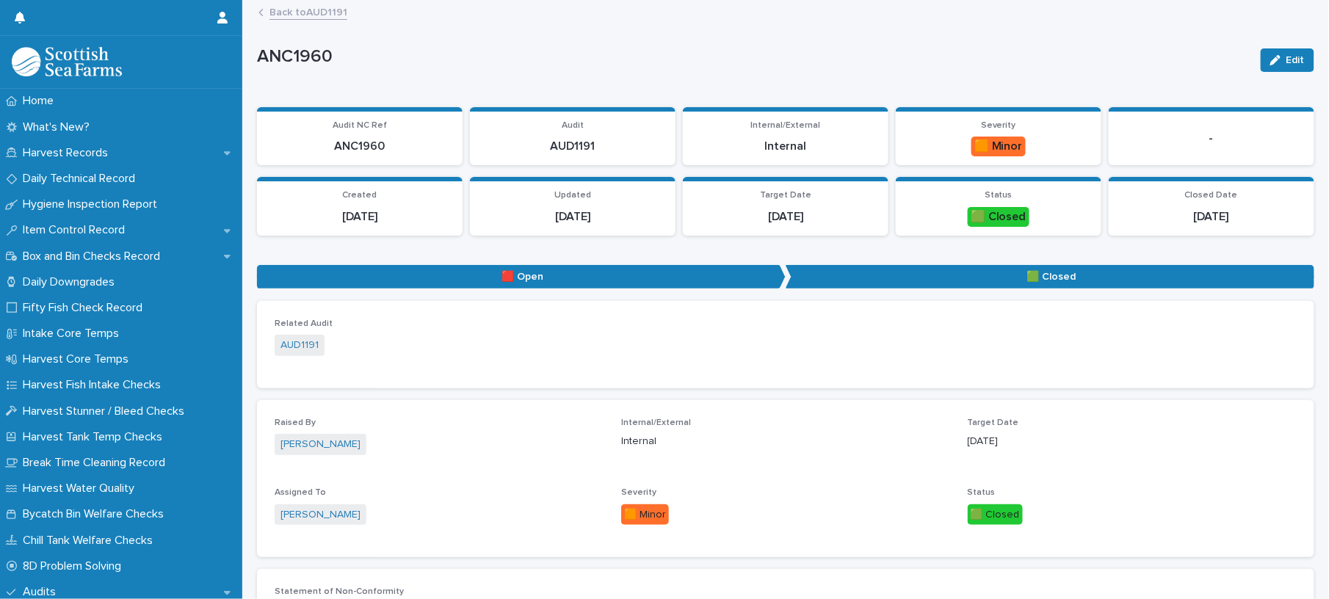
click at [294, 7] on link "Back to AUD1191" at bounding box center [308, 11] width 78 height 17
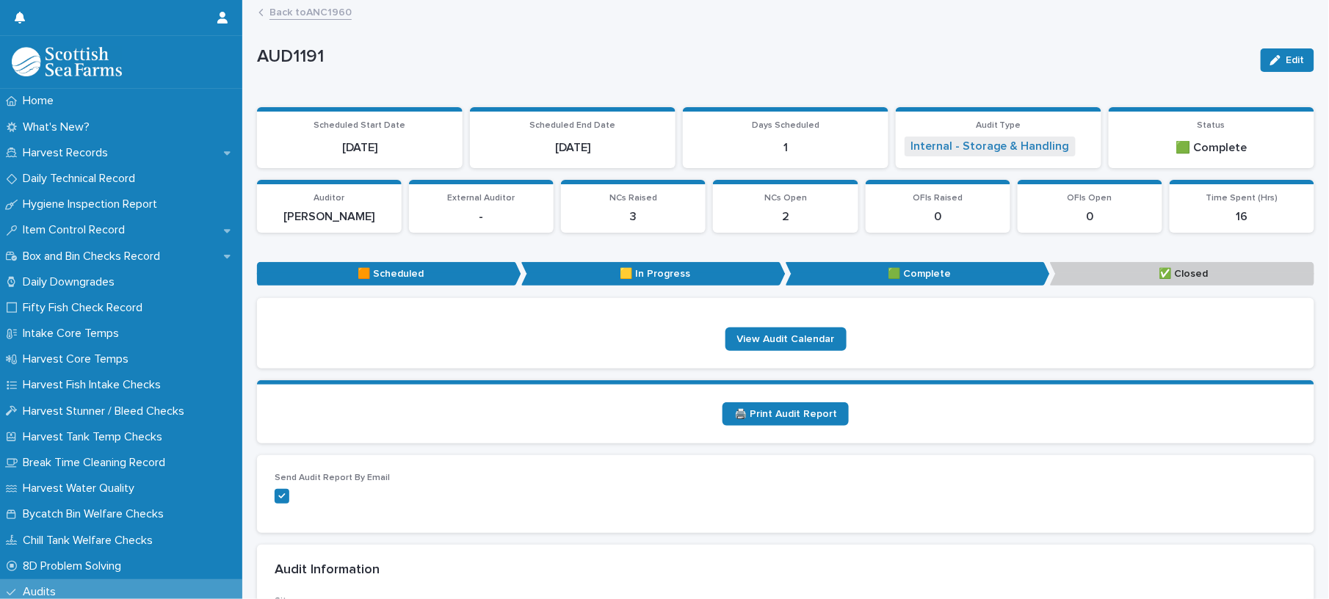
click at [330, 18] on link "Back to ANC1960" at bounding box center [310, 11] width 82 height 17
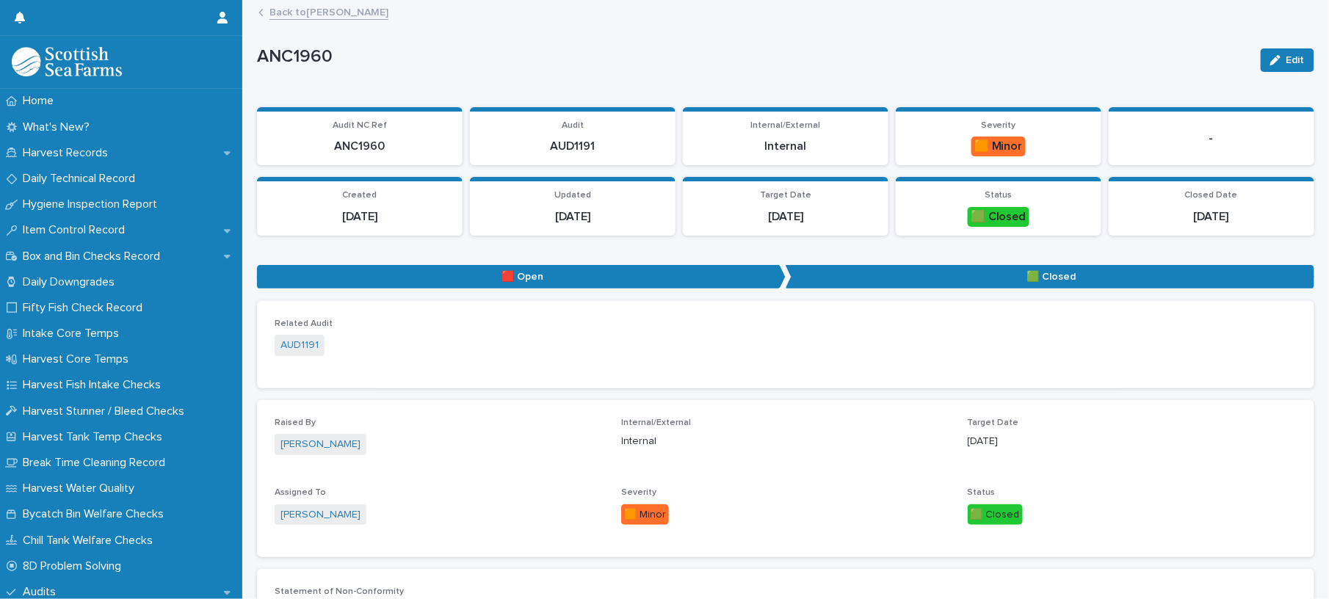
click at [330, 16] on link "Back to [PERSON_NAME]" at bounding box center [328, 11] width 119 height 17
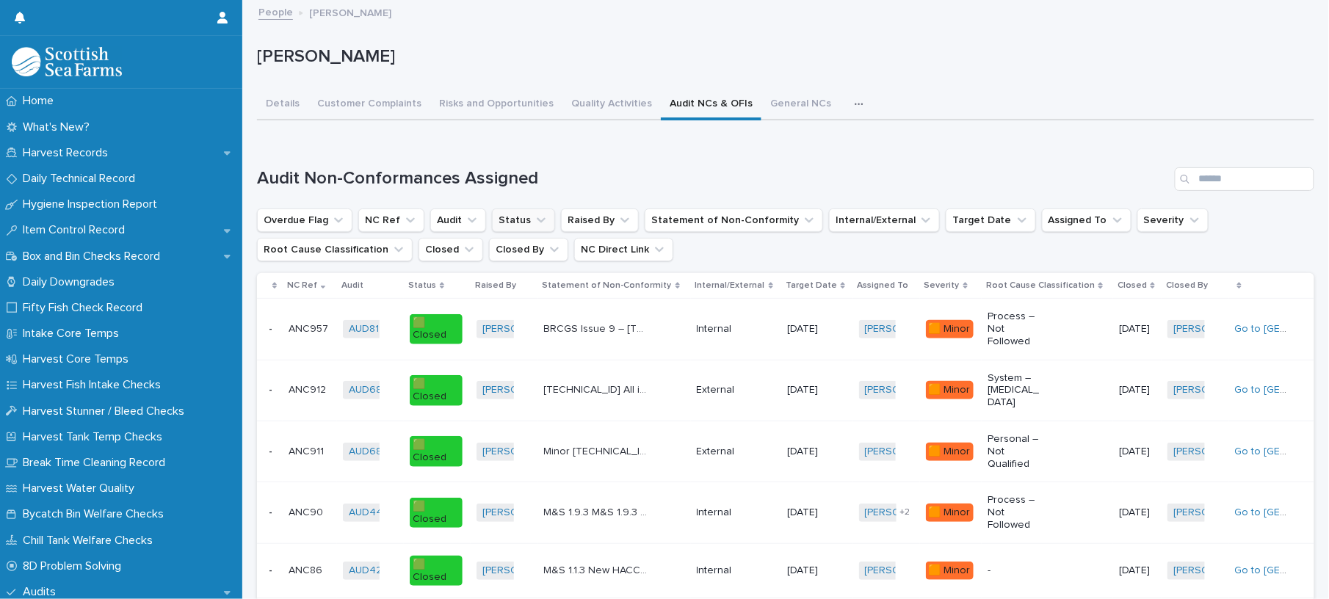
click at [517, 219] on button "Status" at bounding box center [523, 219] width 63 height 23
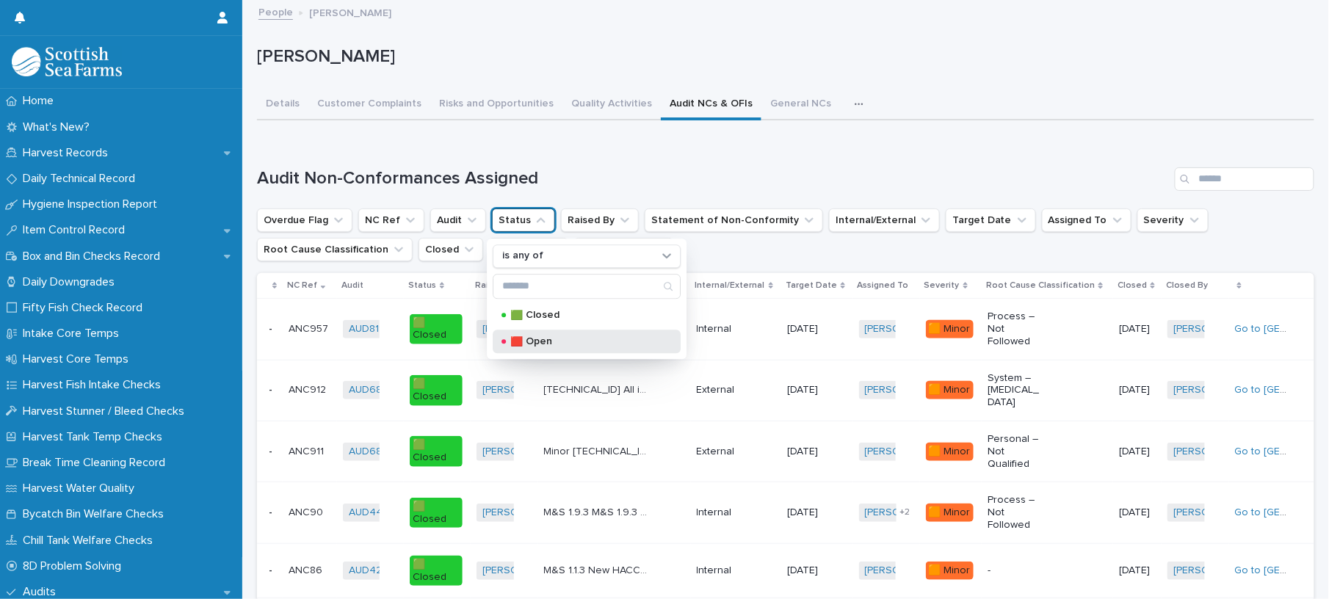
click at [532, 339] on p "🟥 Open" at bounding box center [583, 341] width 147 height 10
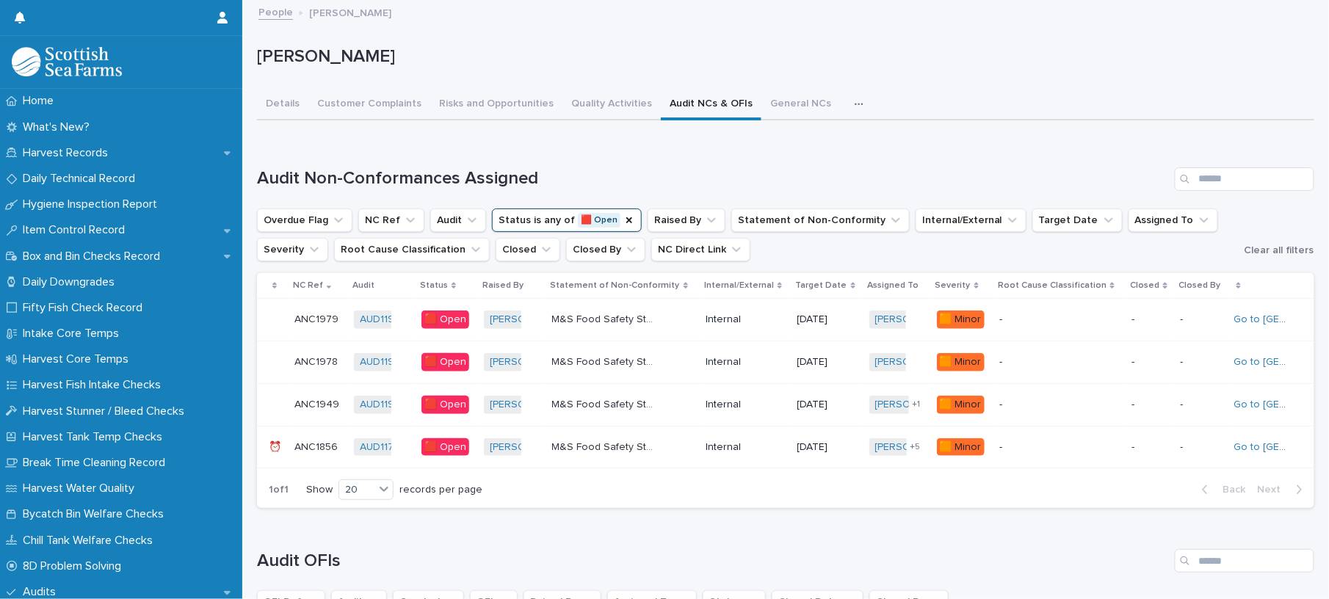
click at [691, 401] on div "M&S Food Safety Standard - [DATE] L8 Risk Assessment of water storage and distr…" at bounding box center [623, 405] width 142 height 24
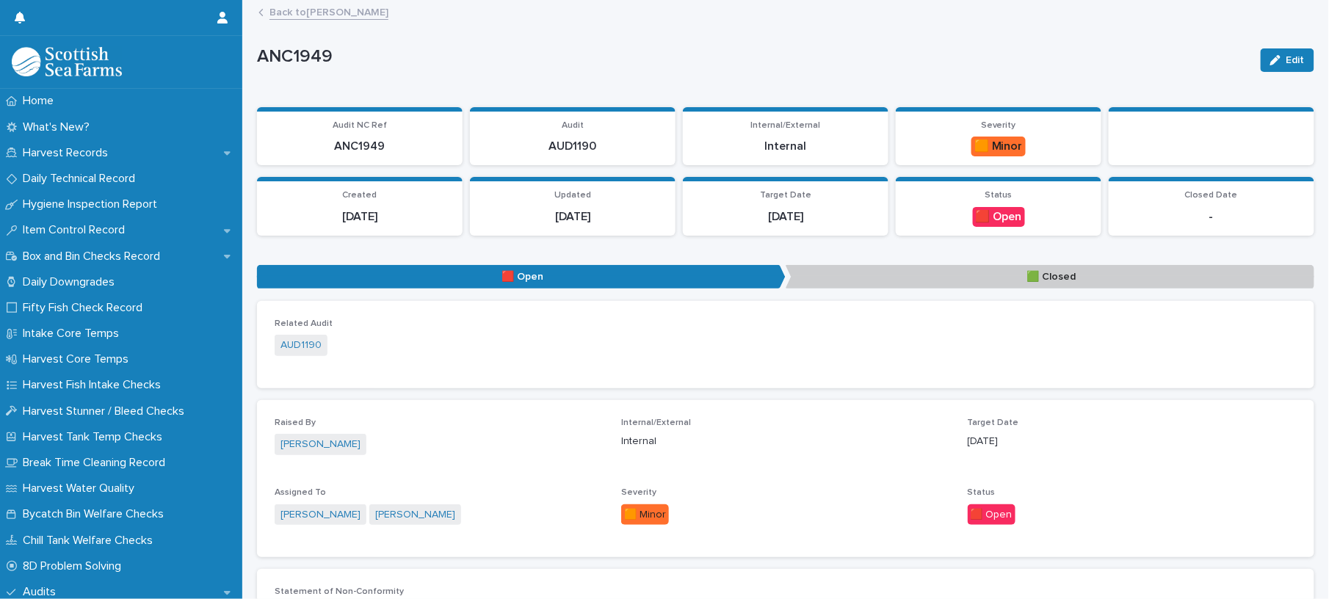
click at [364, 18] on link "Back to [PERSON_NAME]" at bounding box center [328, 11] width 119 height 17
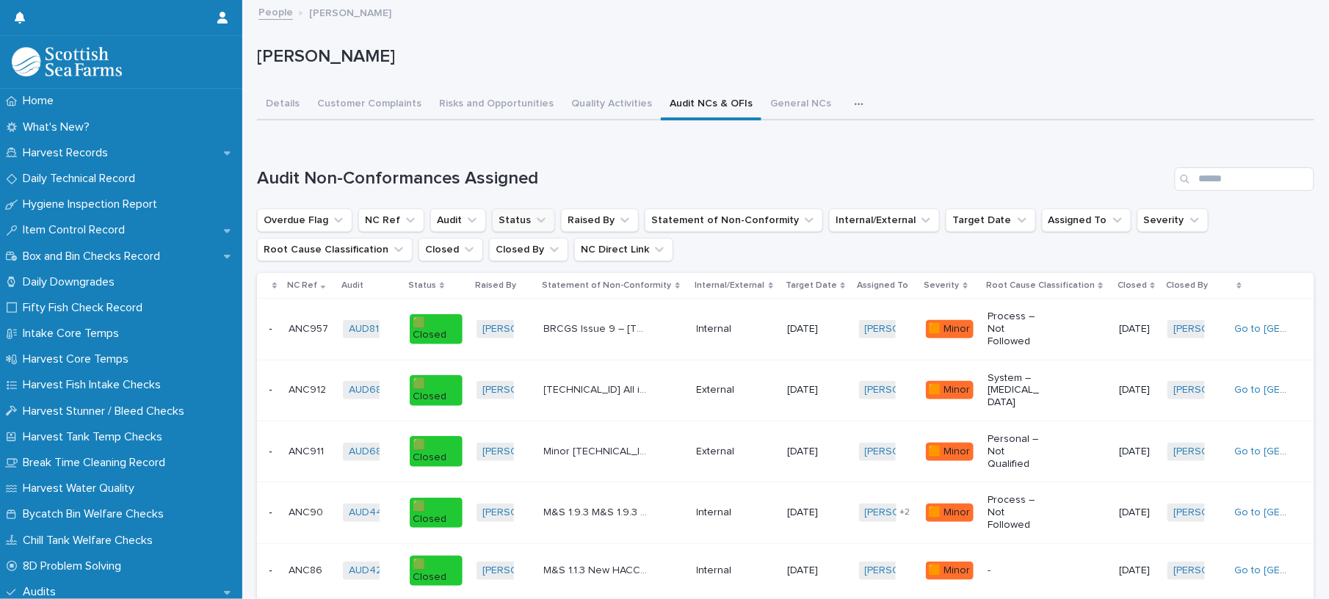
click at [518, 220] on button "Status" at bounding box center [523, 219] width 63 height 23
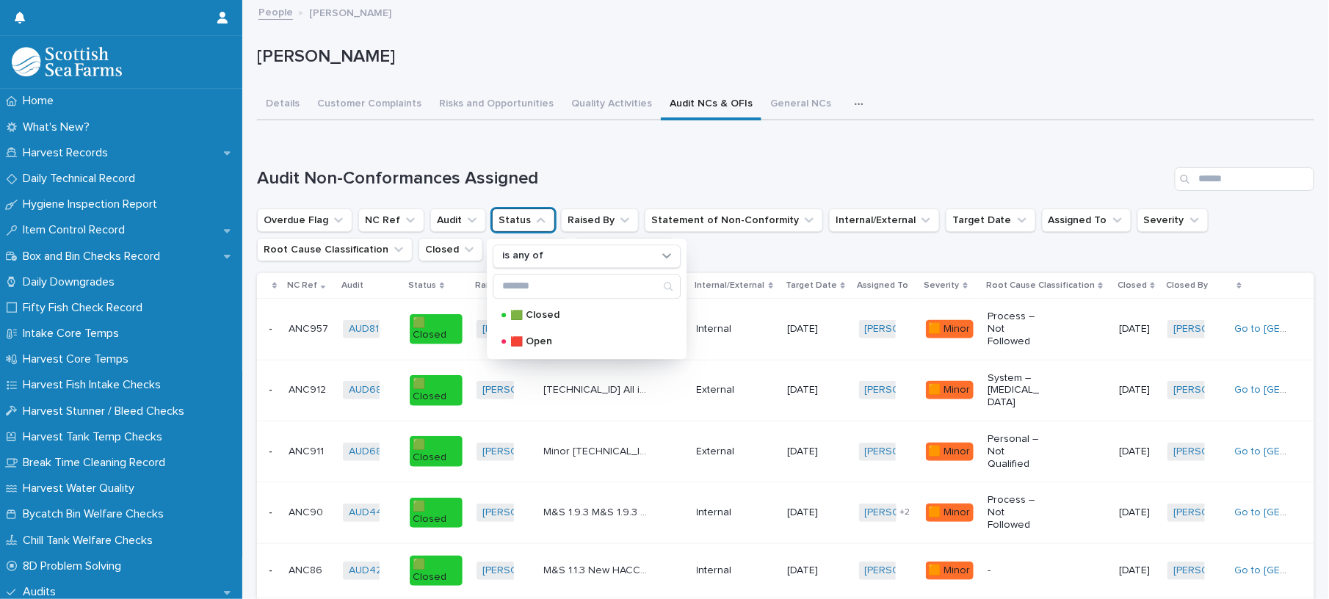
click at [549, 330] on div "🟥 Open" at bounding box center [587, 341] width 188 height 23
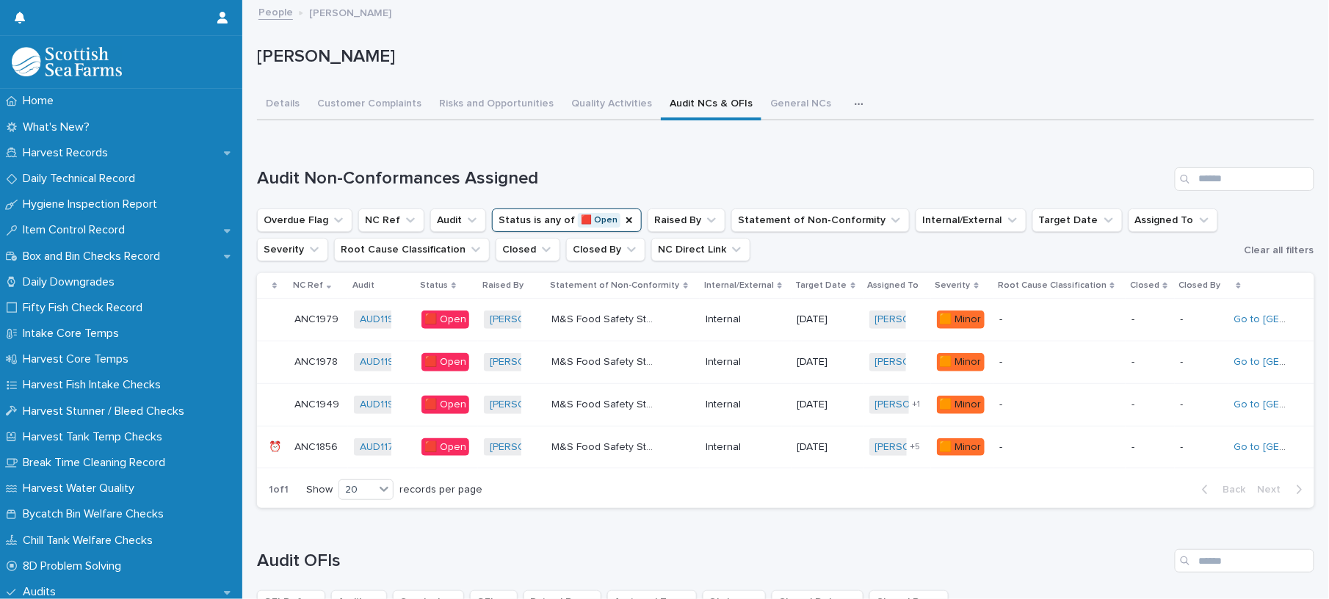
click at [691, 363] on div "M&S Food Safety Standards – 7.3.2 Eurofins EMS lab RSA certificate overdue on A…" at bounding box center [623, 362] width 142 height 24
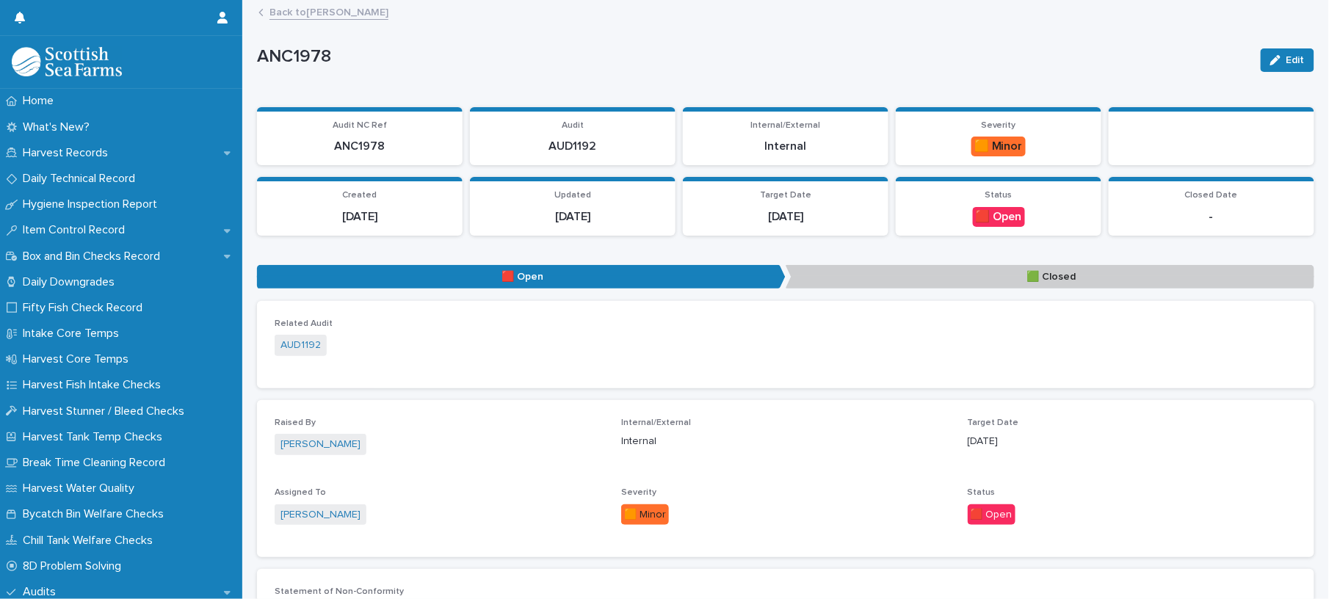
click at [336, 4] on link "Back to [PERSON_NAME]" at bounding box center [328, 11] width 119 height 17
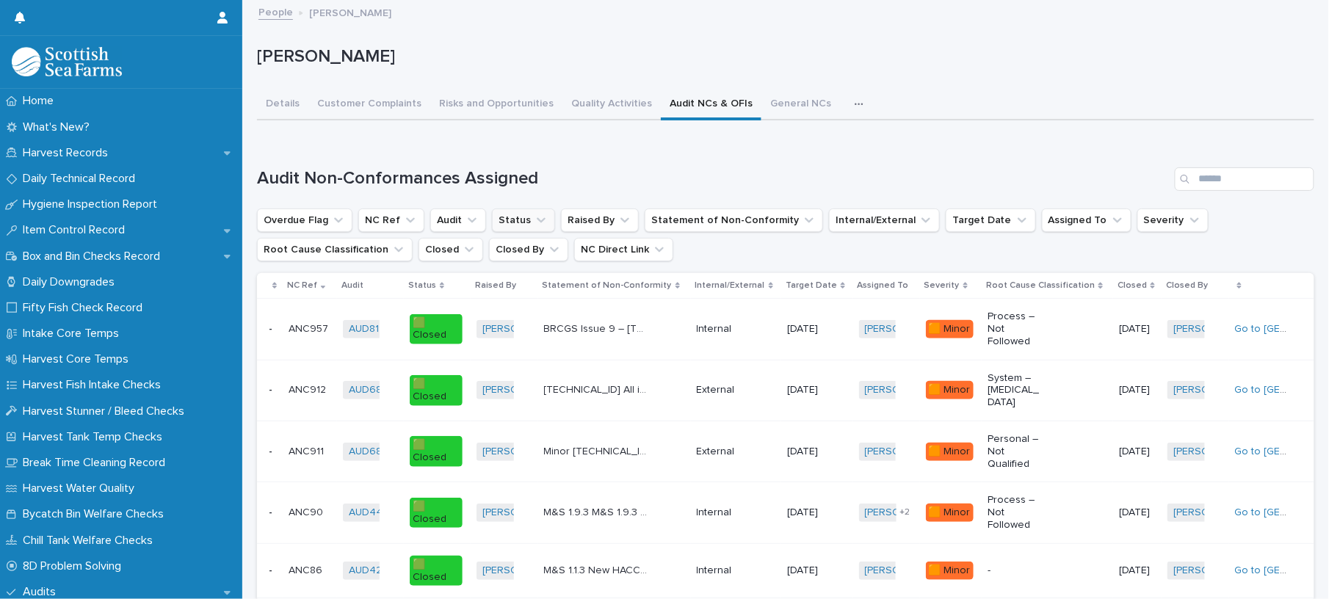
click at [495, 217] on button "Status" at bounding box center [523, 219] width 63 height 23
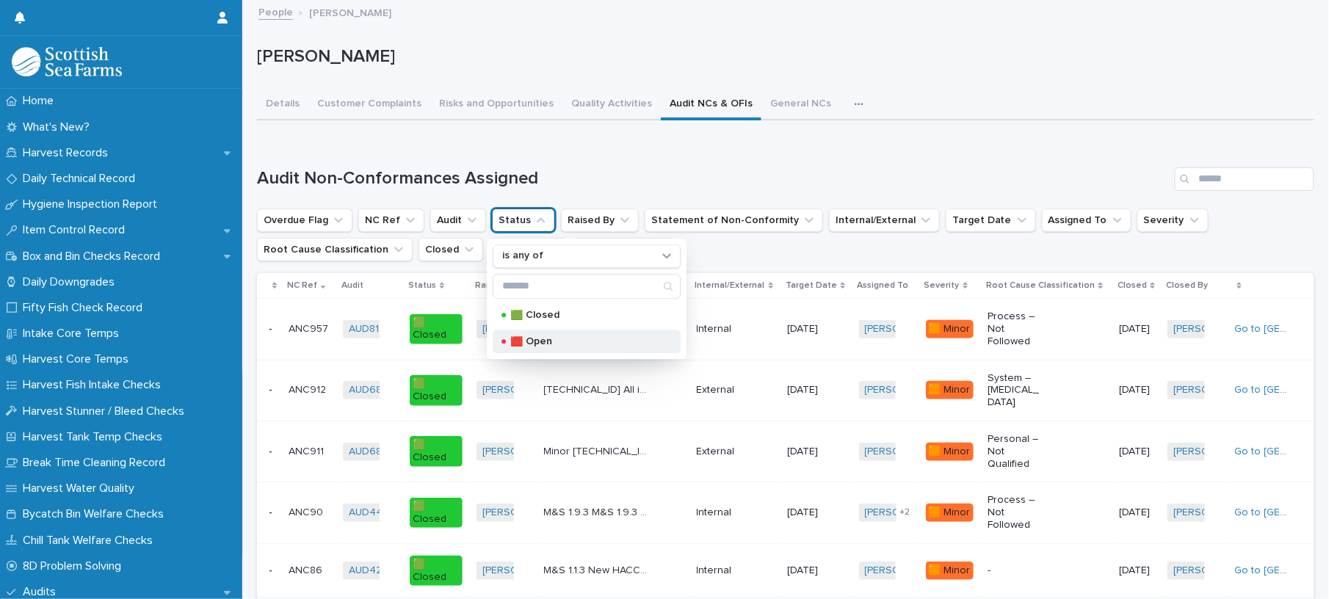
click at [531, 341] on p "🟥 Open" at bounding box center [583, 341] width 147 height 10
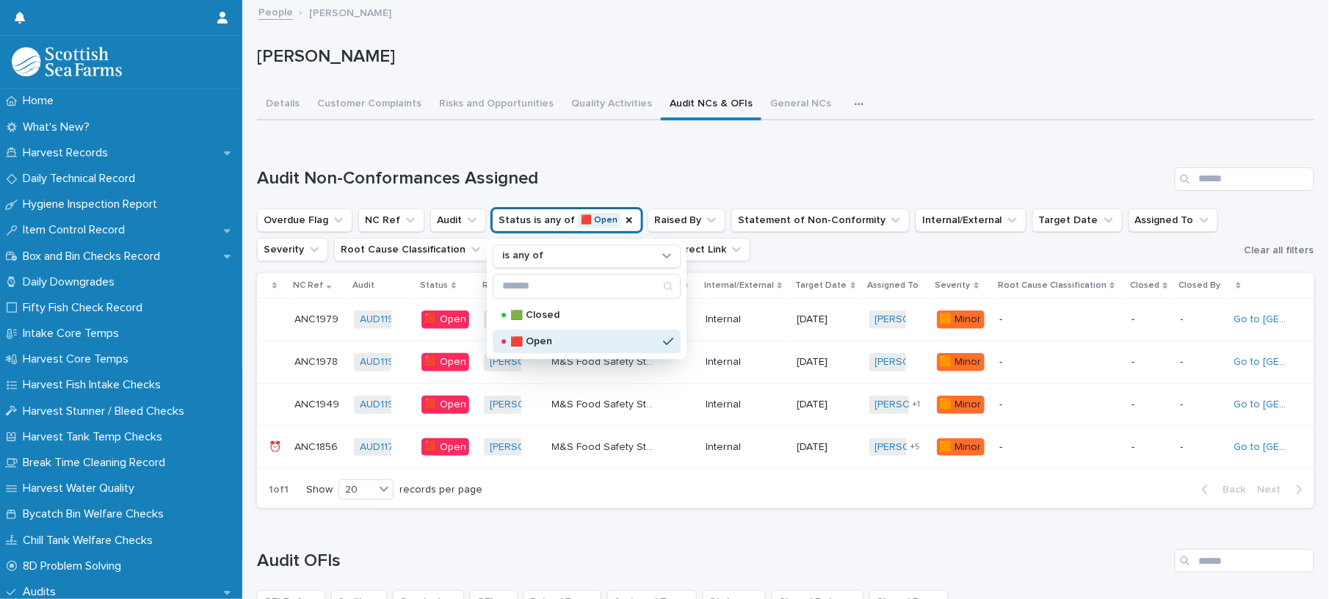
click at [761, 326] on div "Internal" at bounding box center [744, 320] width 79 height 24
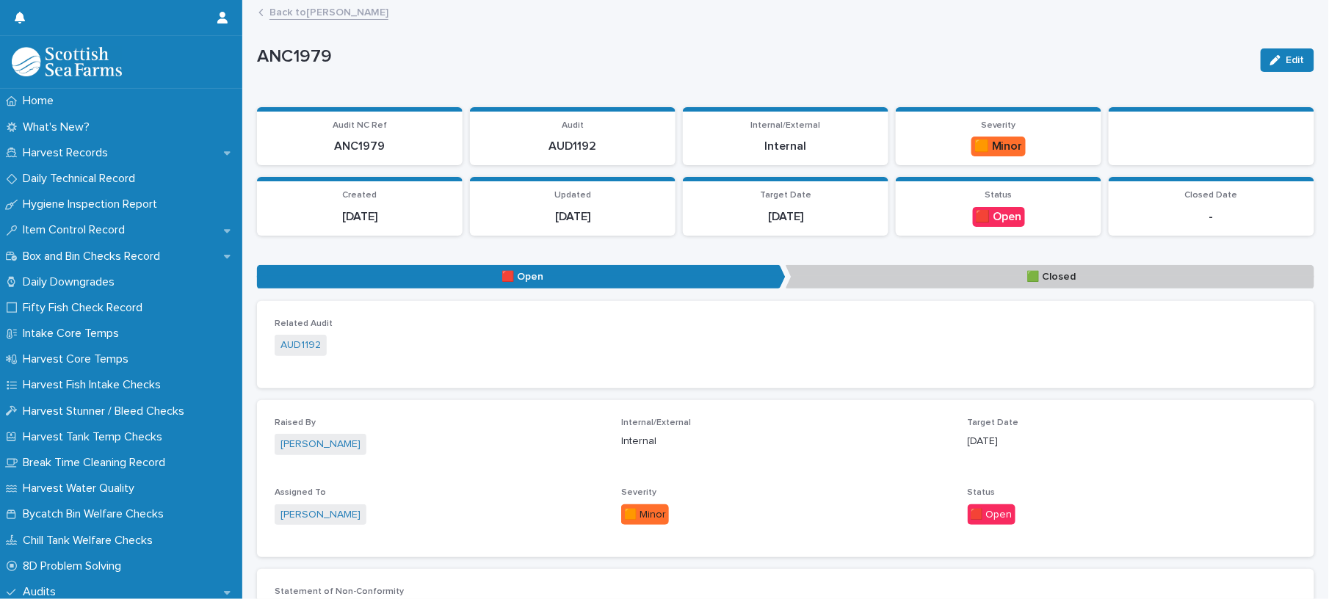
click at [346, 19] on link "Back to [PERSON_NAME]" at bounding box center [328, 11] width 119 height 17
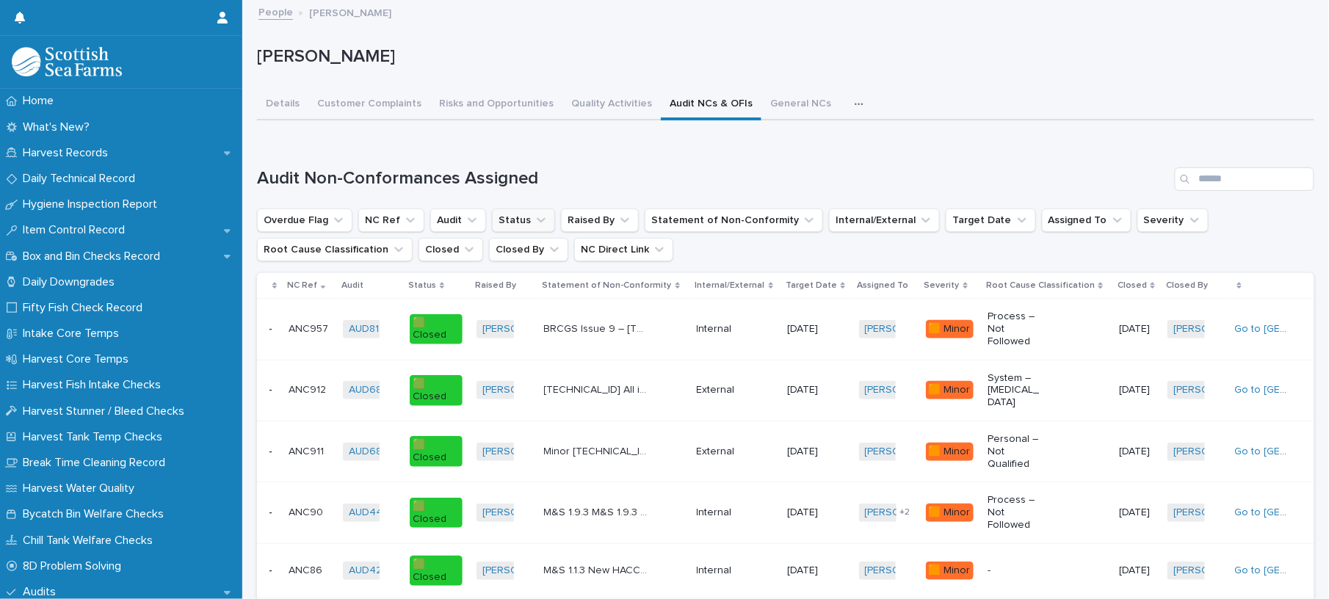
click at [527, 211] on button "Status" at bounding box center [523, 219] width 63 height 23
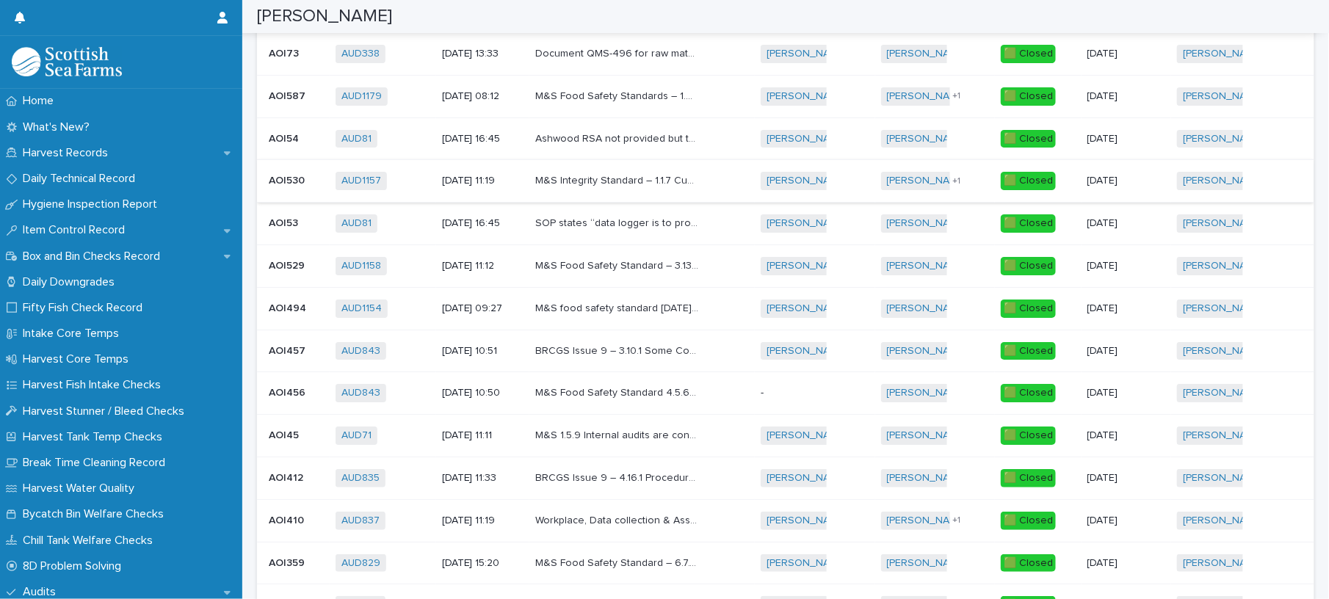
scroll to position [1370, 0]
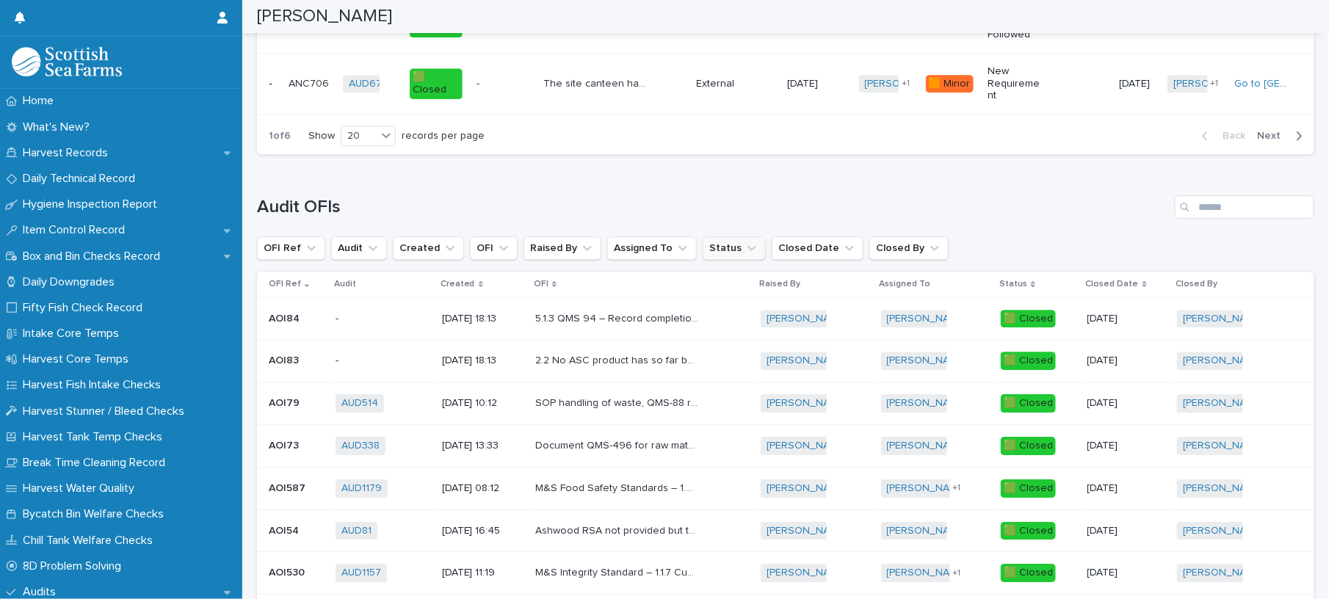
click at [746, 255] on icon "Status" at bounding box center [751, 248] width 15 height 15
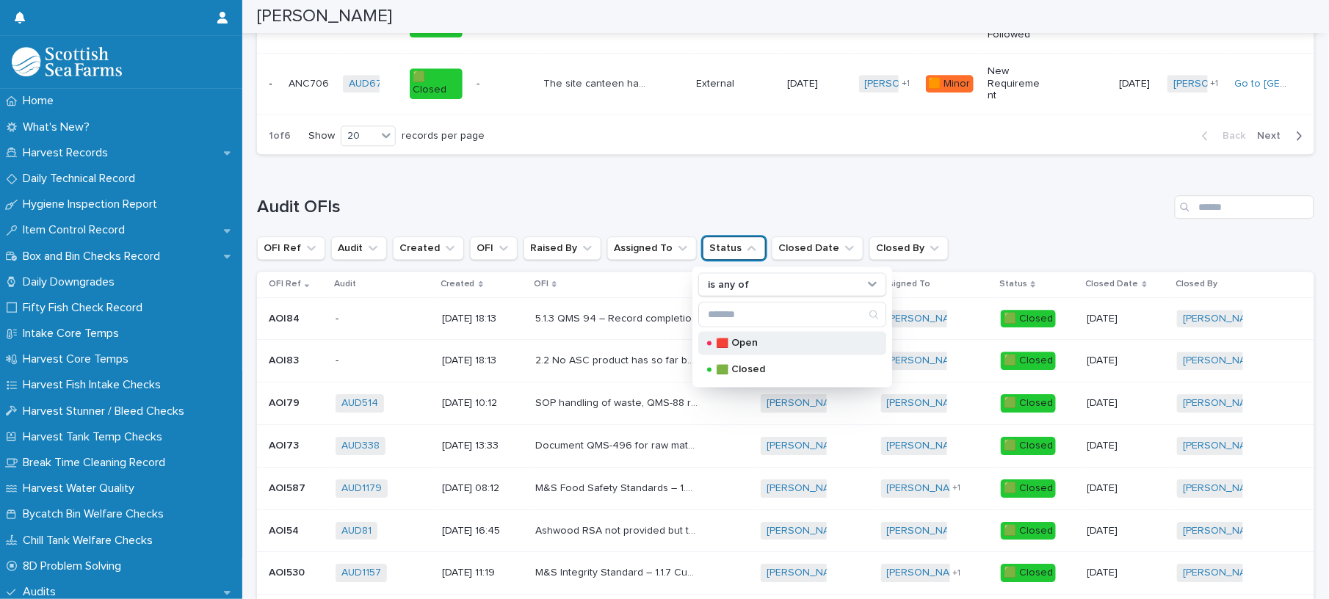
click at [733, 344] on p "🟥 Open" at bounding box center [789, 343] width 147 height 10
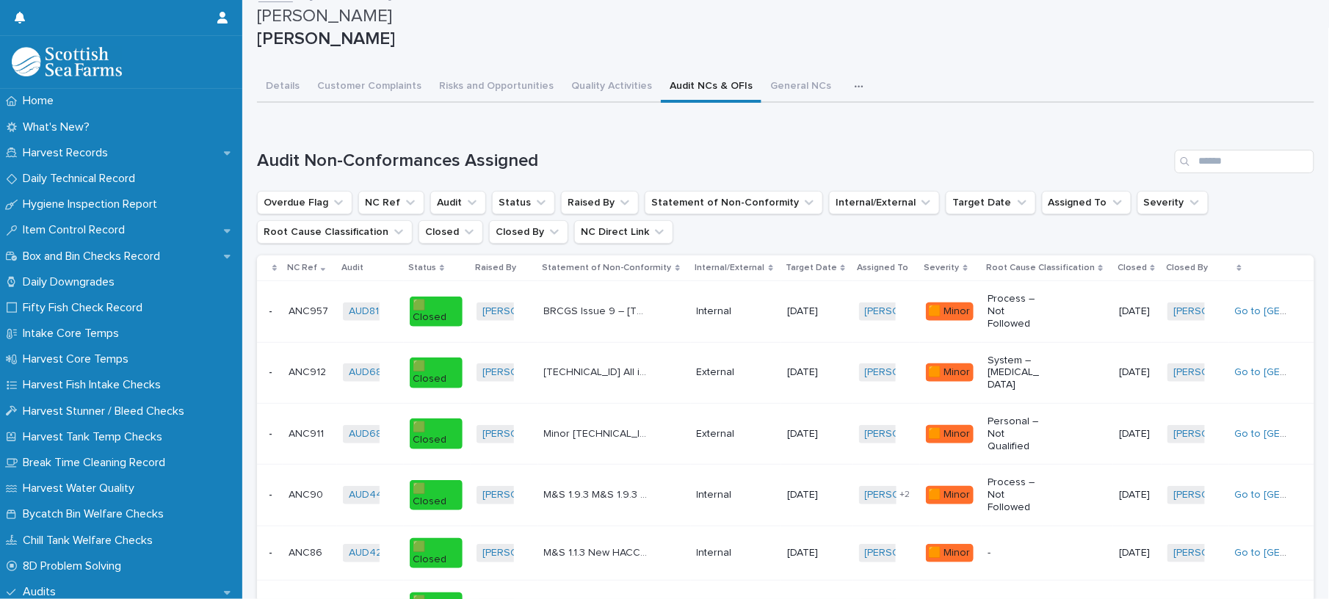
scroll to position [0, 0]
